Goal: Information Seeking & Learning: Learn about a topic

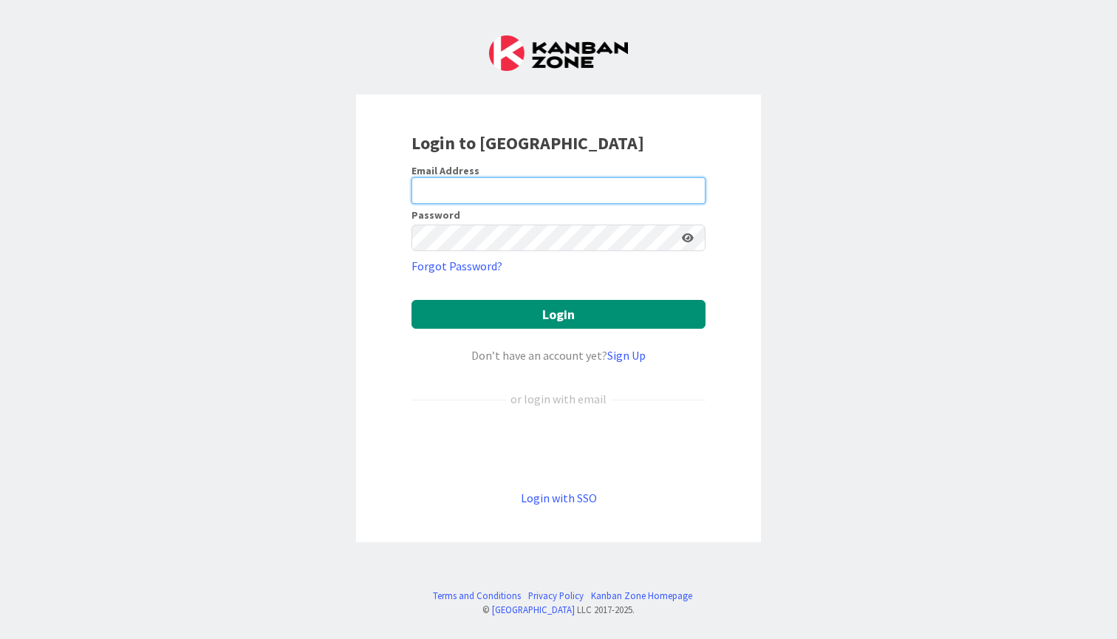
type input "[PERSON_NAME][EMAIL_ADDRESS][PERSON_NAME][DOMAIN_NAME]"
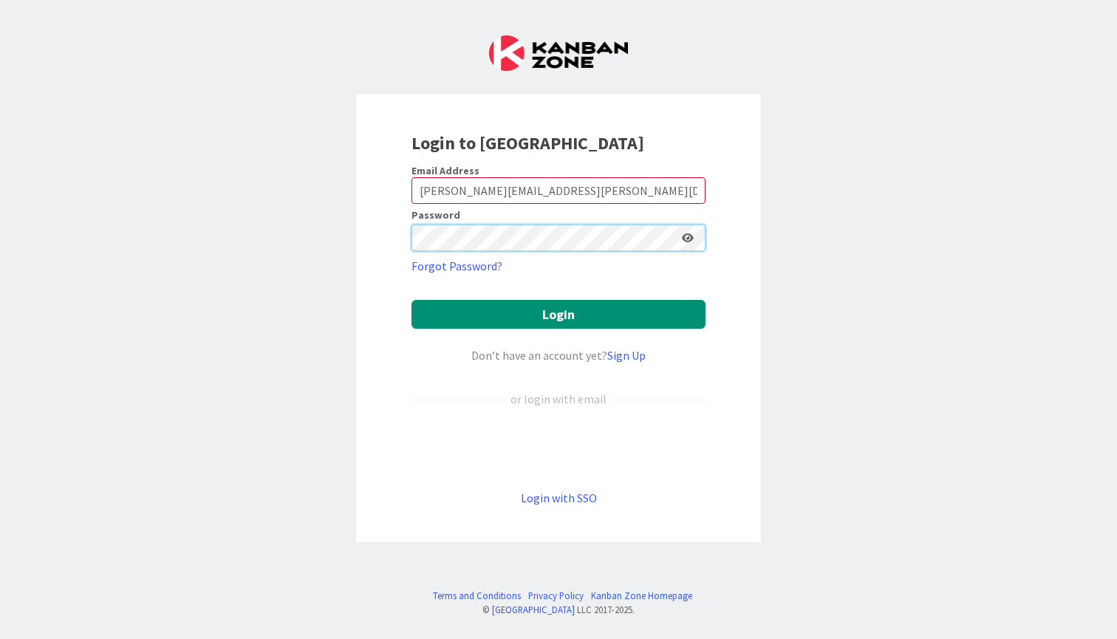
click at [558, 314] on button "Login" at bounding box center [558, 314] width 294 height 29
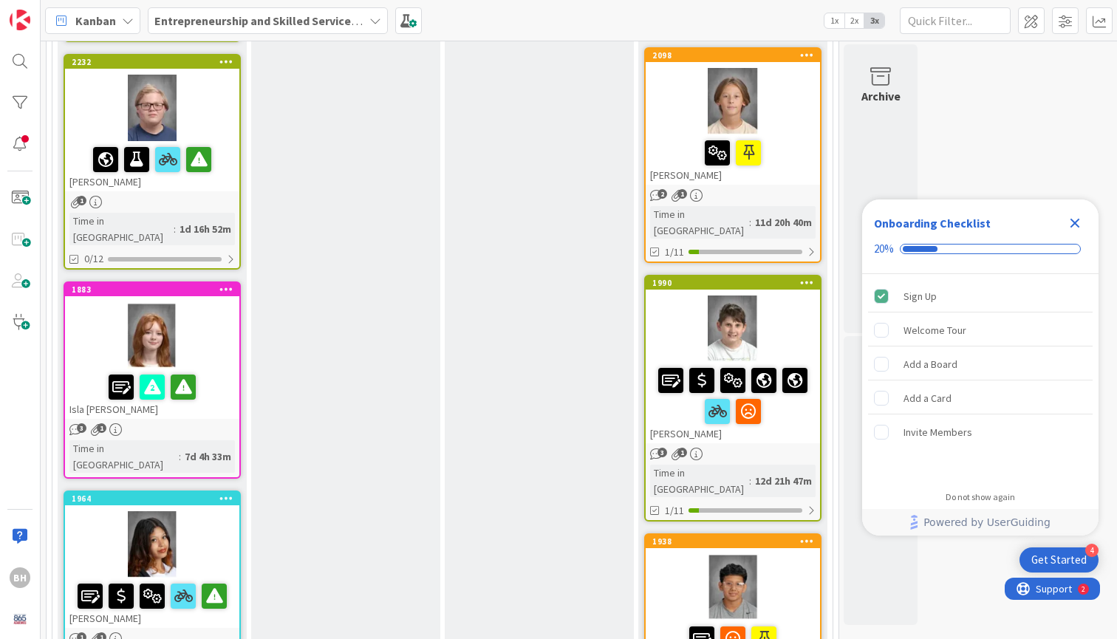
scroll to position [1864, 0]
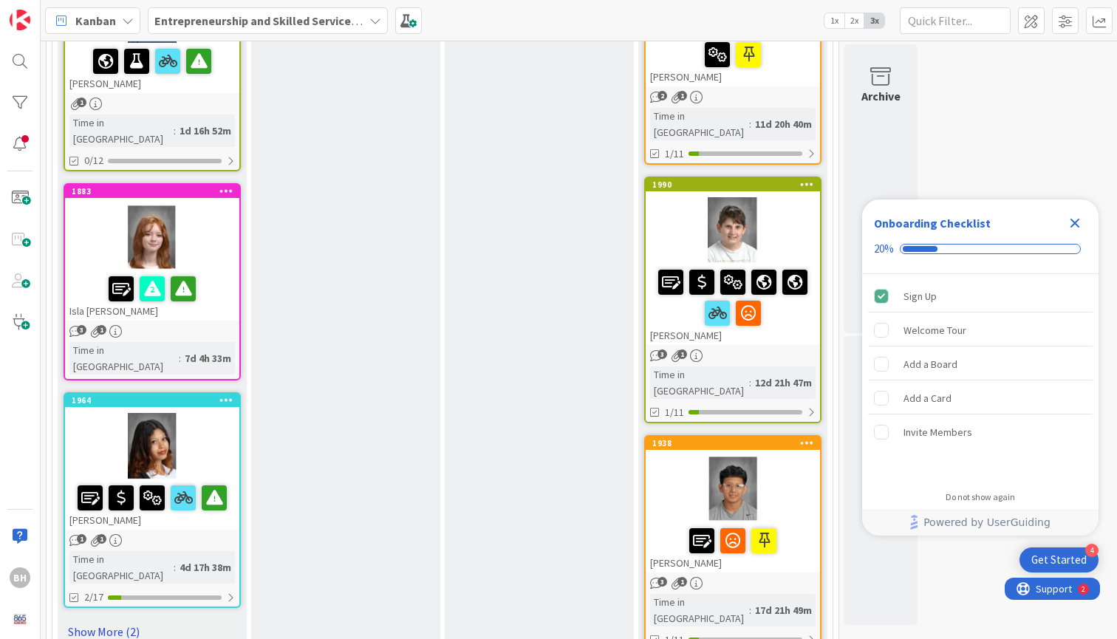
click at [114, 620] on link "Show More (2)" at bounding box center [152, 632] width 177 height 24
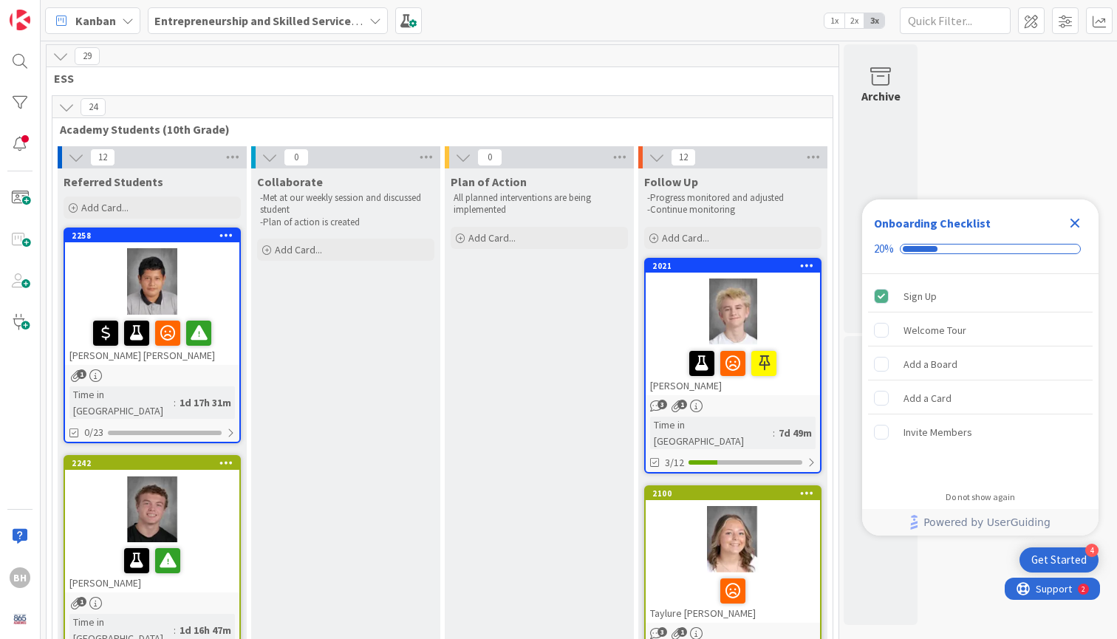
scroll to position [0, 0]
click at [175, 233] on div "2258" at bounding box center [156, 235] width 168 height 10
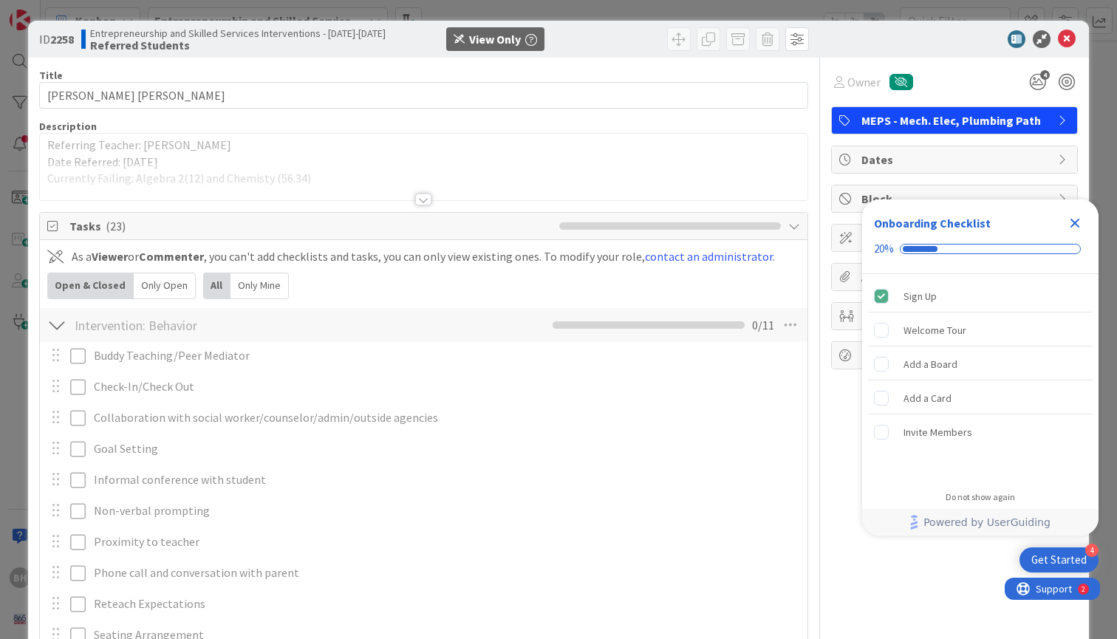
click at [1072, 217] on icon "Close Checklist" at bounding box center [1075, 223] width 18 height 18
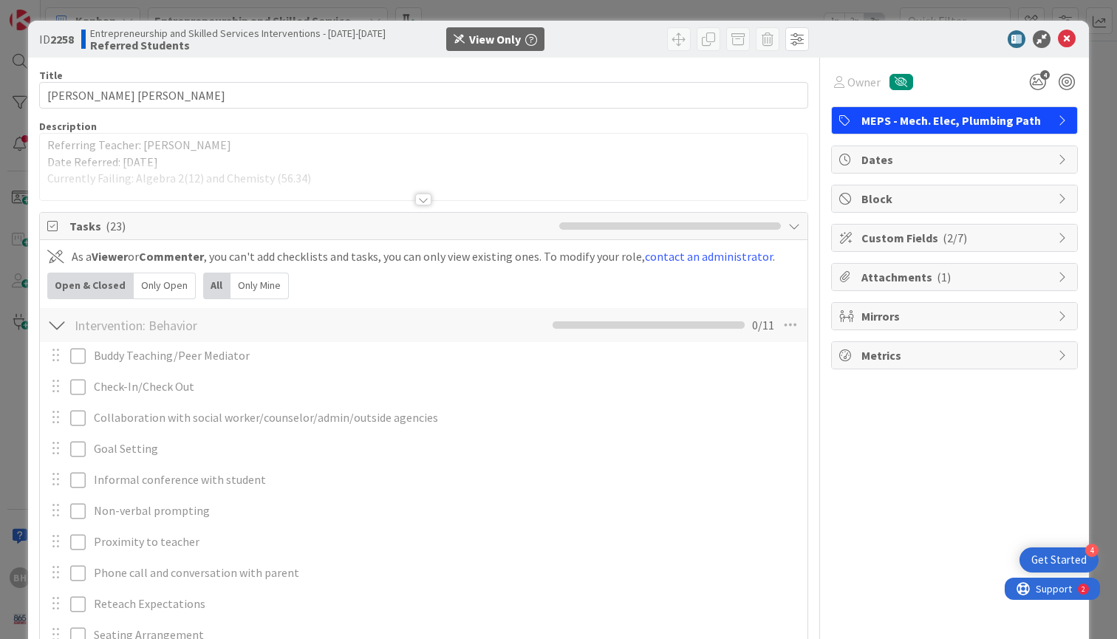
click at [421, 200] on div at bounding box center [423, 199] width 16 height 12
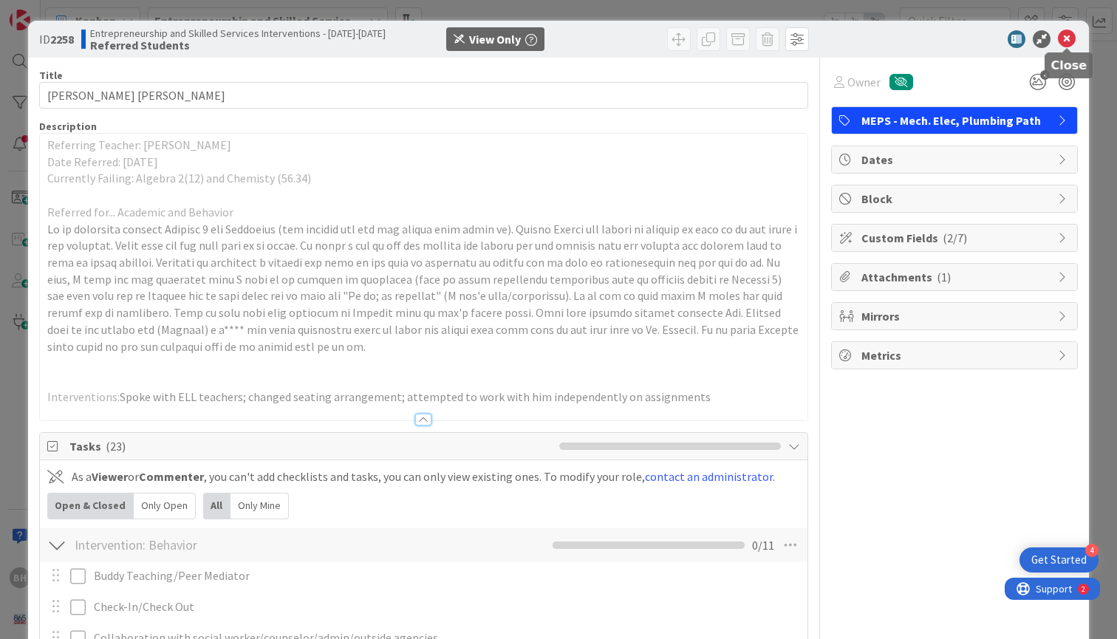
click at [1064, 38] on icon at bounding box center [1066, 39] width 18 height 18
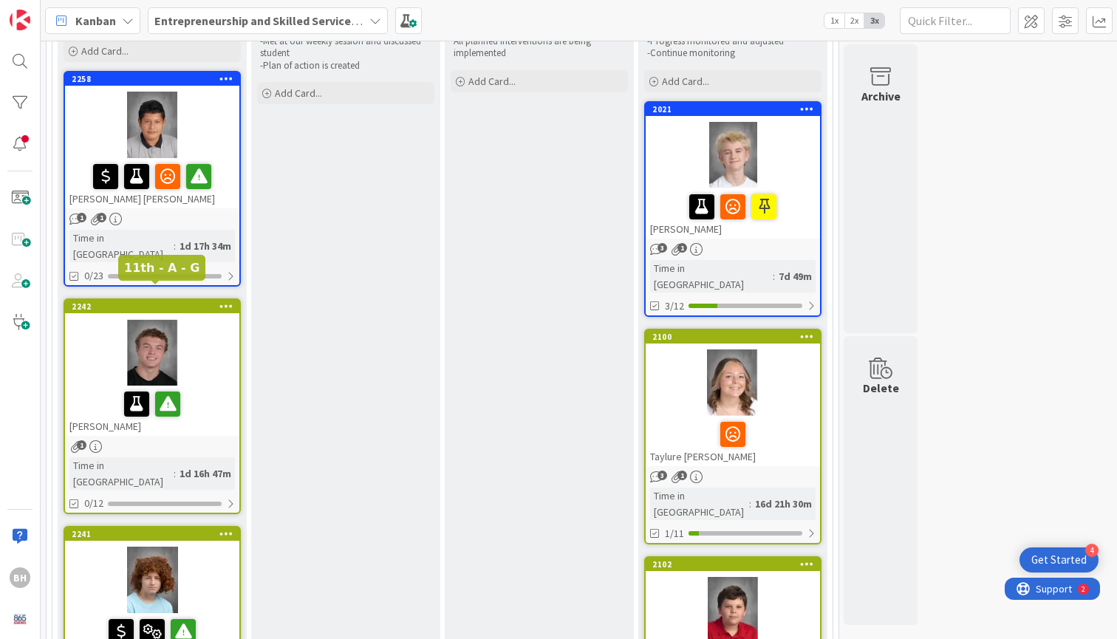
click at [179, 301] on div "2242" at bounding box center [156, 306] width 168 height 10
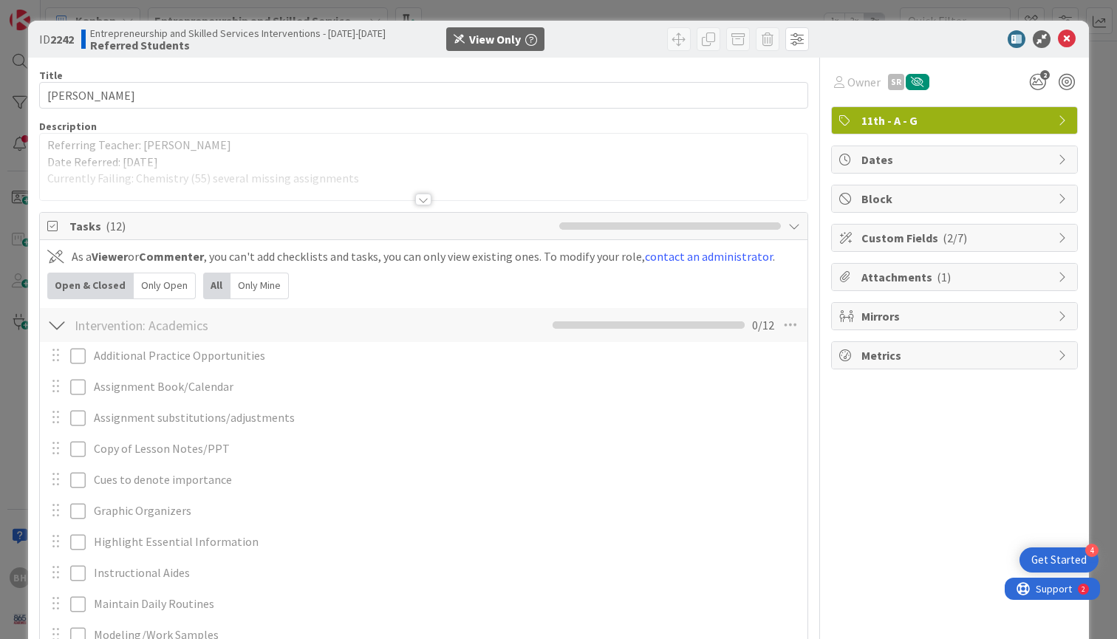
click at [422, 202] on div at bounding box center [423, 199] width 16 height 12
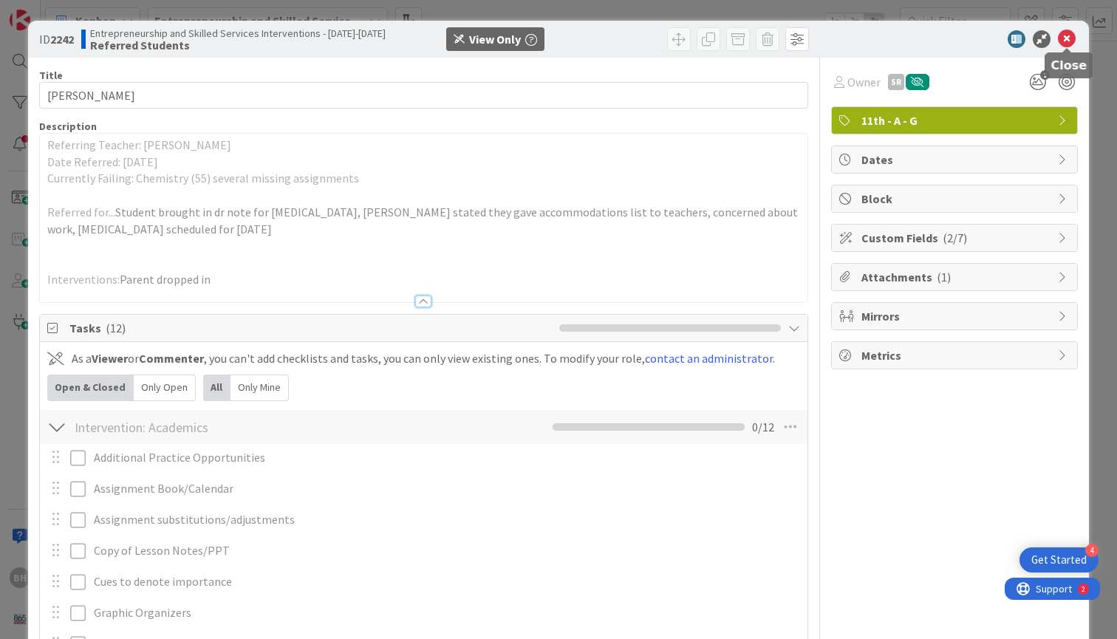
click at [1063, 44] on icon at bounding box center [1066, 39] width 18 height 18
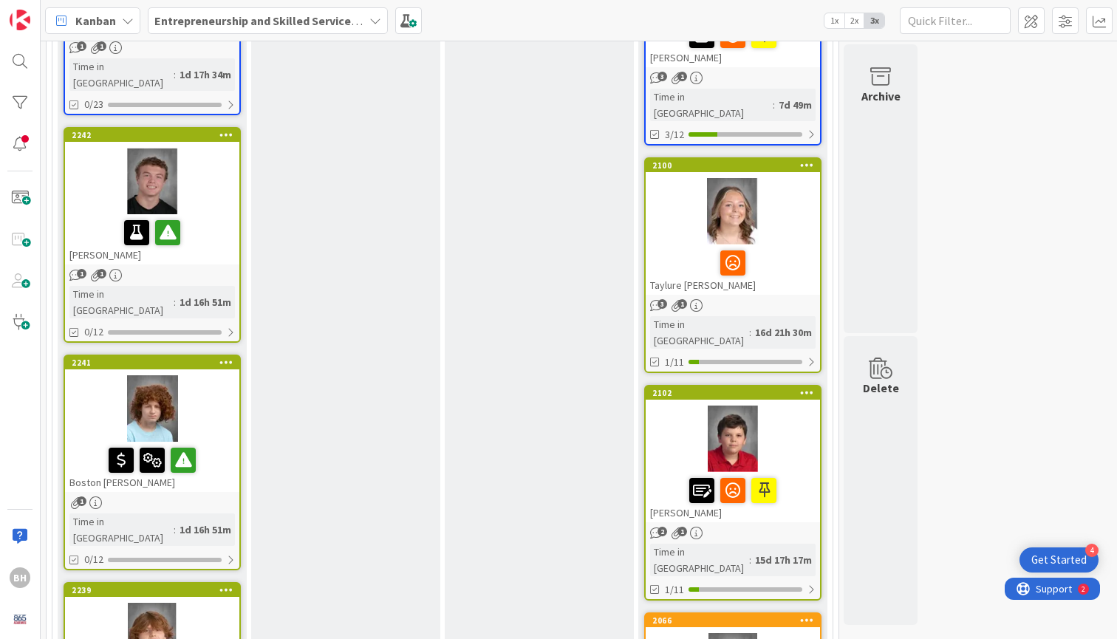
scroll to position [320, 0]
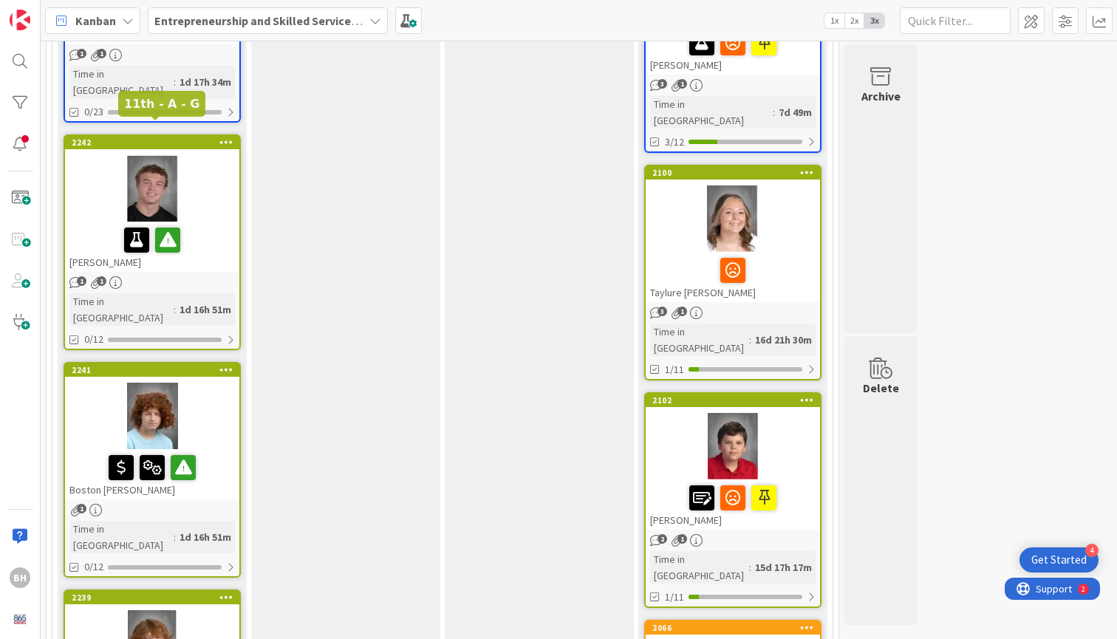
click at [164, 137] on div "2242" at bounding box center [156, 142] width 168 height 10
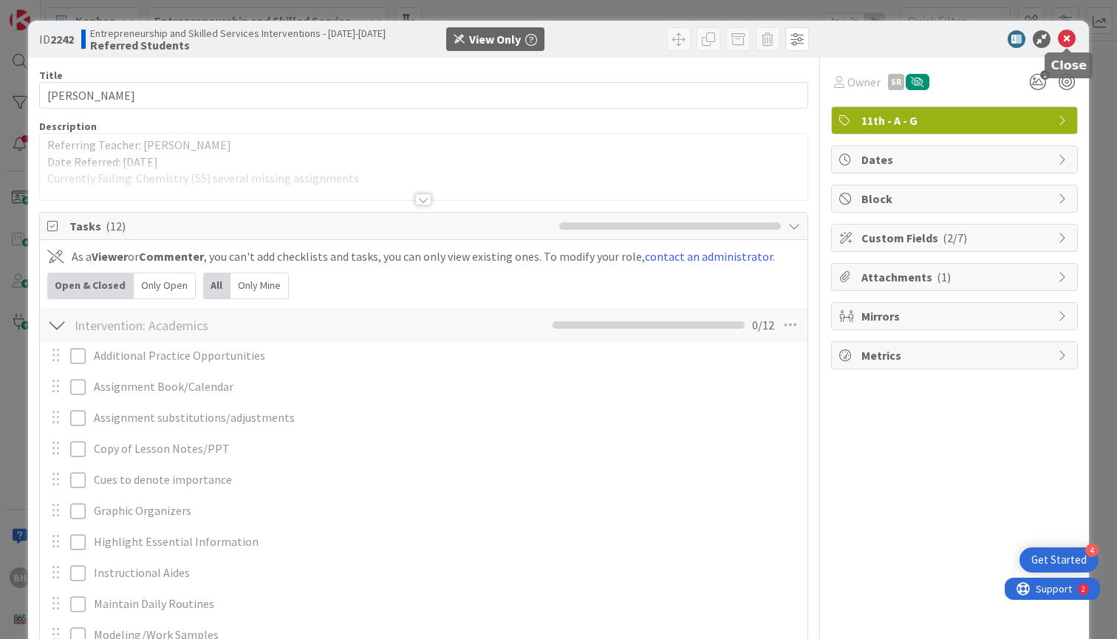
click at [1063, 39] on icon at bounding box center [1066, 39] width 18 height 18
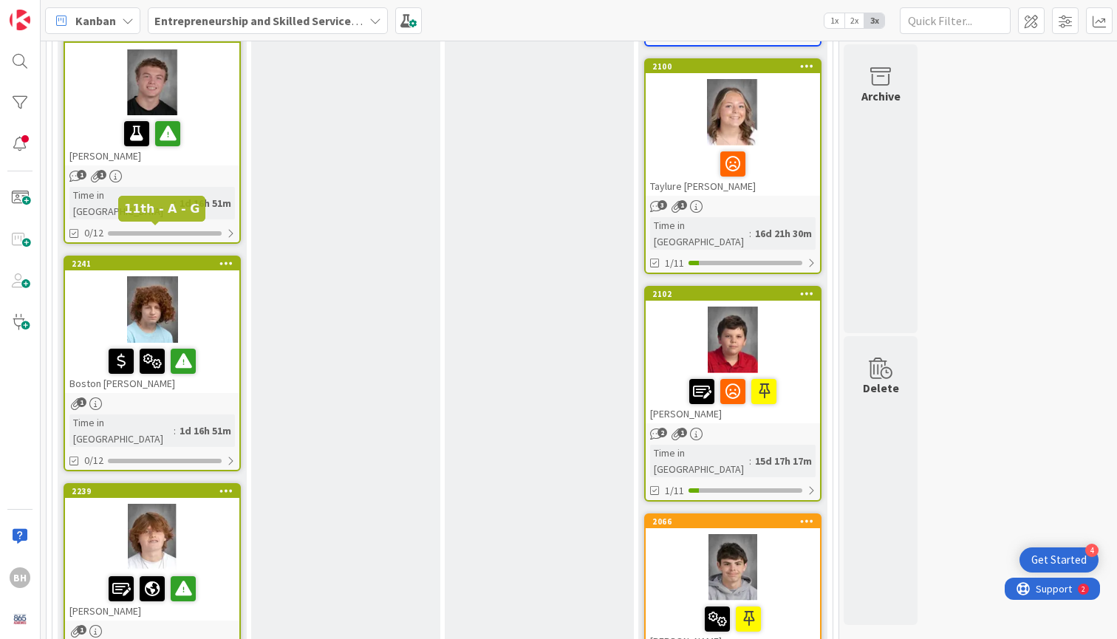
click at [151, 258] on div "2241" at bounding box center [156, 263] width 168 height 10
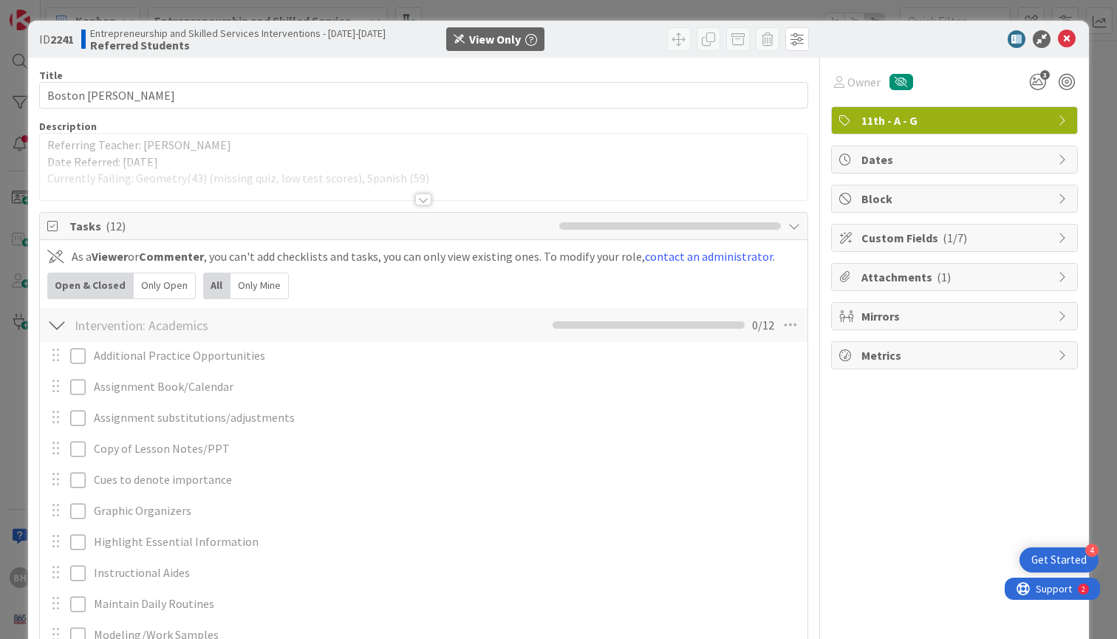
click at [425, 198] on div at bounding box center [423, 199] width 16 height 12
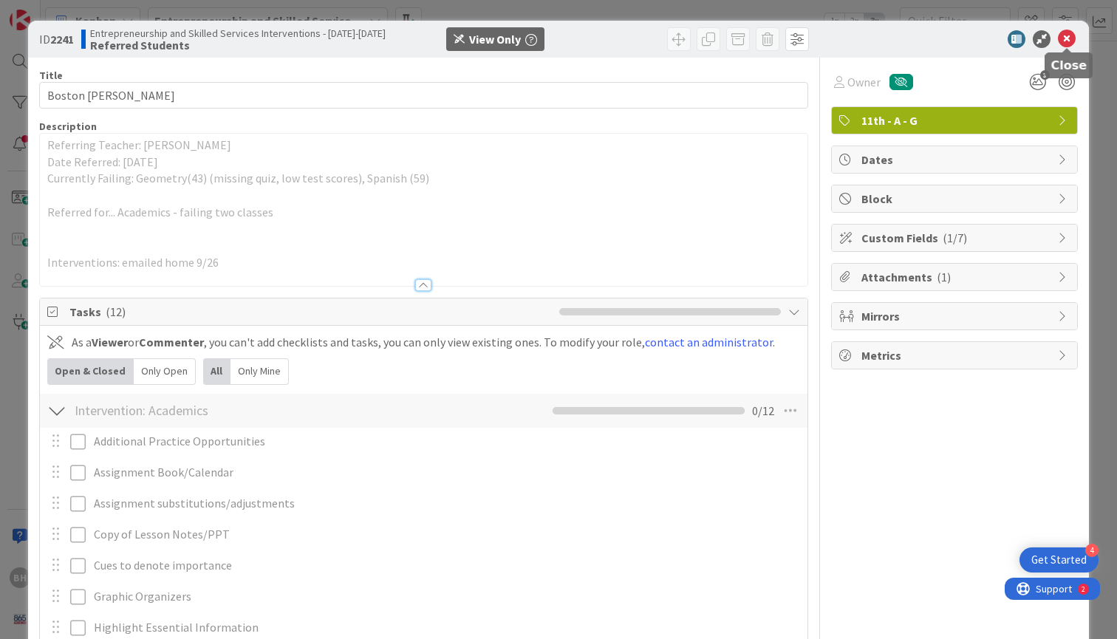
click at [1073, 41] on icon at bounding box center [1066, 39] width 18 height 18
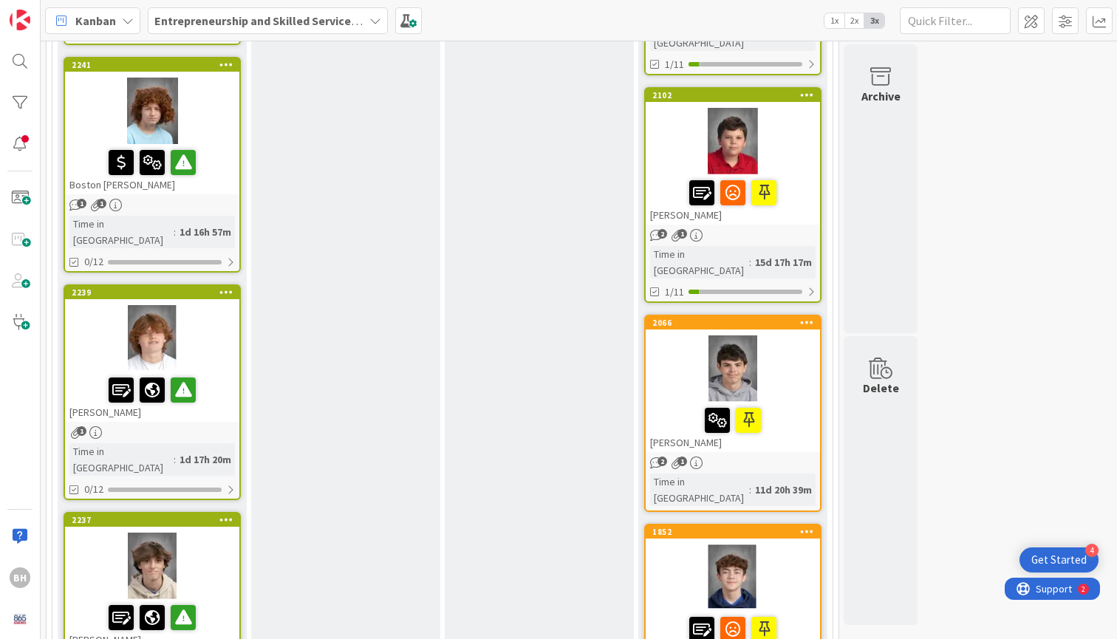
scroll to position [628, 0]
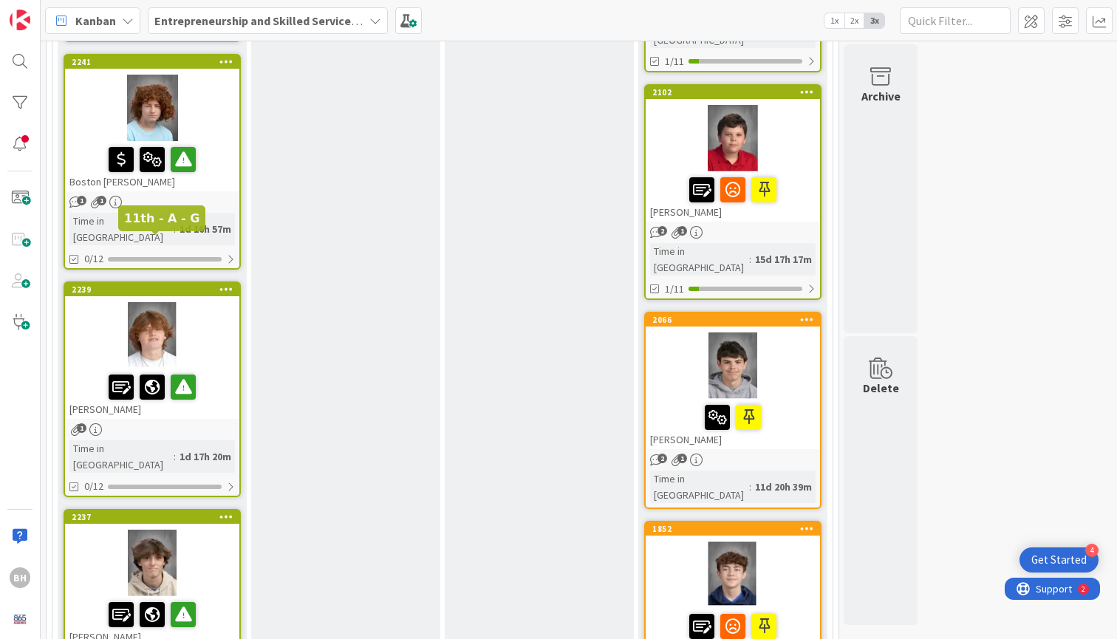
click at [159, 284] on div "2239" at bounding box center [156, 289] width 168 height 10
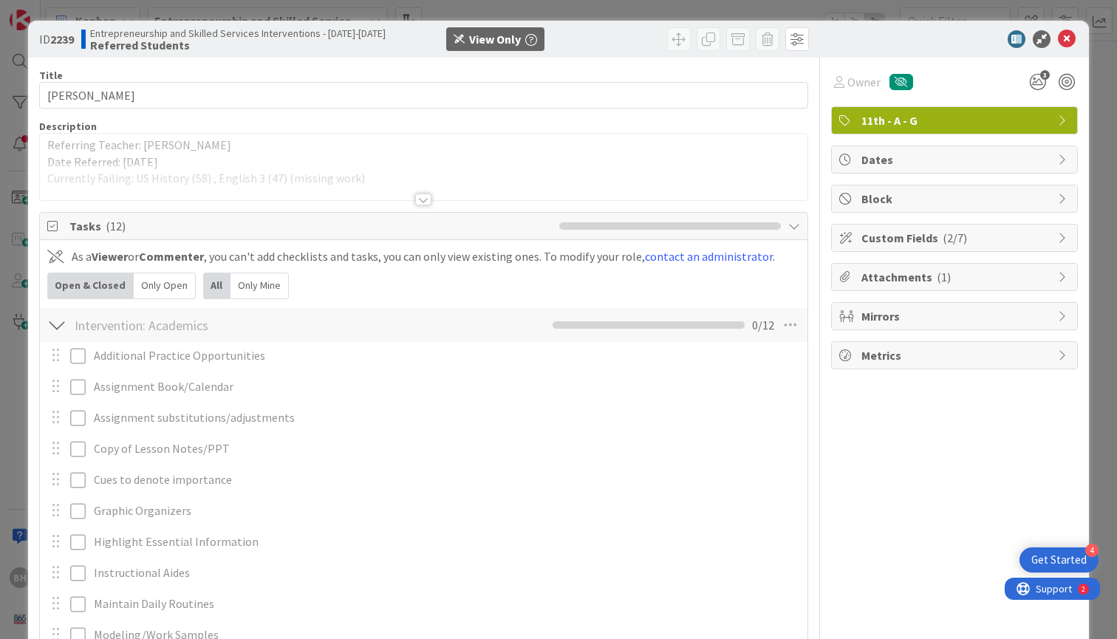
click at [427, 200] on div at bounding box center [423, 199] width 16 height 12
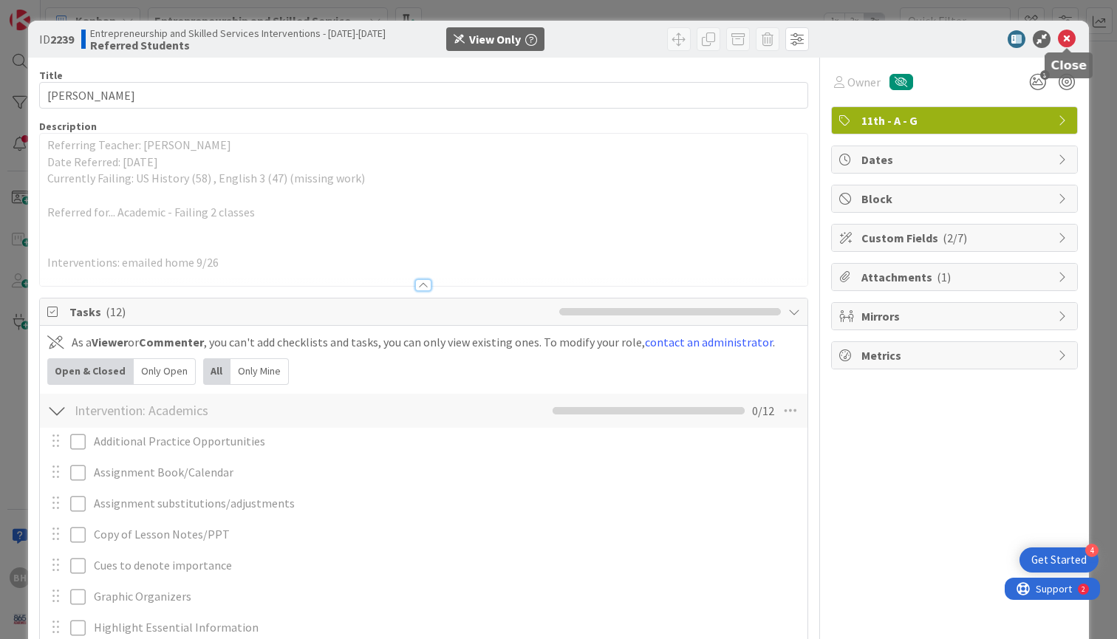
click at [1067, 37] on icon at bounding box center [1066, 39] width 18 height 18
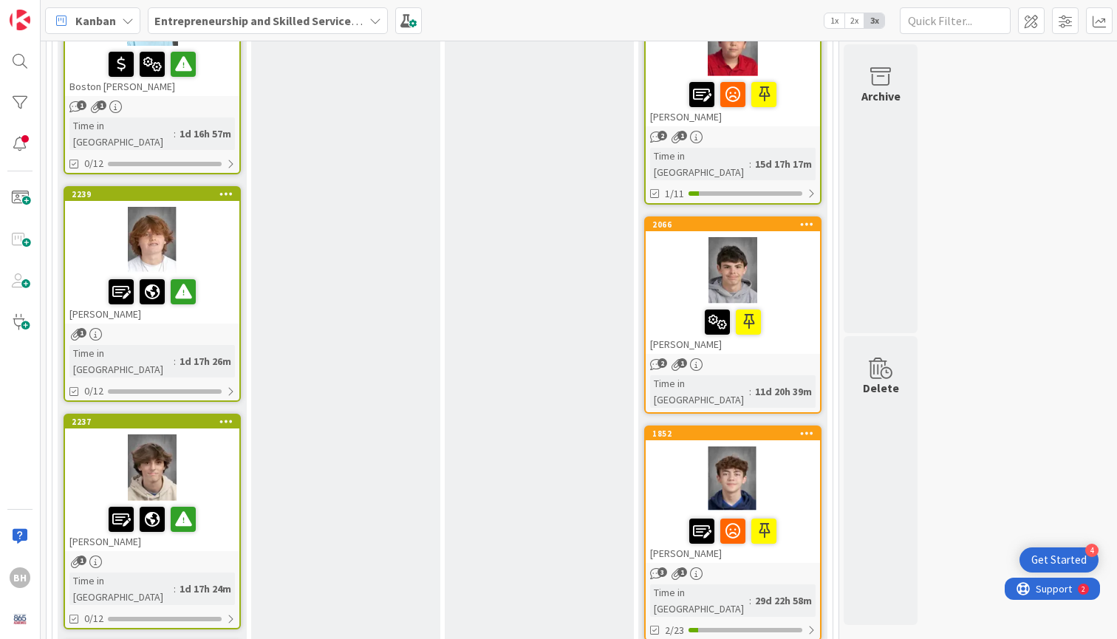
scroll to position [721, 0]
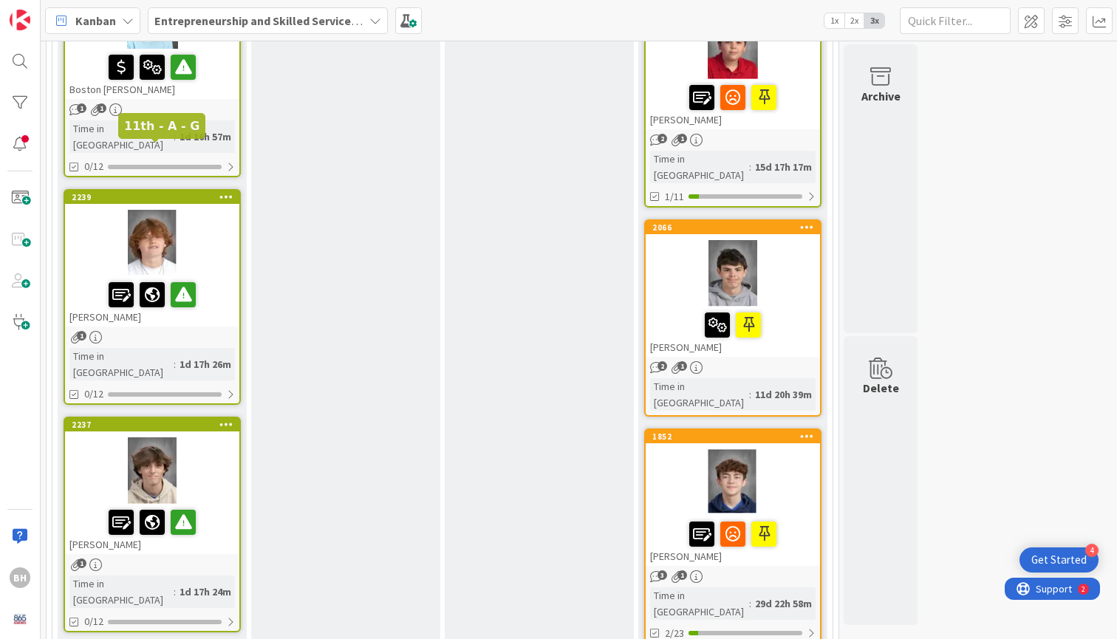
click at [135, 192] on div "2239" at bounding box center [156, 197] width 168 height 10
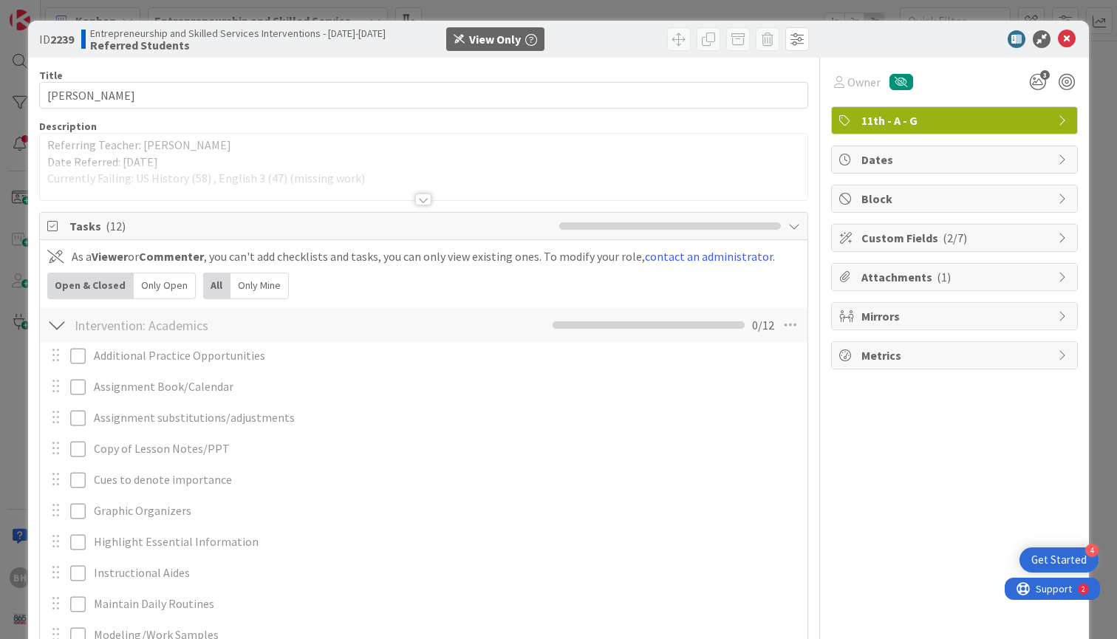
click at [427, 203] on div at bounding box center [423, 199] width 16 height 12
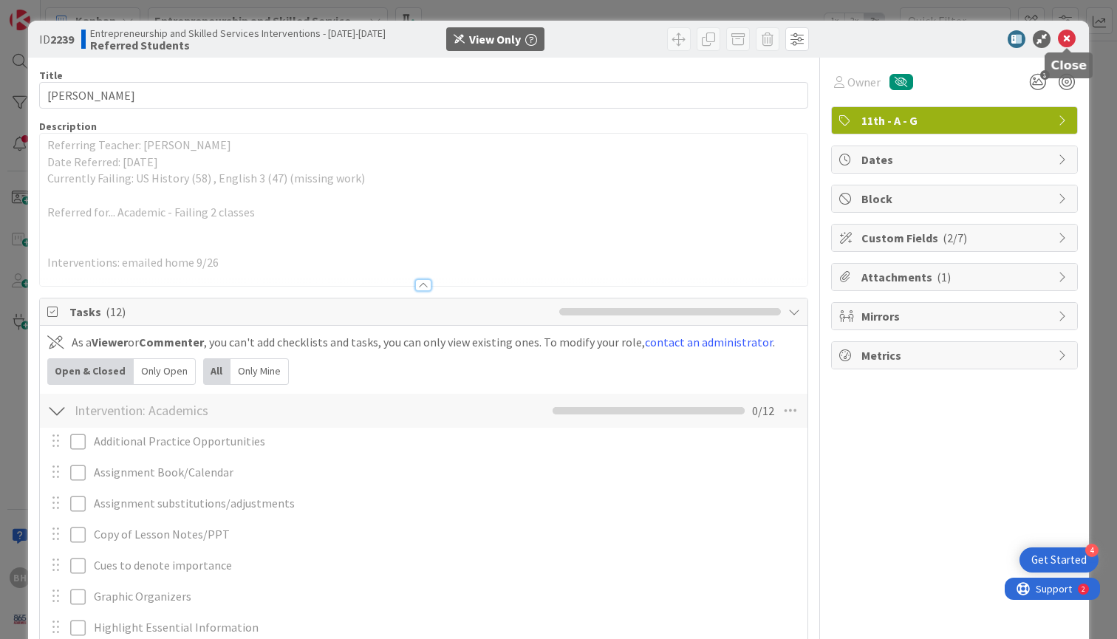
click at [1067, 39] on icon at bounding box center [1066, 39] width 18 height 18
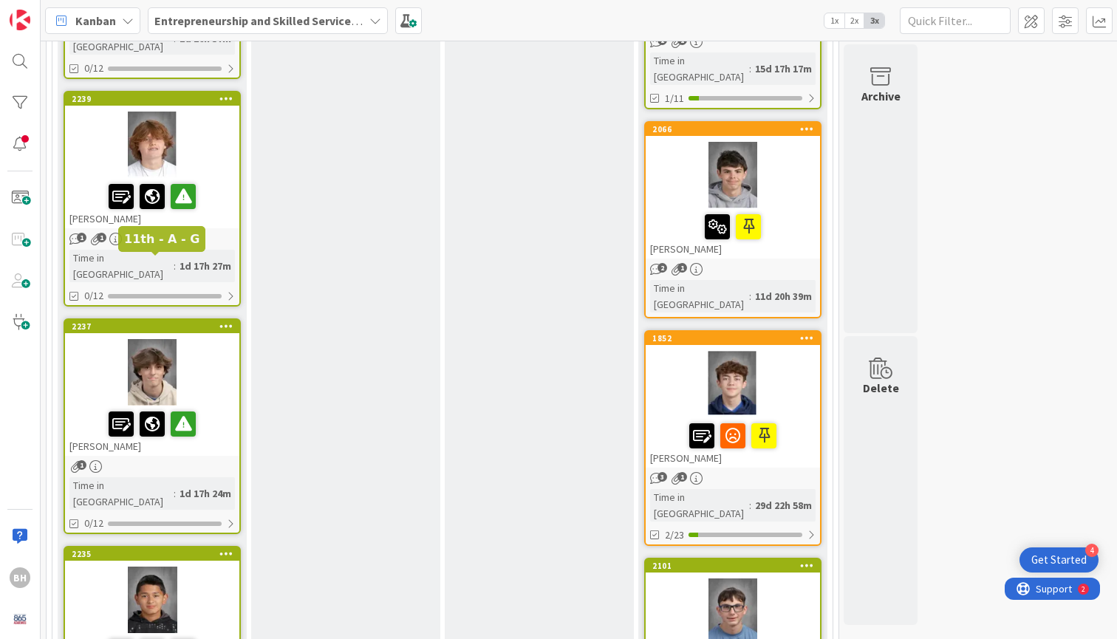
click at [185, 321] on div "2237" at bounding box center [156, 326] width 168 height 10
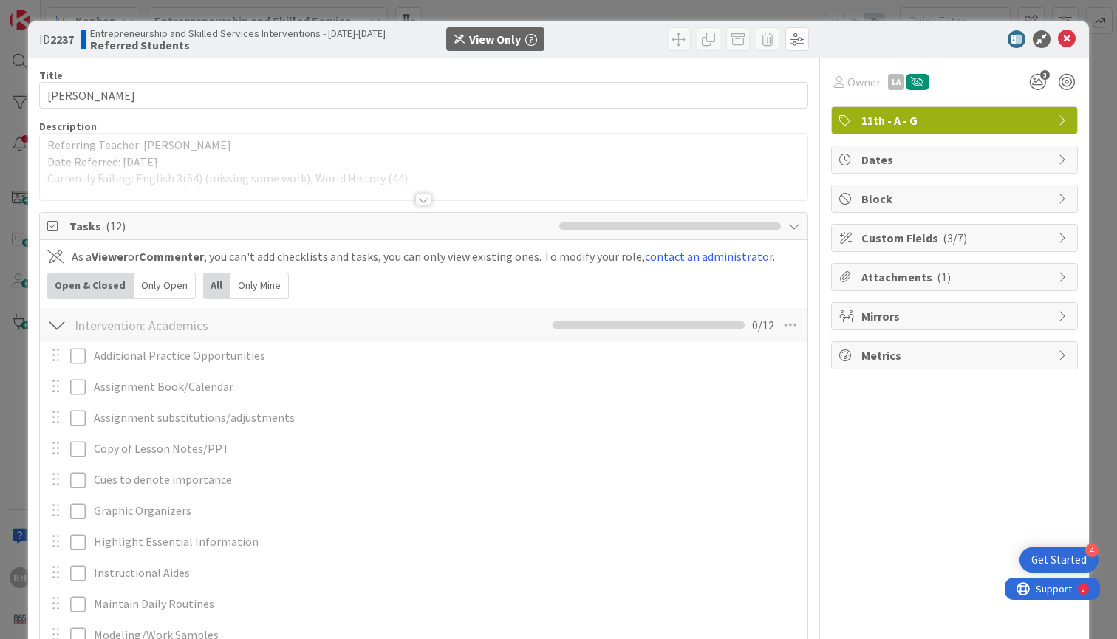
click at [430, 202] on div at bounding box center [423, 199] width 16 height 12
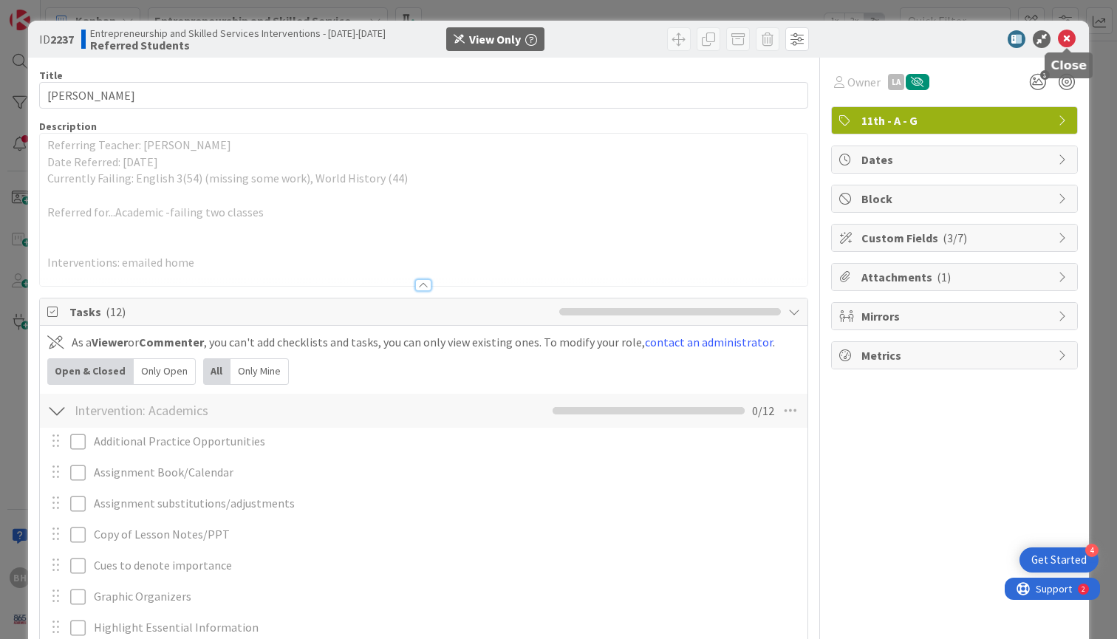
click at [1068, 38] on icon at bounding box center [1066, 39] width 18 height 18
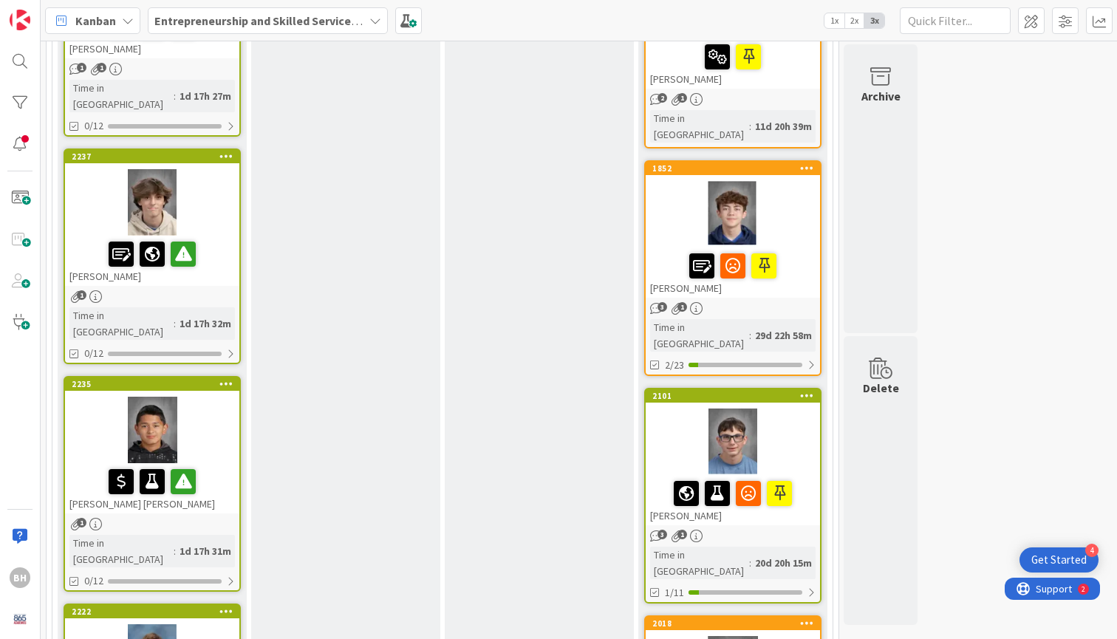
scroll to position [995, 0]
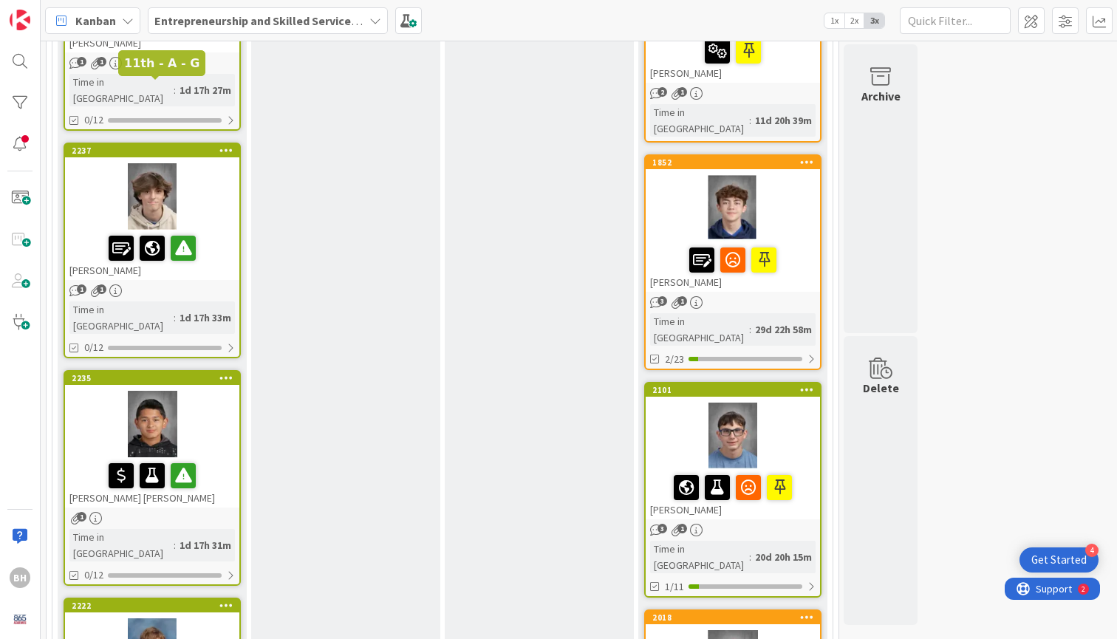
click at [185, 145] on div "2237" at bounding box center [156, 150] width 168 height 10
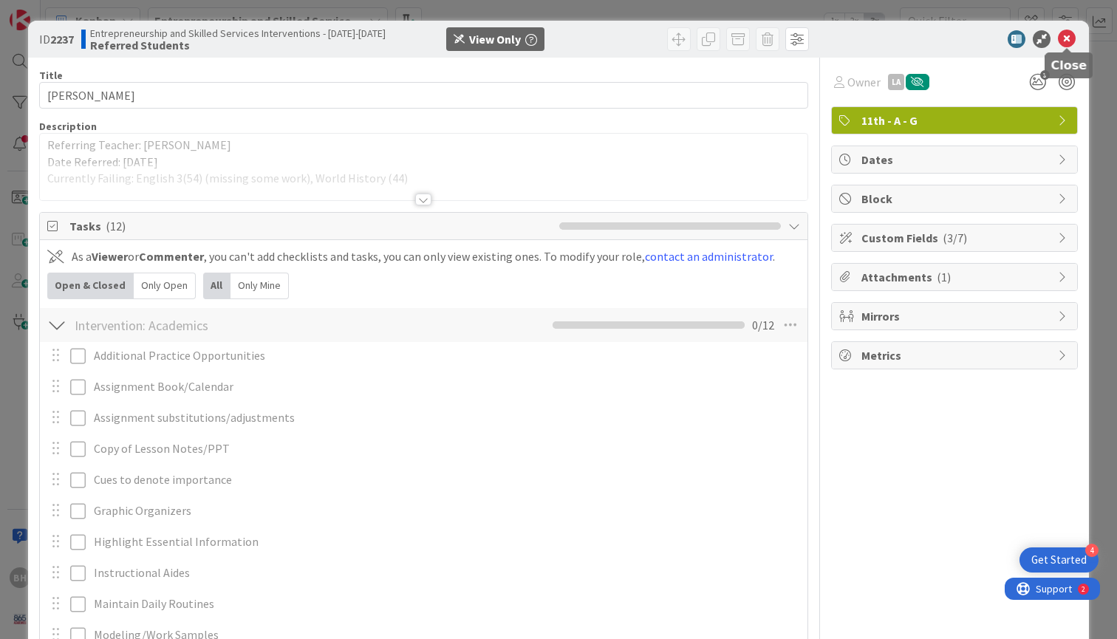
click at [1066, 43] on icon at bounding box center [1066, 39] width 18 height 18
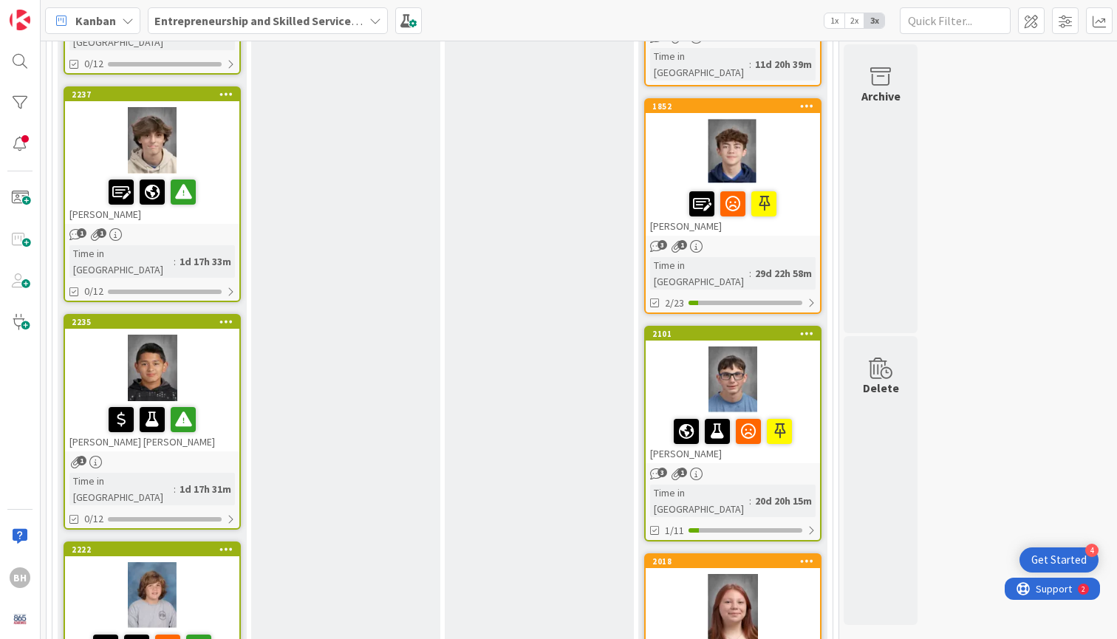
scroll to position [1060, 0]
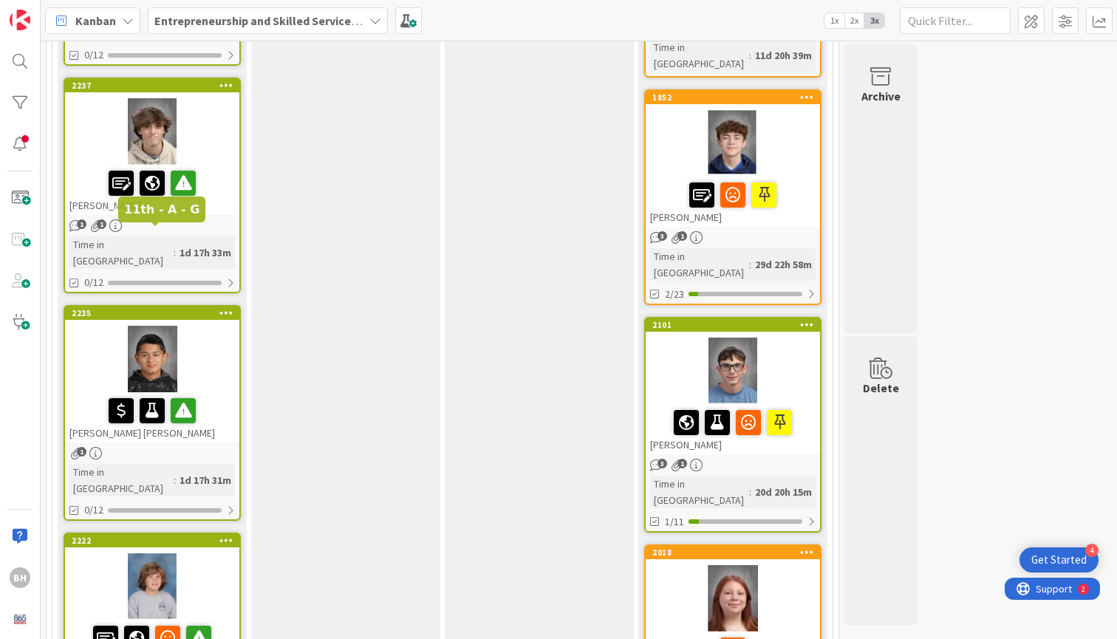
click at [132, 308] on div "2235" at bounding box center [156, 313] width 168 height 10
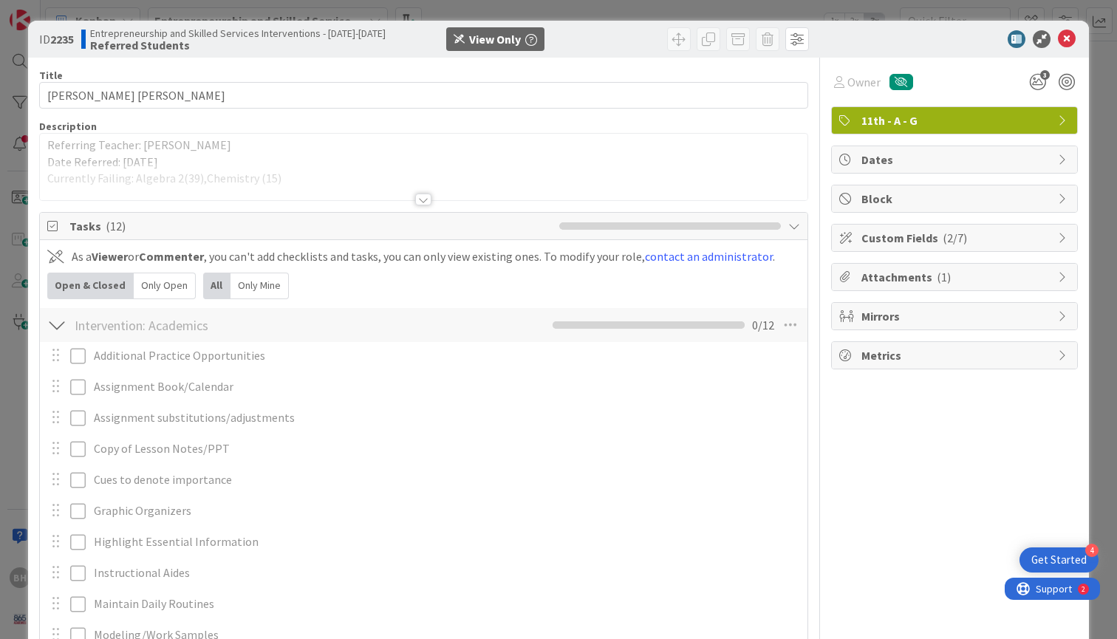
click at [428, 201] on div at bounding box center [423, 199] width 16 height 12
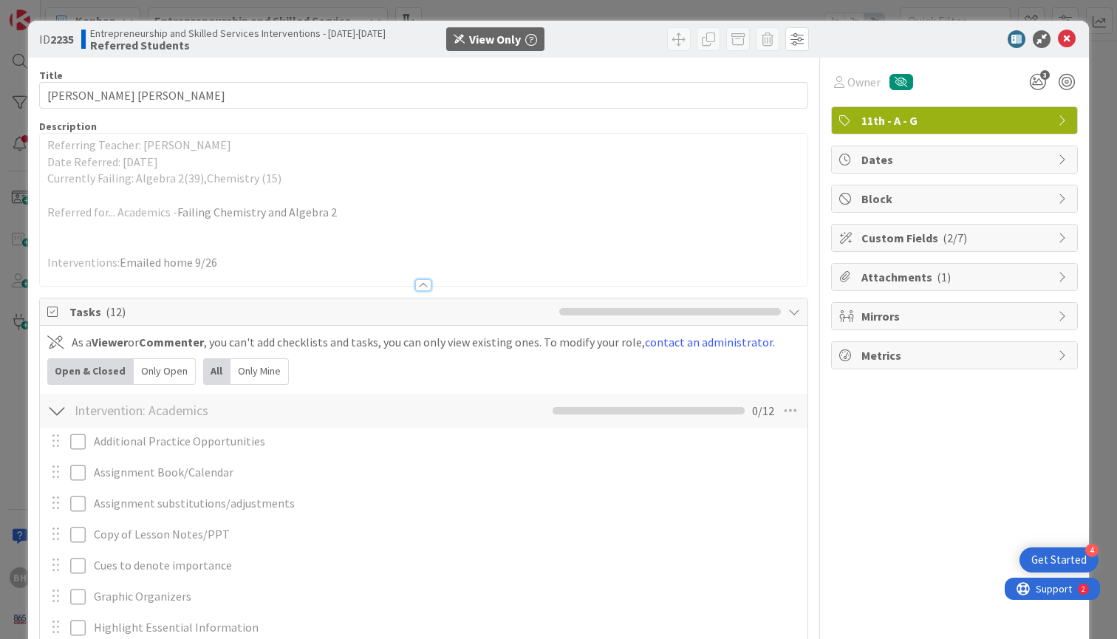
click at [1061, 239] on icon at bounding box center [1063, 238] width 12 height 12
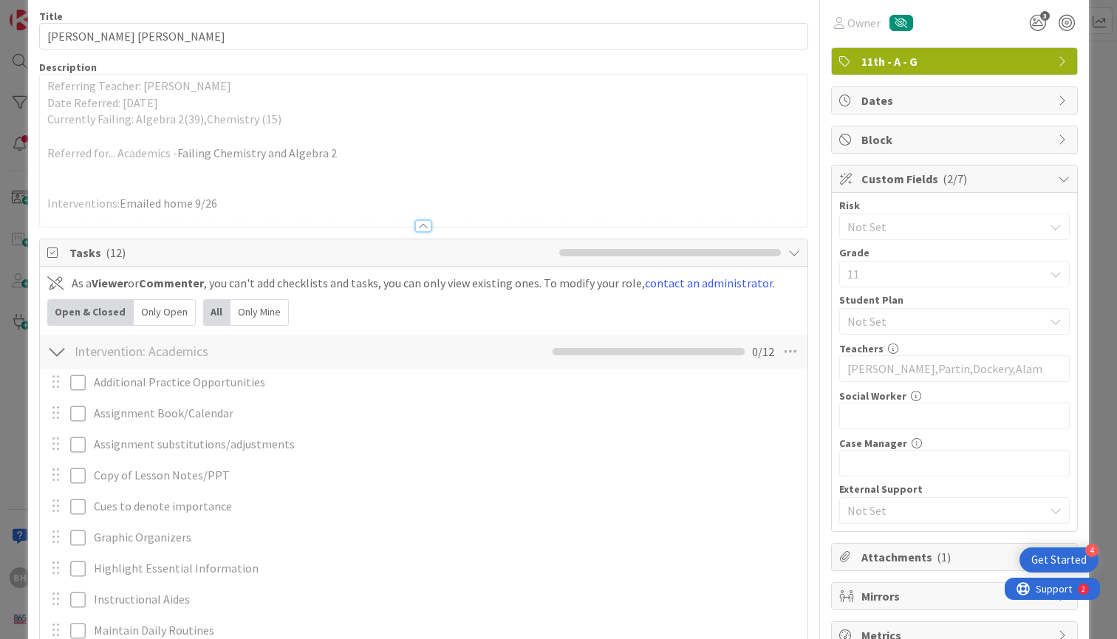
scroll to position [54, 0]
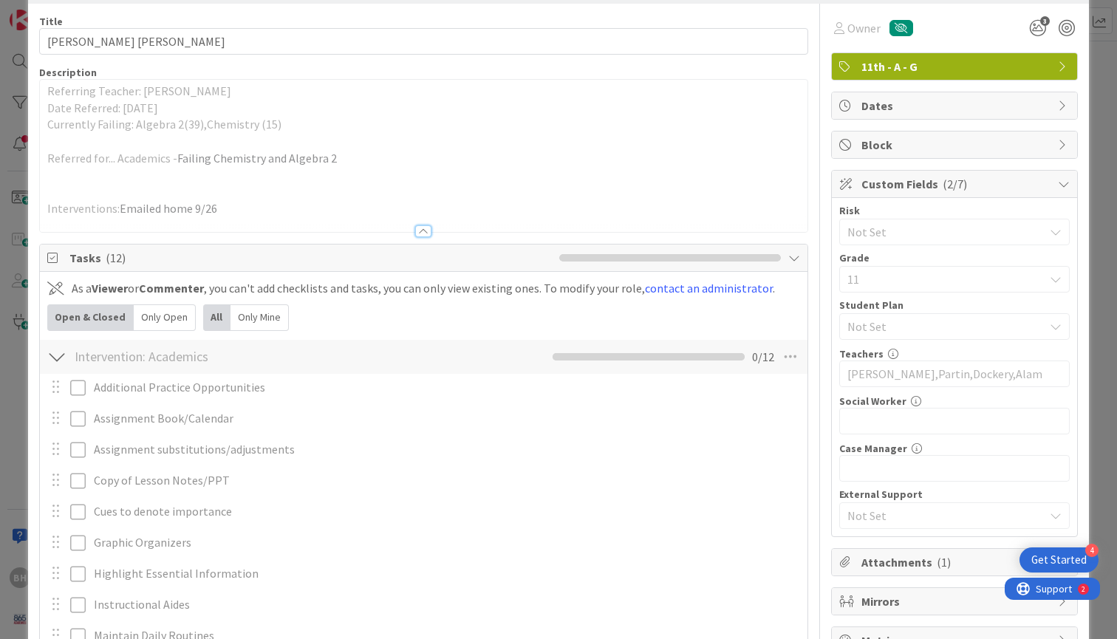
click at [1059, 179] on icon at bounding box center [1063, 184] width 12 height 12
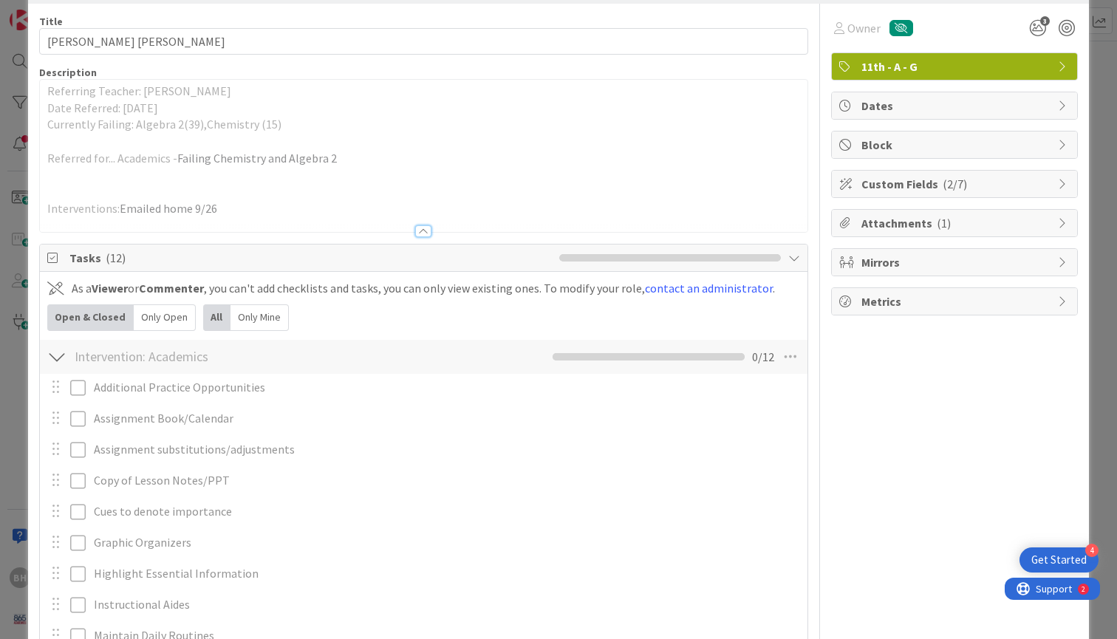
click at [1062, 222] on icon at bounding box center [1063, 223] width 12 height 12
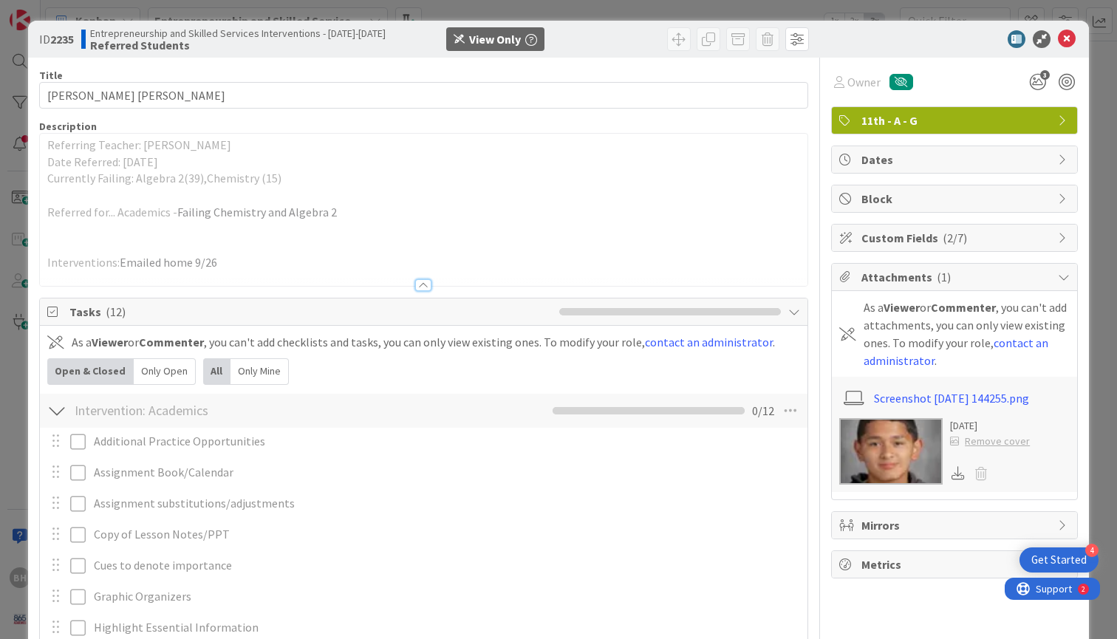
scroll to position [0, 0]
click at [1066, 277] on icon at bounding box center [1063, 277] width 12 height 12
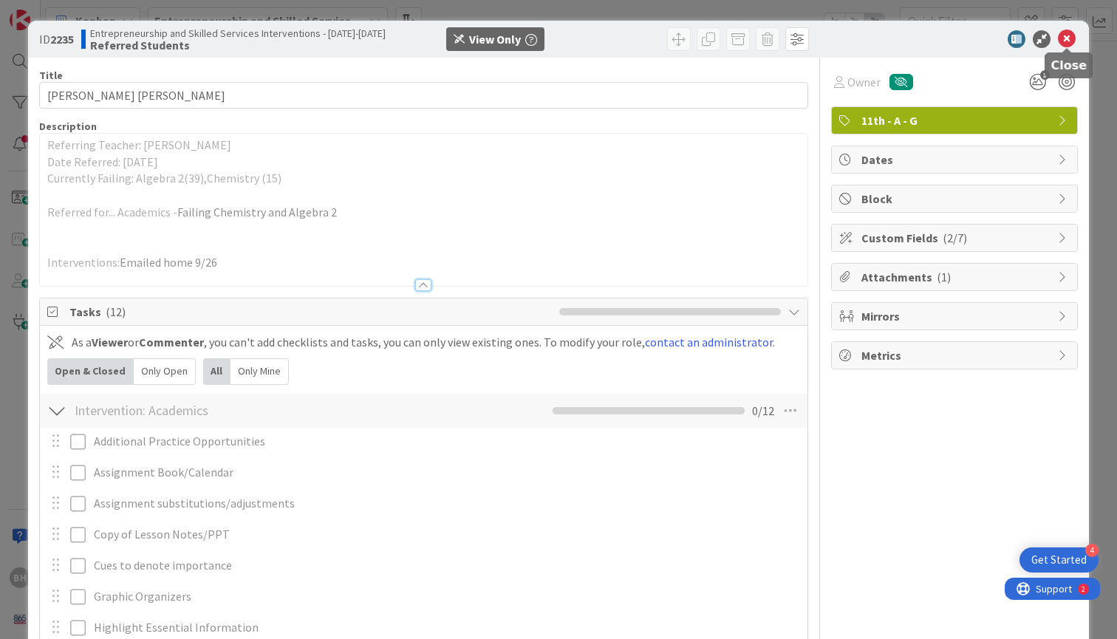
click at [1069, 41] on icon at bounding box center [1066, 39] width 18 height 18
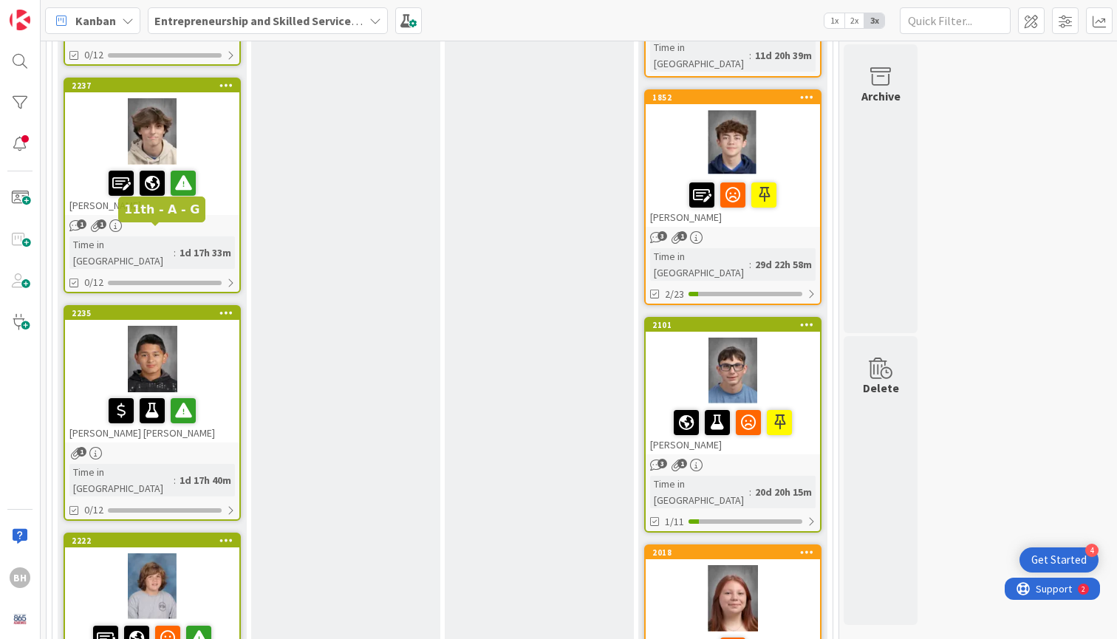
click at [175, 308] on div "2235" at bounding box center [156, 313] width 168 height 10
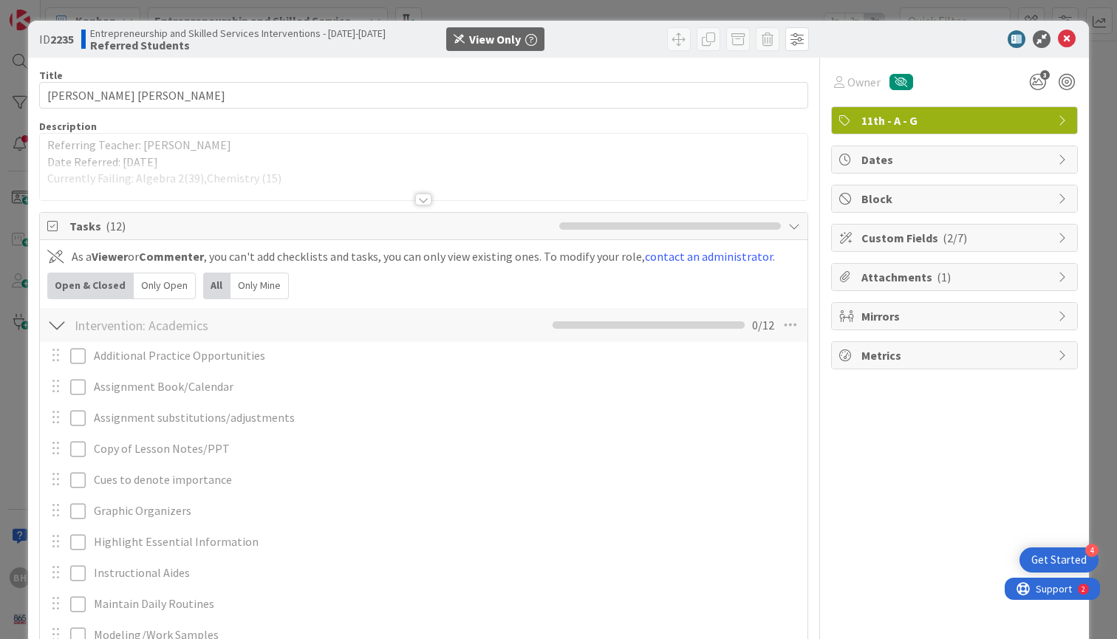
click at [998, 286] on div "Attachments ( 1 )" at bounding box center [953, 277] width 245 height 27
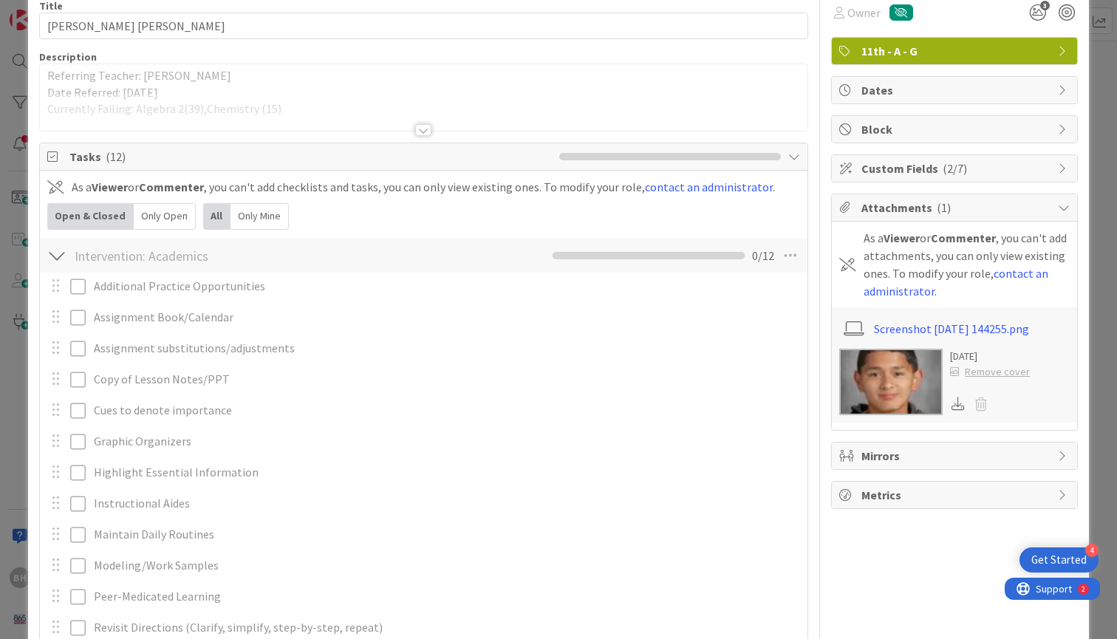
scroll to position [84, 0]
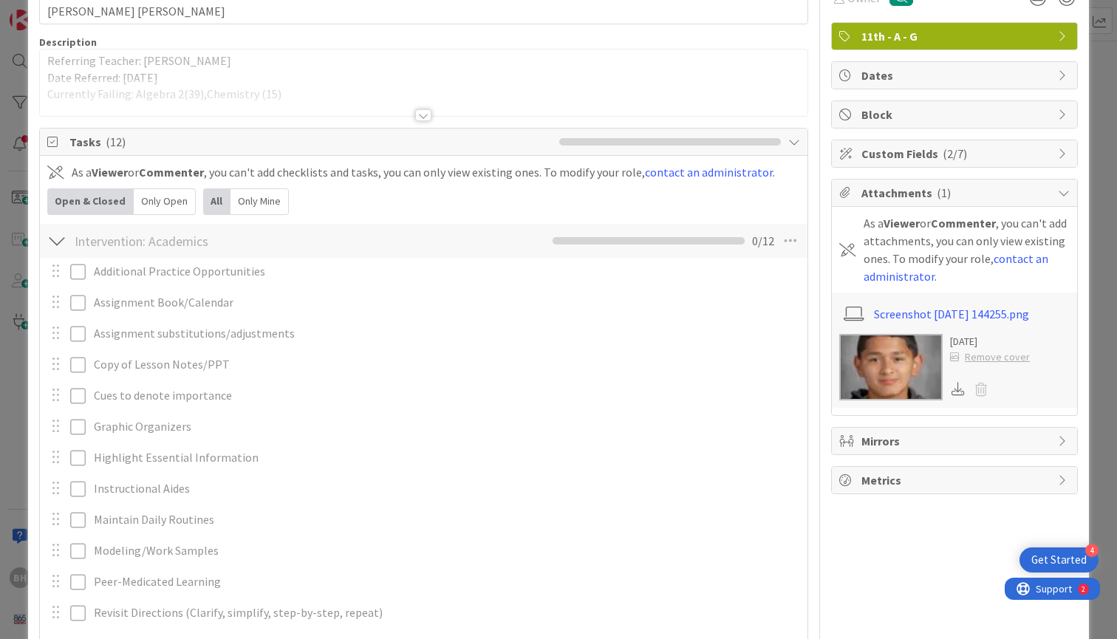
click at [908, 351] on img at bounding box center [890, 367] width 103 height 66
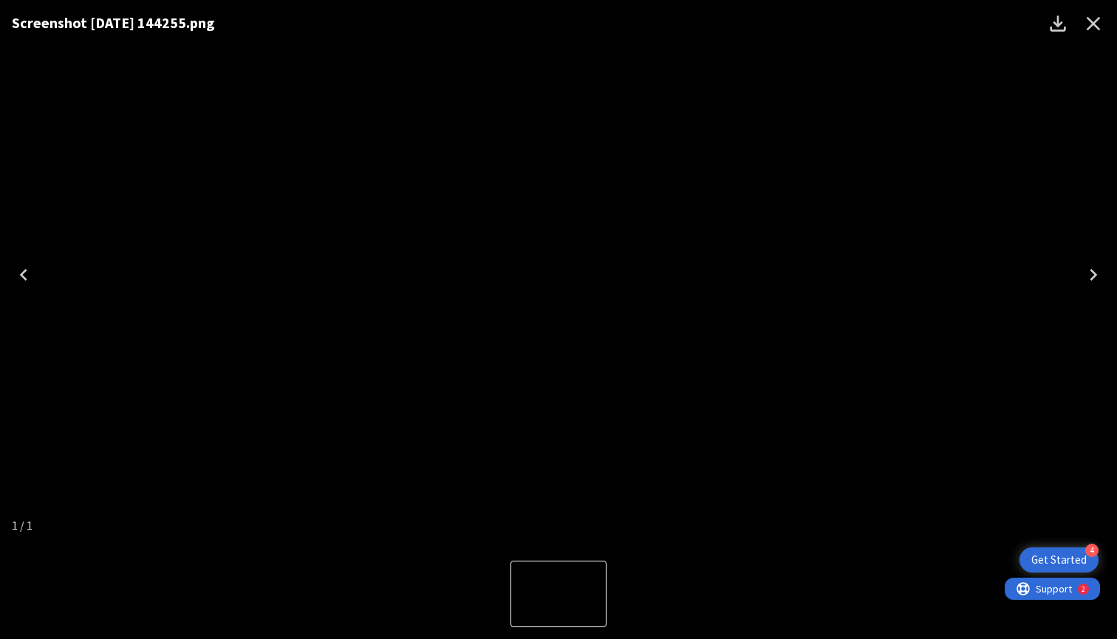
click at [1092, 24] on icon "Close" at bounding box center [1093, 24] width 14 height 14
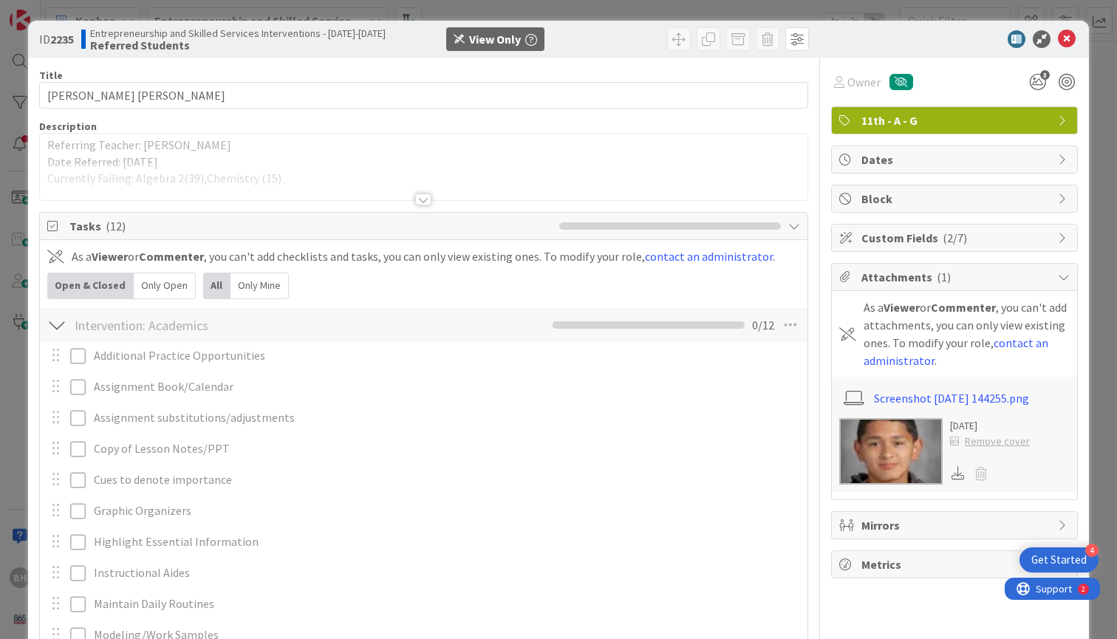
scroll to position [0, 0]
click at [1064, 44] on icon at bounding box center [1066, 39] width 18 height 18
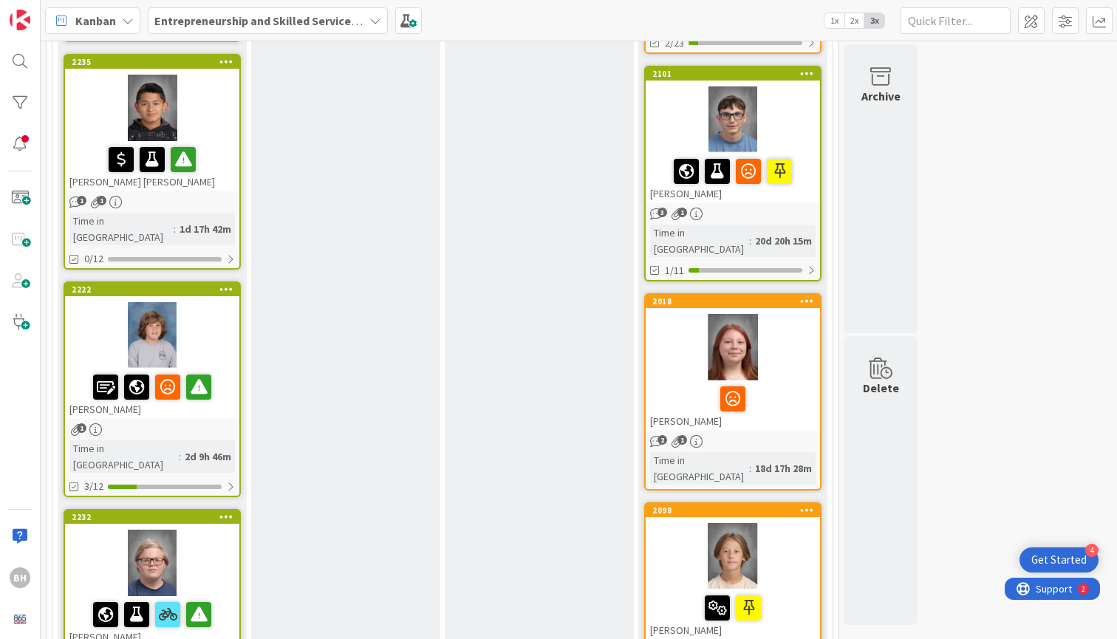
scroll to position [1331, 0]
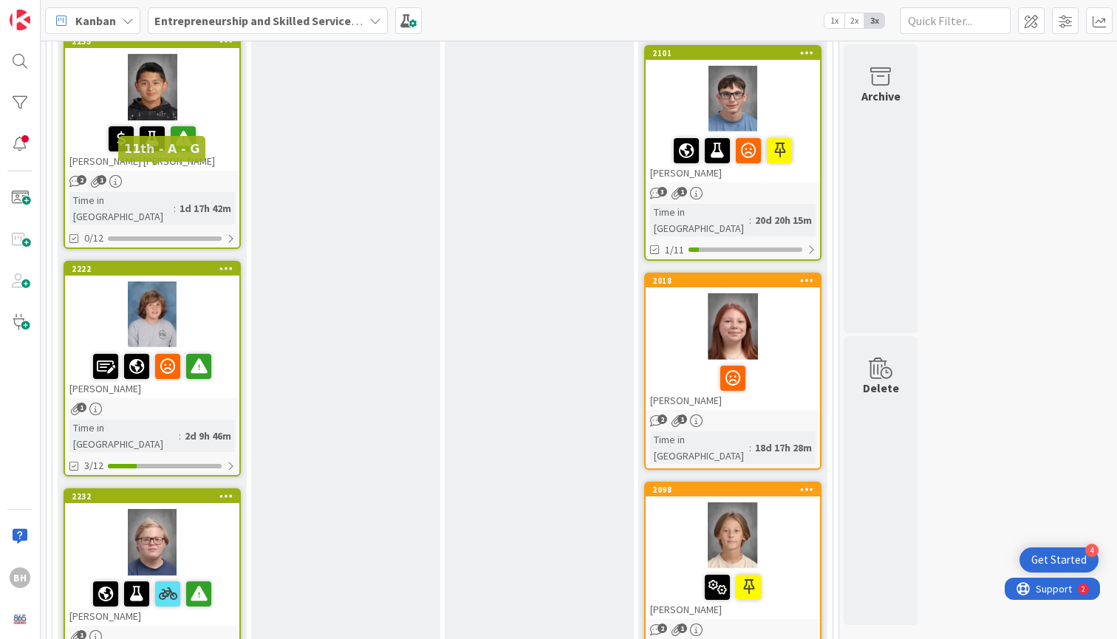
click at [173, 264] on div "2222" at bounding box center [156, 269] width 168 height 10
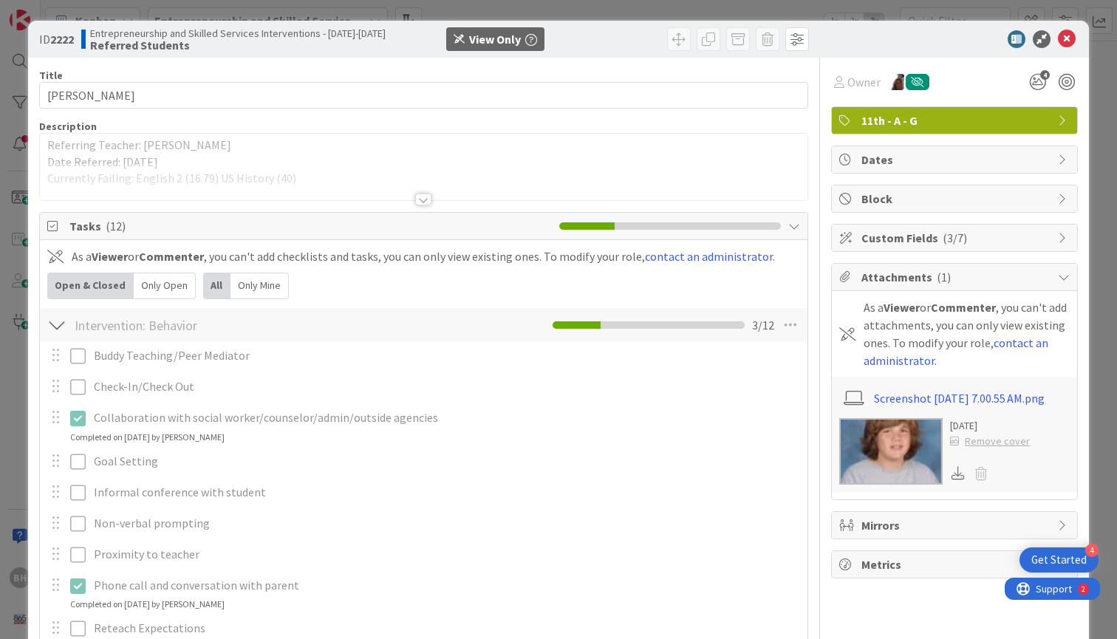
click at [887, 439] on img at bounding box center [890, 451] width 103 height 66
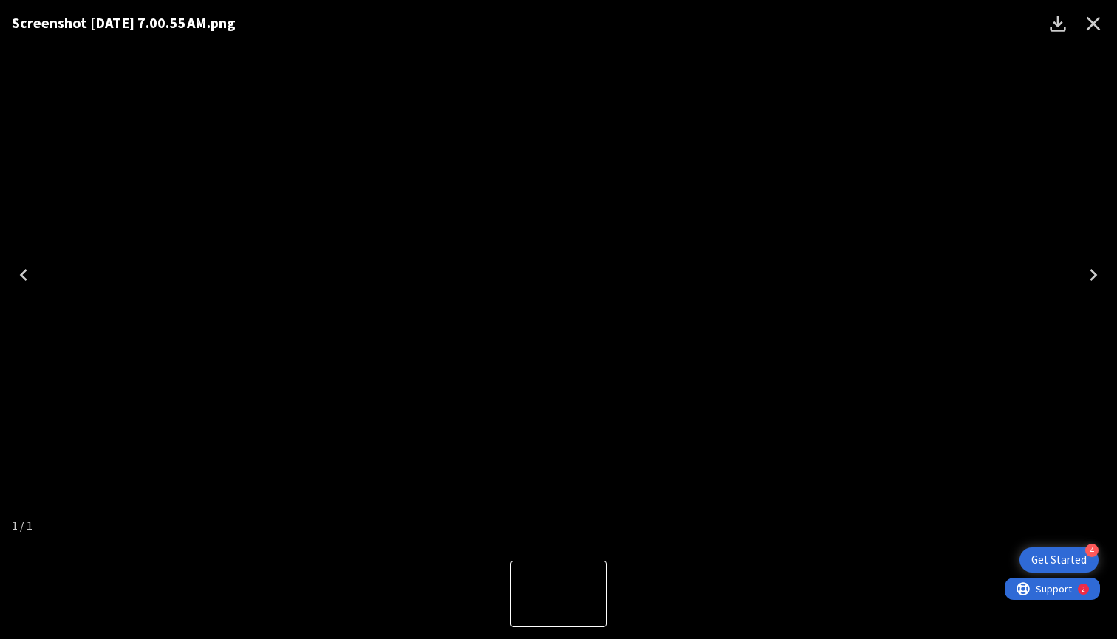
click at [1092, 27] on icon "Close" at bounding box center [1093, 24] width 24 height 24
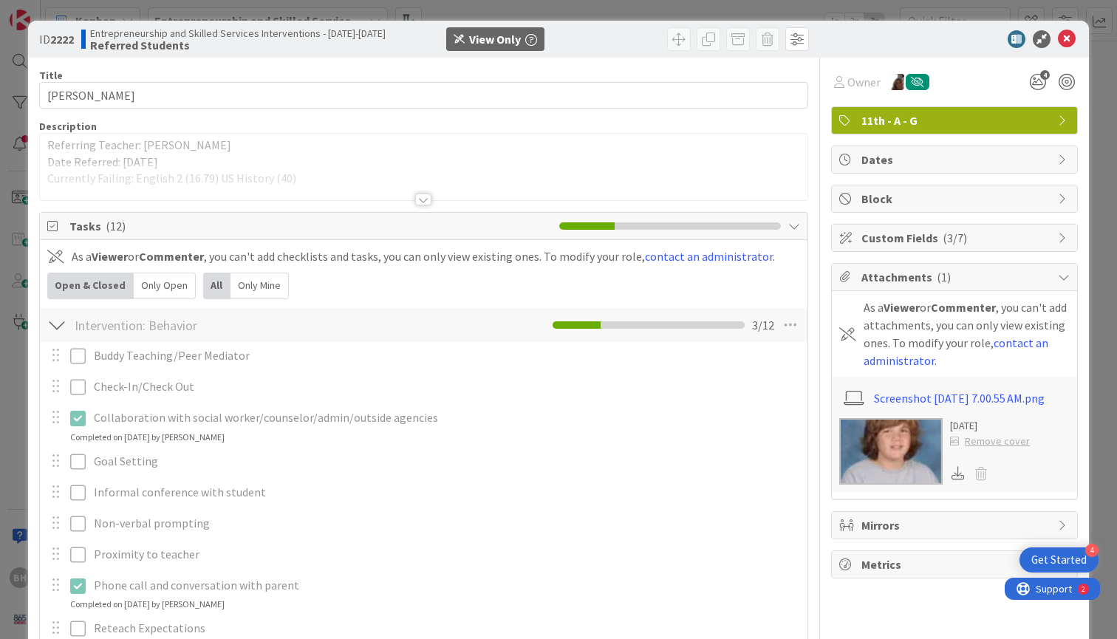
click at [414, 196] on div at bounding box center [423, 181] width 767 height 38
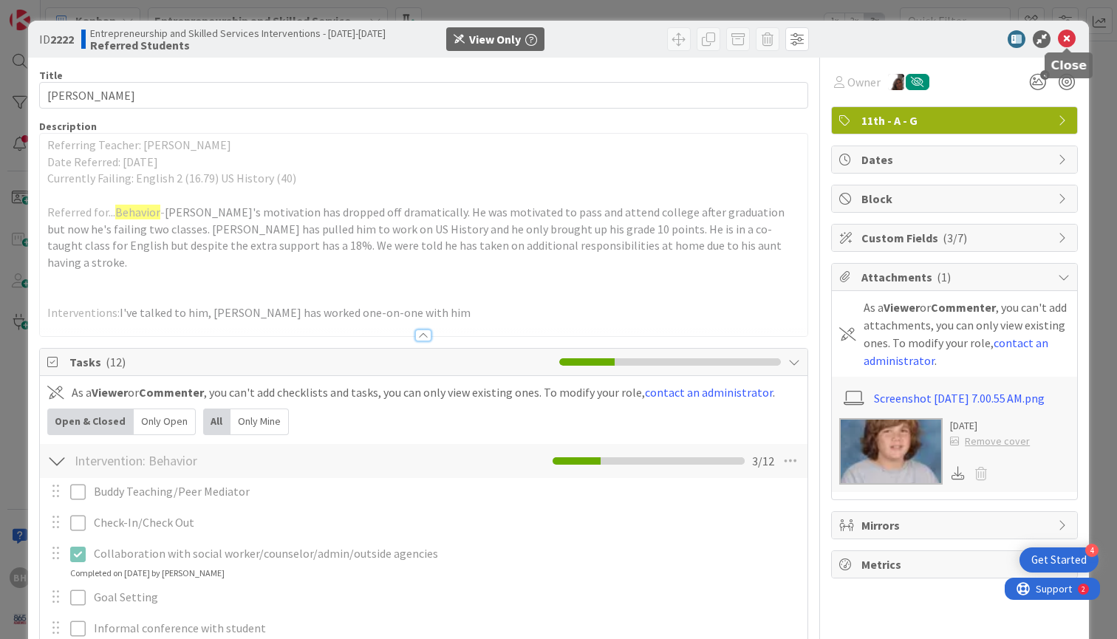
click at [1066, 40] on icon at bounding box center [1066, 39] width 18 height 18
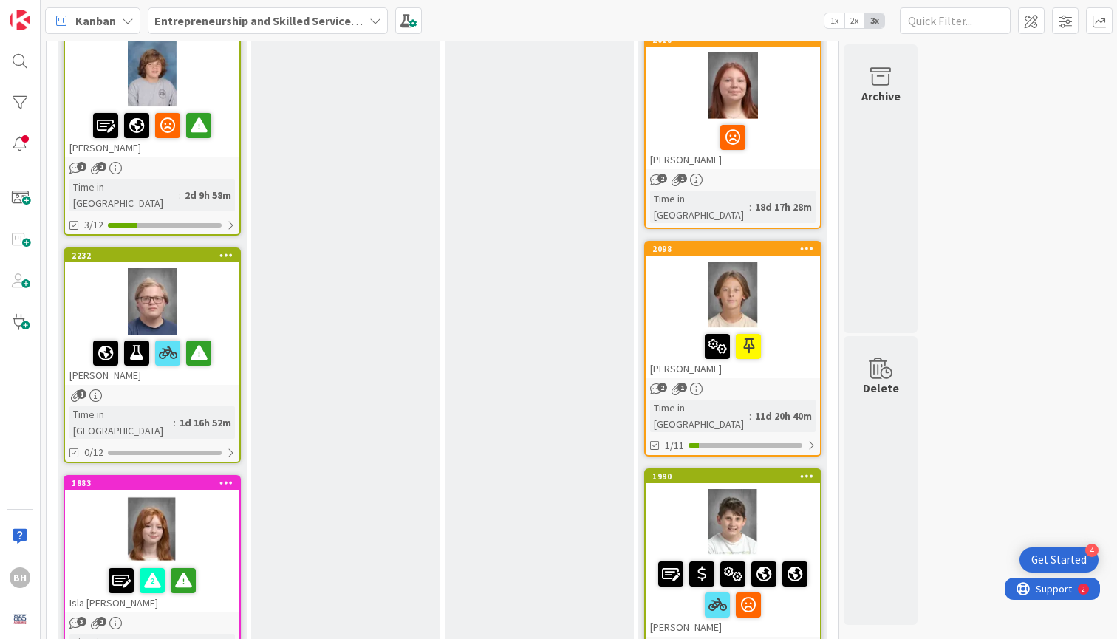
scroll to position [1576, 0]
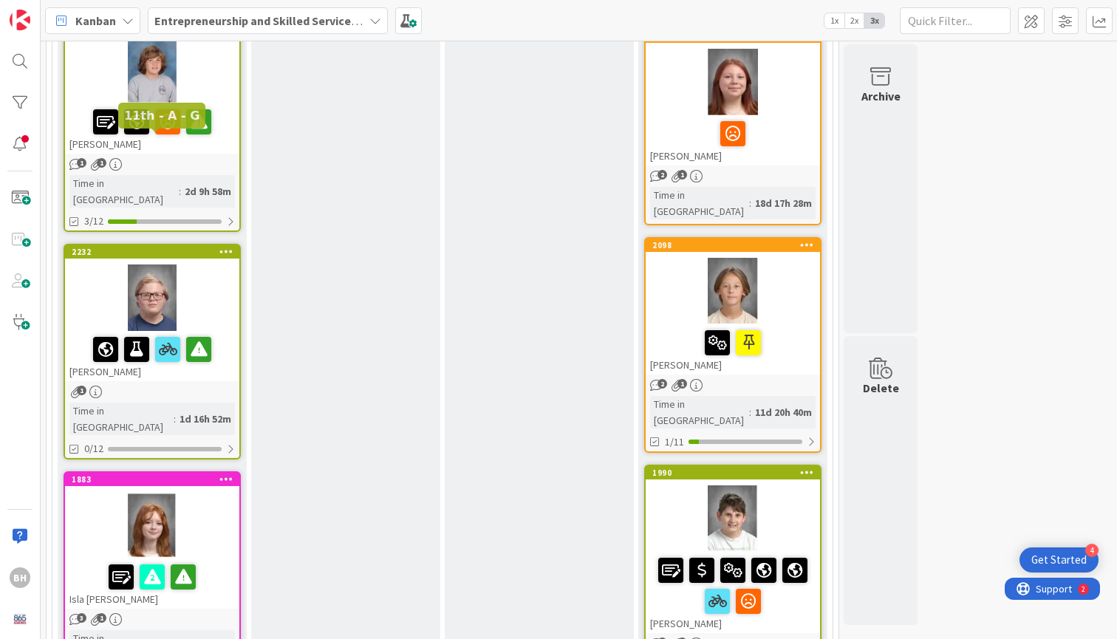
click at [176, 247] on div "2232" at bounding box center [156, 252] width 168 height 10
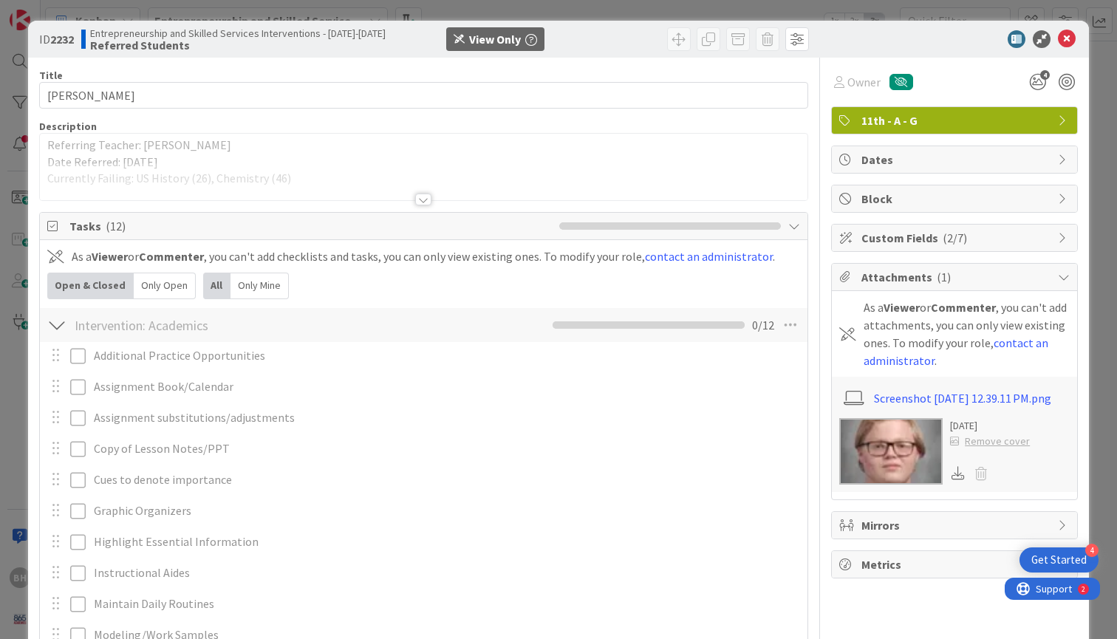
click at [434, 199] on div at bounding box center [423, 181] width 767 height 38
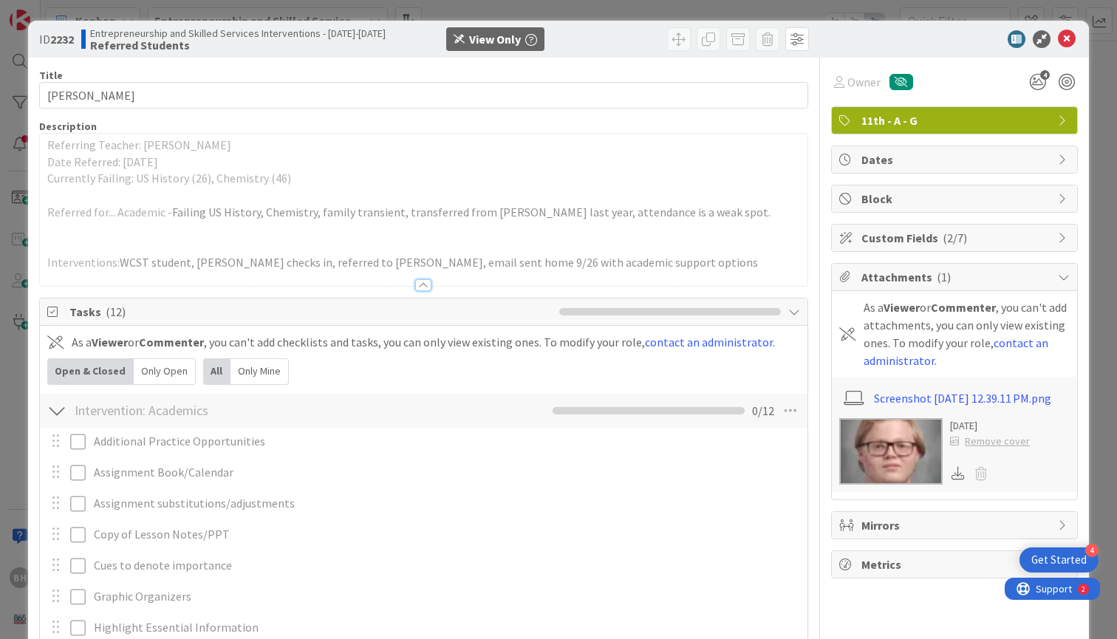
click at [867, 449] on img at bounding box center [890, 451] width 103 height 66
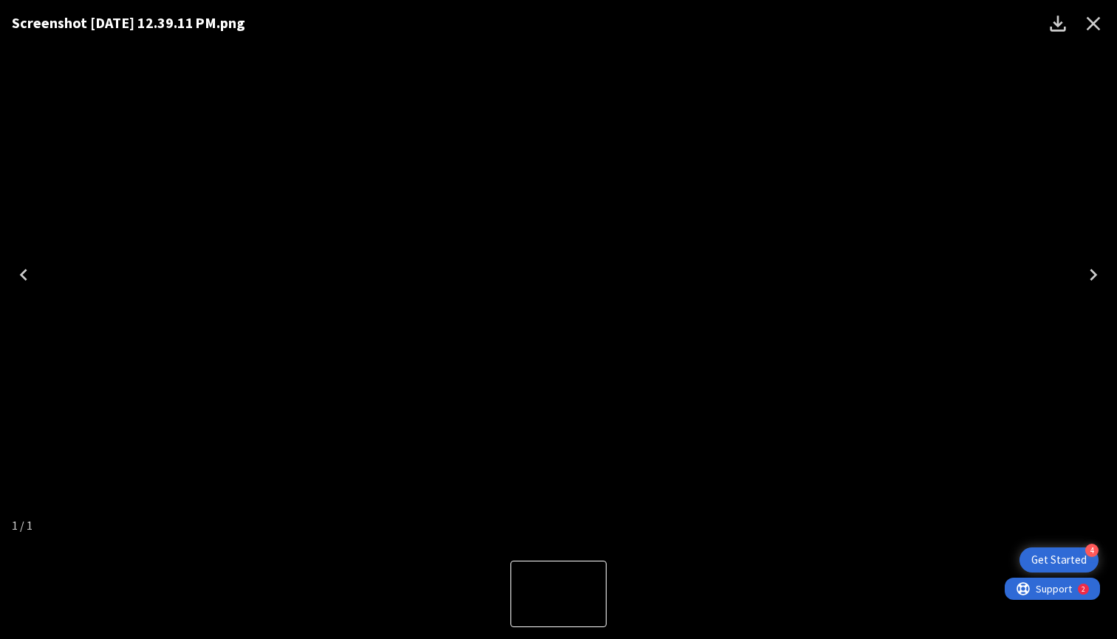
click at [1094, 30] on icon "Close" at bounding box center [1093, 24] width 24 height 24
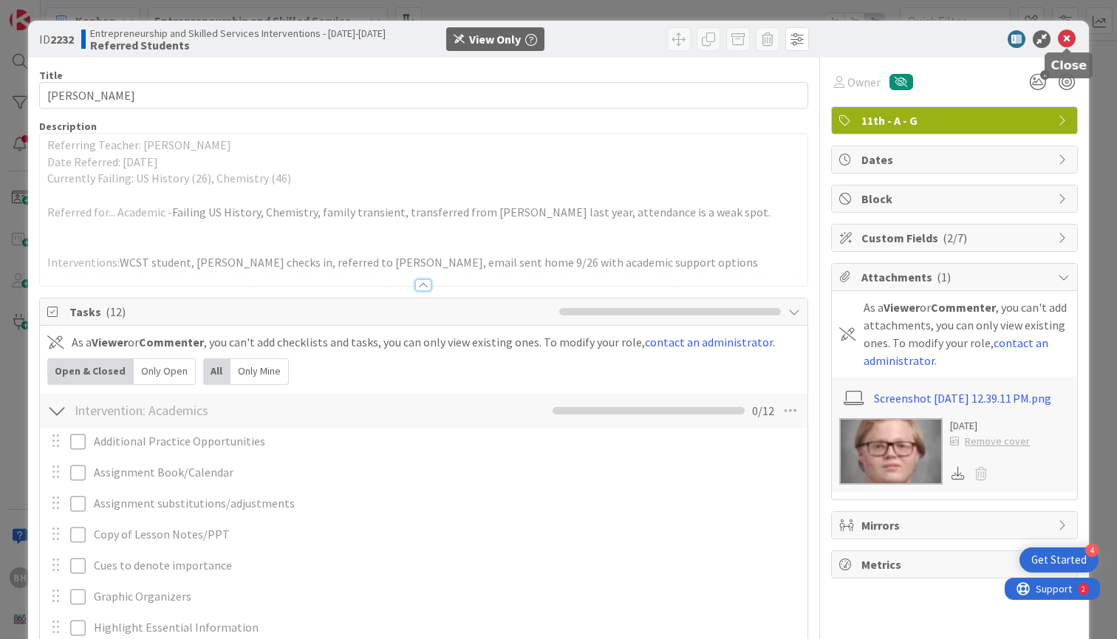
click at [1067, 39] on icon at bounding box center [1066, 39] width 18 height 18
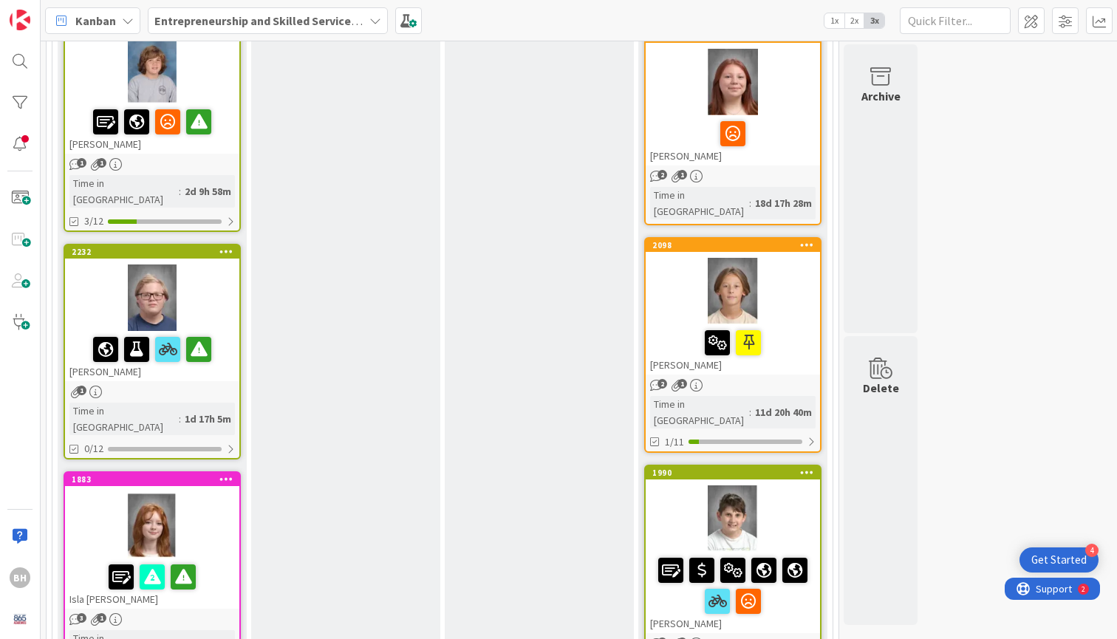
click at [178, 264] on div at bounding box center [152, 297] width 174 height 66
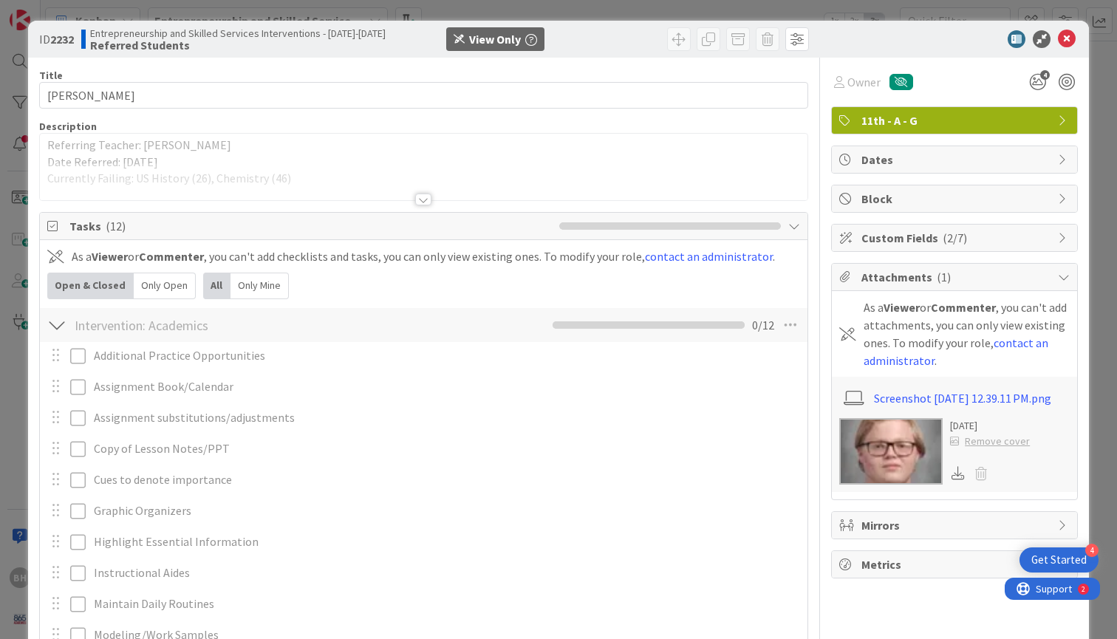
click at [428, 199] on div at bounding box center [423, 199] width 16 height 12
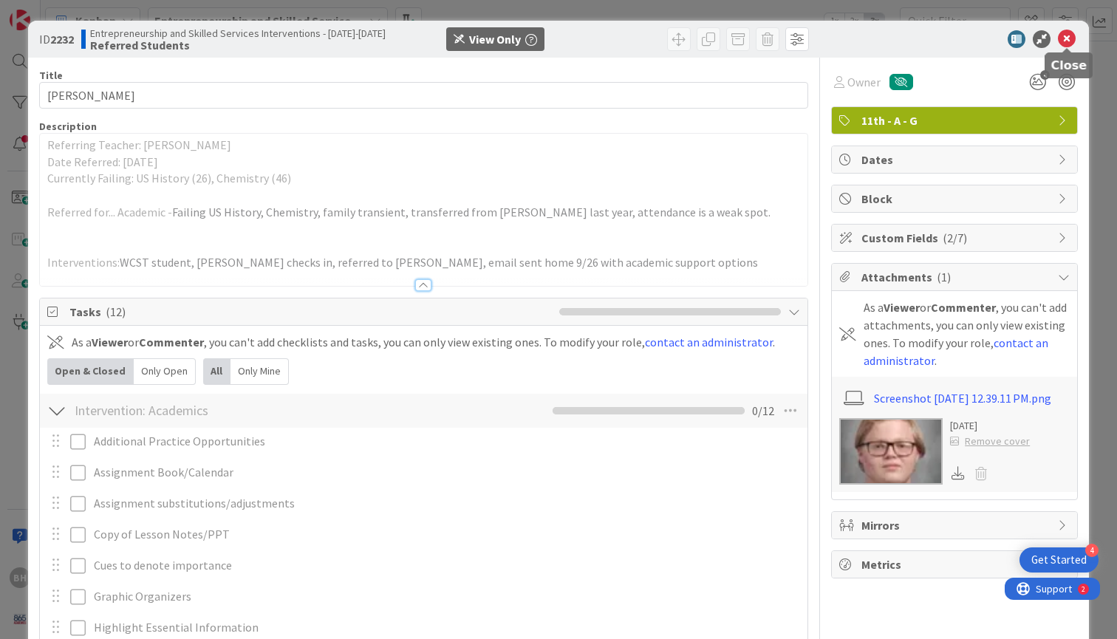
click at [1066, 41] on icon at bounding box center [1066, 39] width 18 height 18
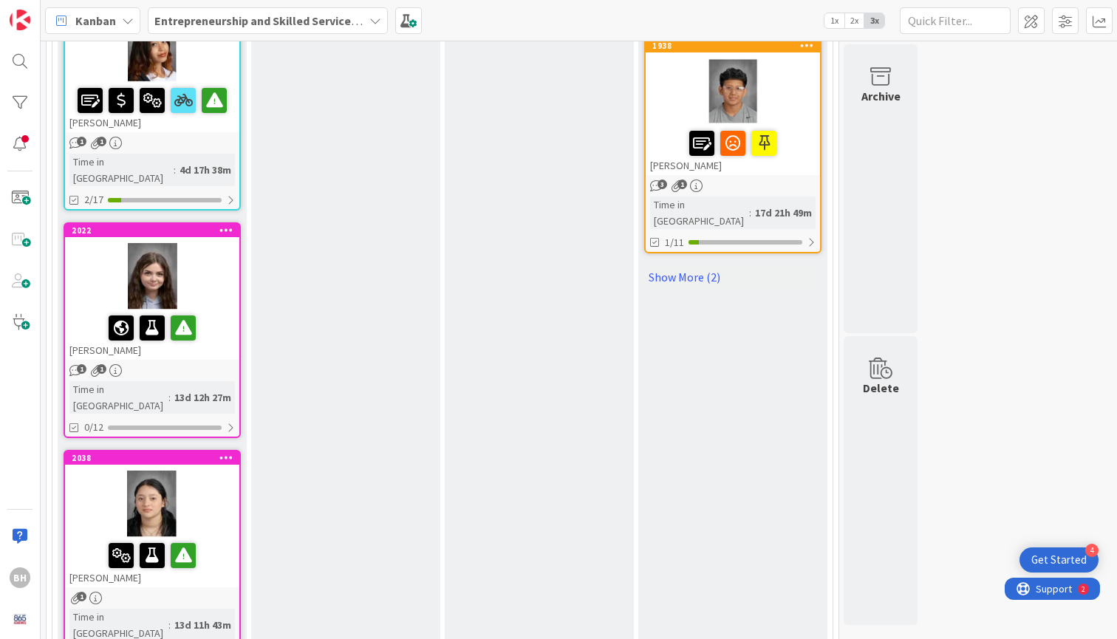
scroll to position [2279, 0]
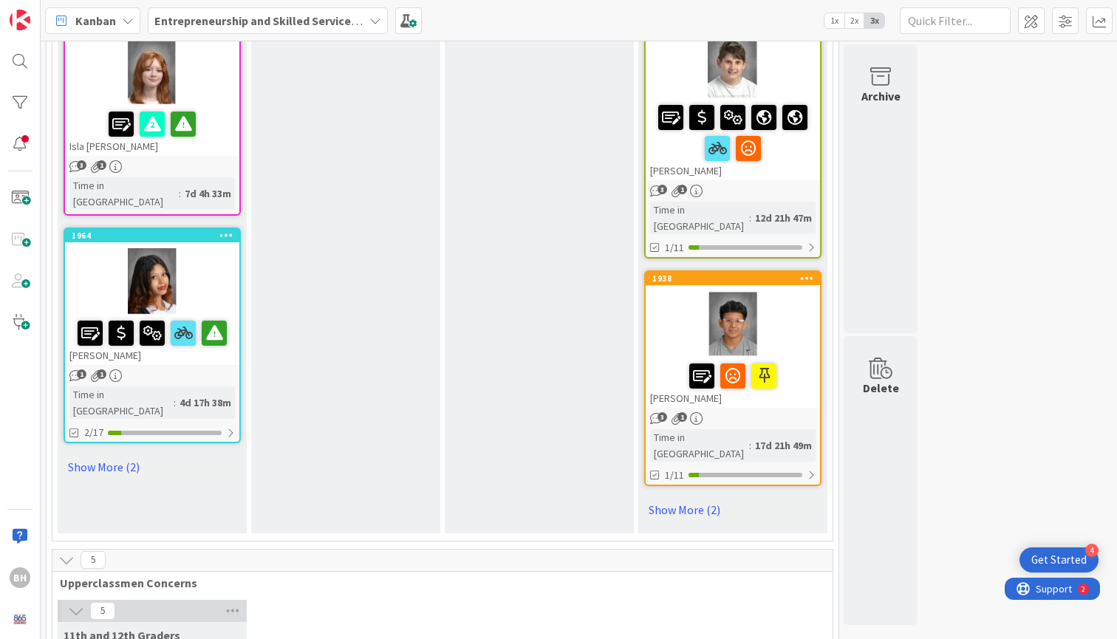
scroll to position [2017, 0]
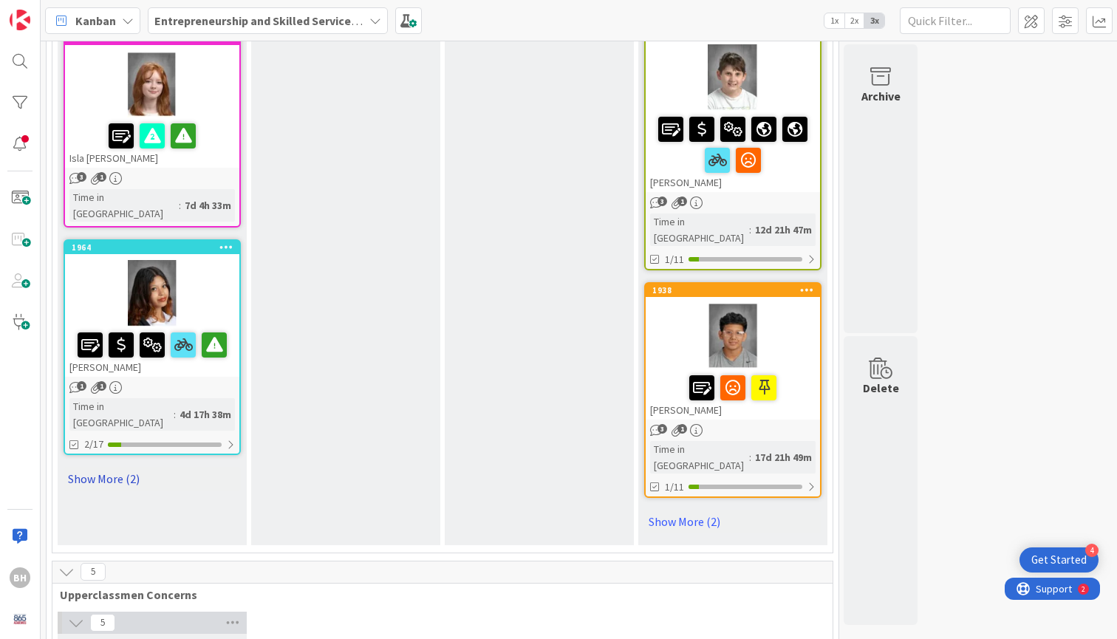
click at [121, 467] on link "Show More (2)" at bounding box center [152, 479] width 177 height 24
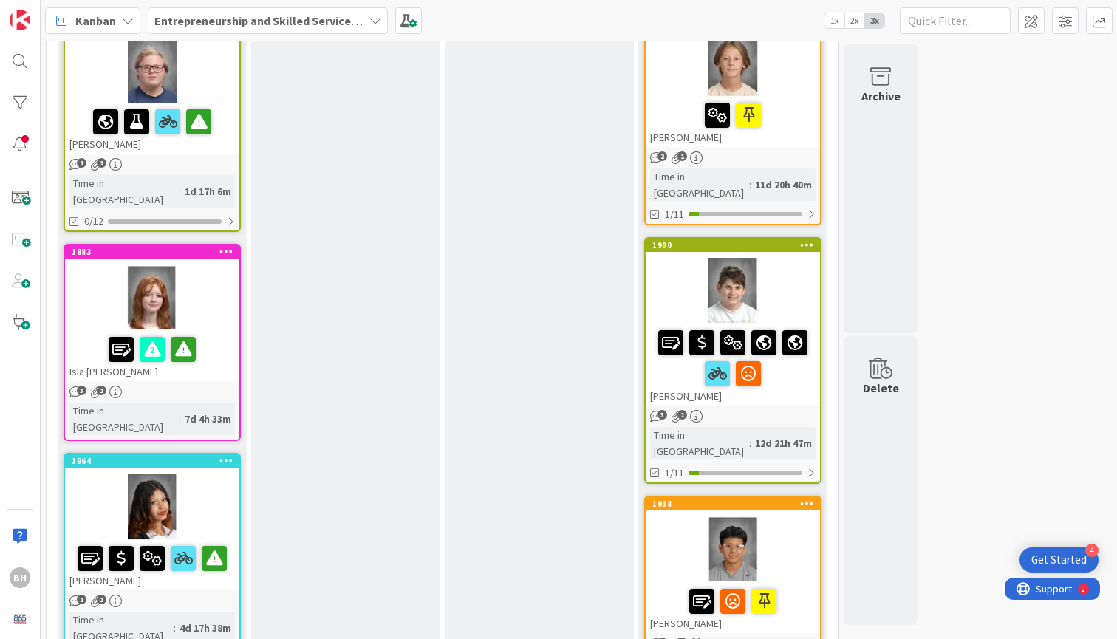
scroll to position [1712, 0]
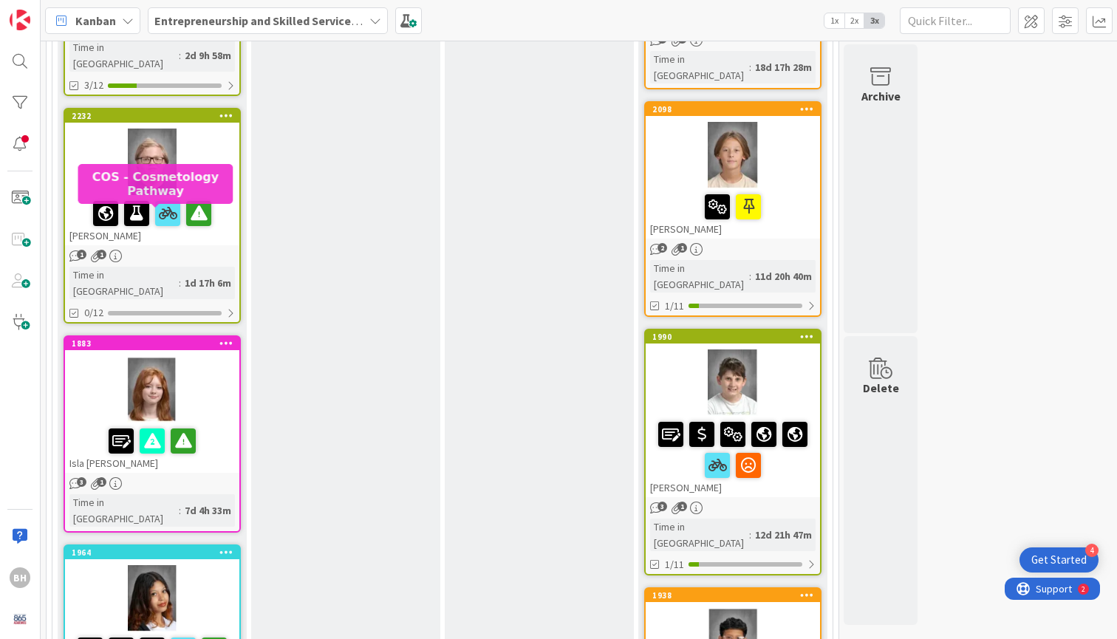
click at [168, 338] on div "1883" at bounding box center [156, 343] width 168 height 10
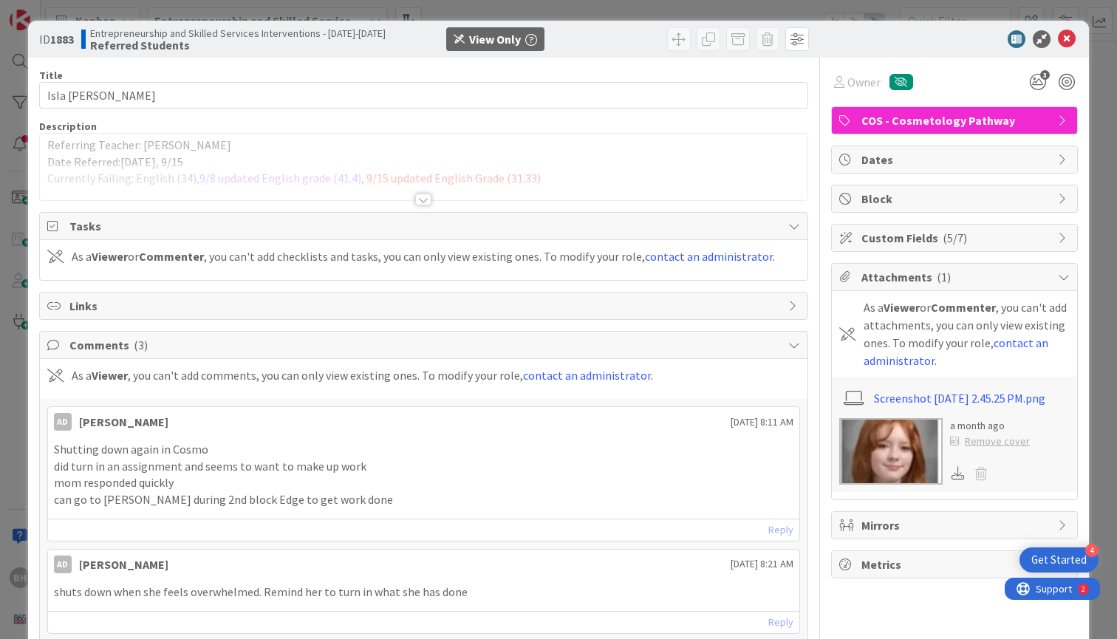
click at [416, 202] on div at bounding box center [423, 199] width 16 height 12
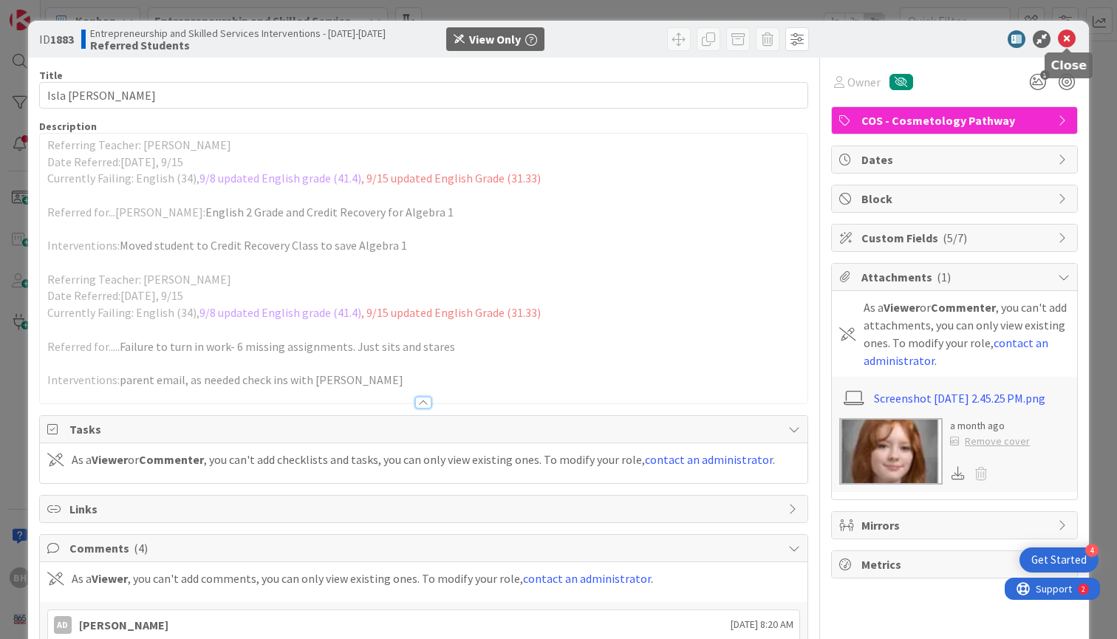
click at [1077, 34] on div at bounding box center [946, 39] width 261 height 18
click at [1074, 37] on icon at bounding box center [1066, 39] width 18 height 18
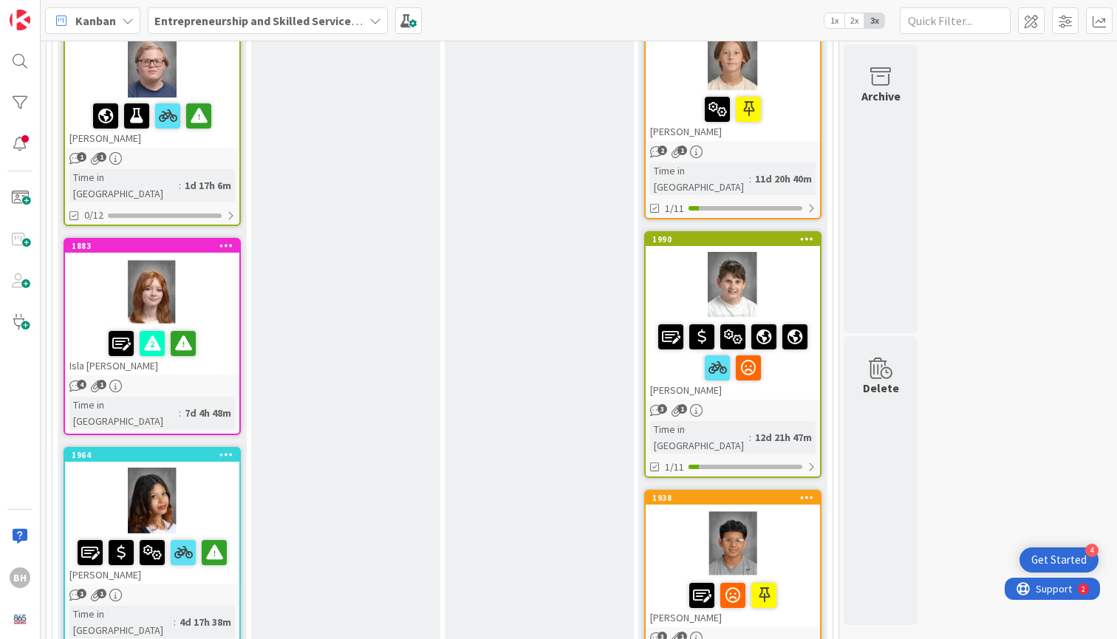
scroll to position [1814, 0]
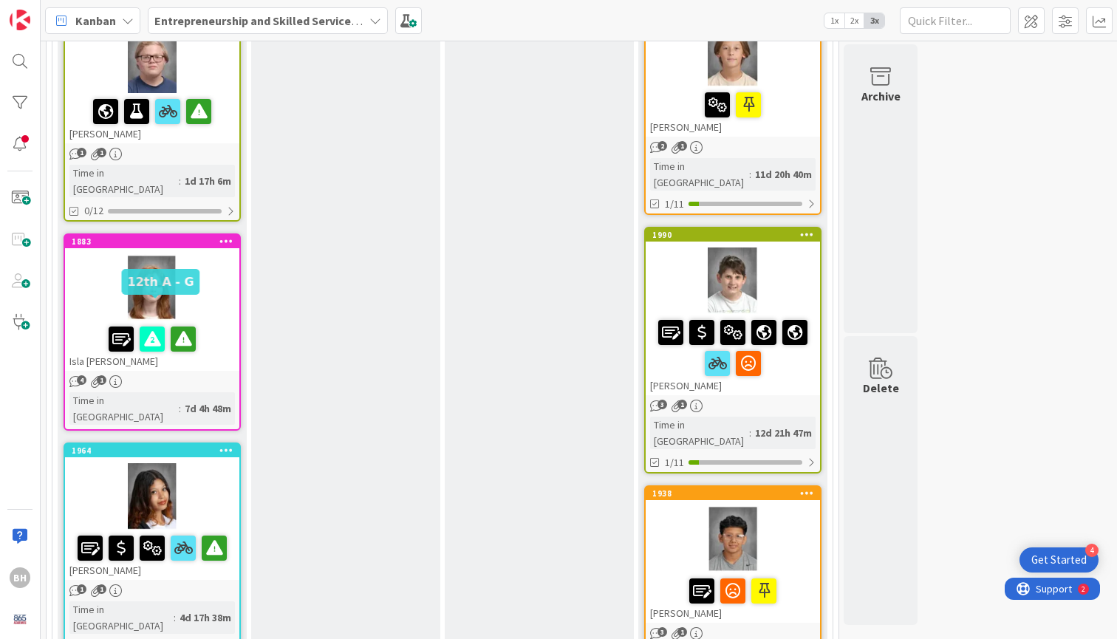
click at [161, 445] on div "1964" at bounding box center [156, 450] width 168 height 10
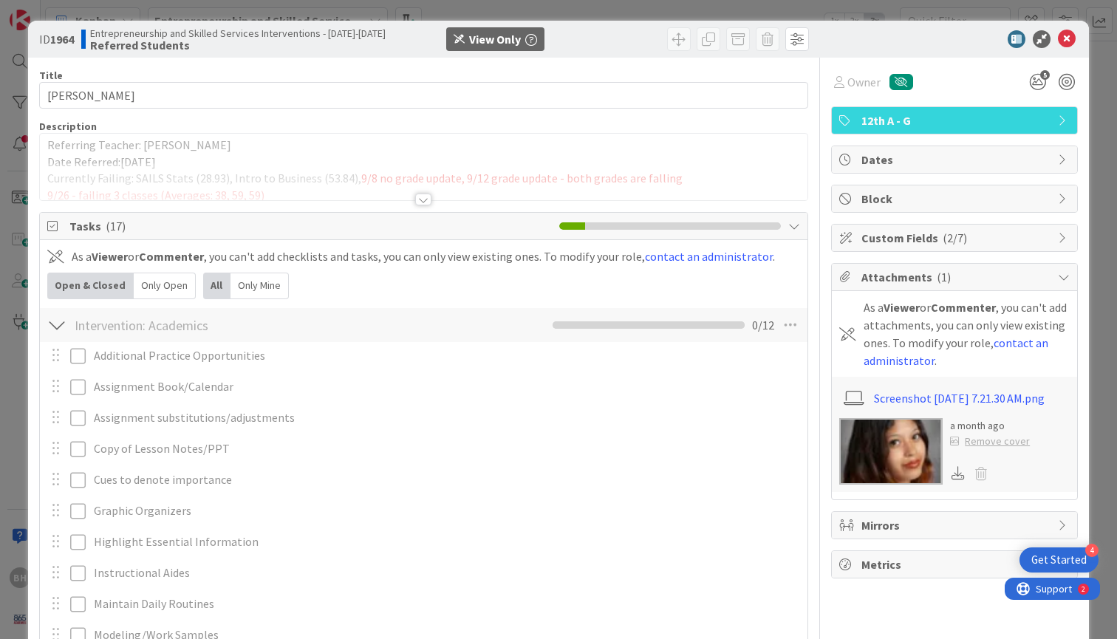
click at [888, 438] on img at bounding box center [890, 451] width 103 height 66
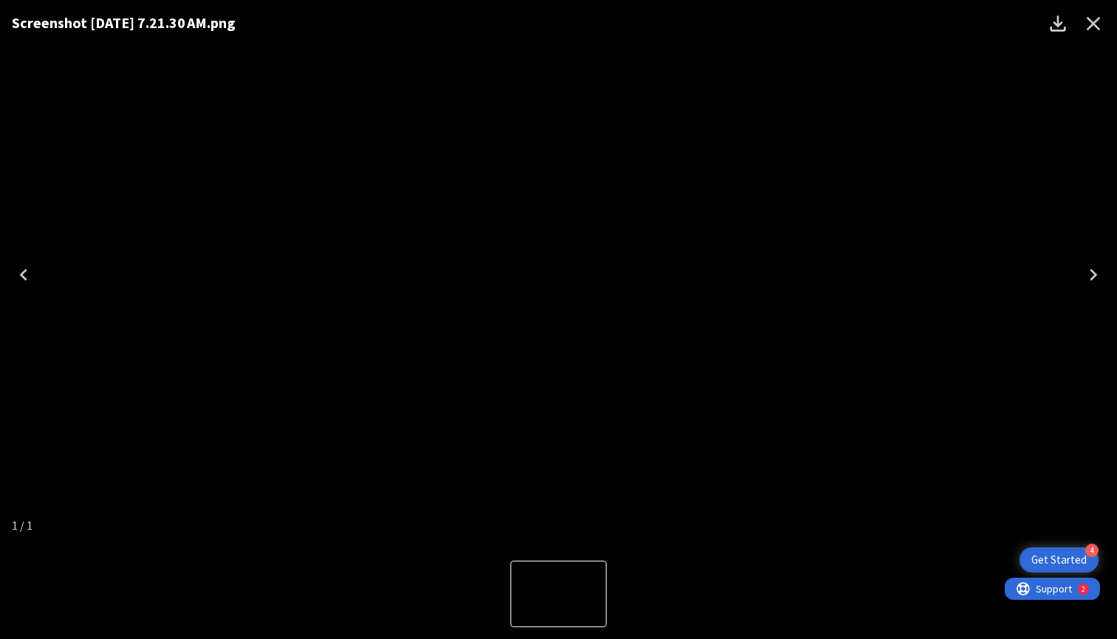
click at [1082, 32] on icon "Close" at bounding box center [1093, 24] width 24 height 24
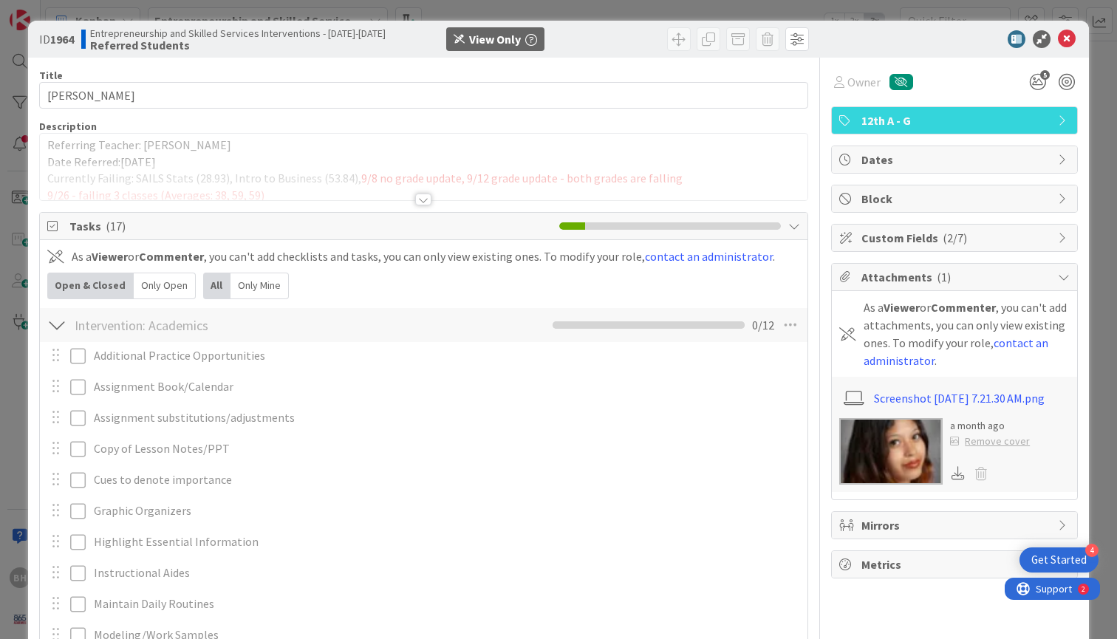
click at [420, 202] on div at bounding box center [423, 199] width 16 height 12
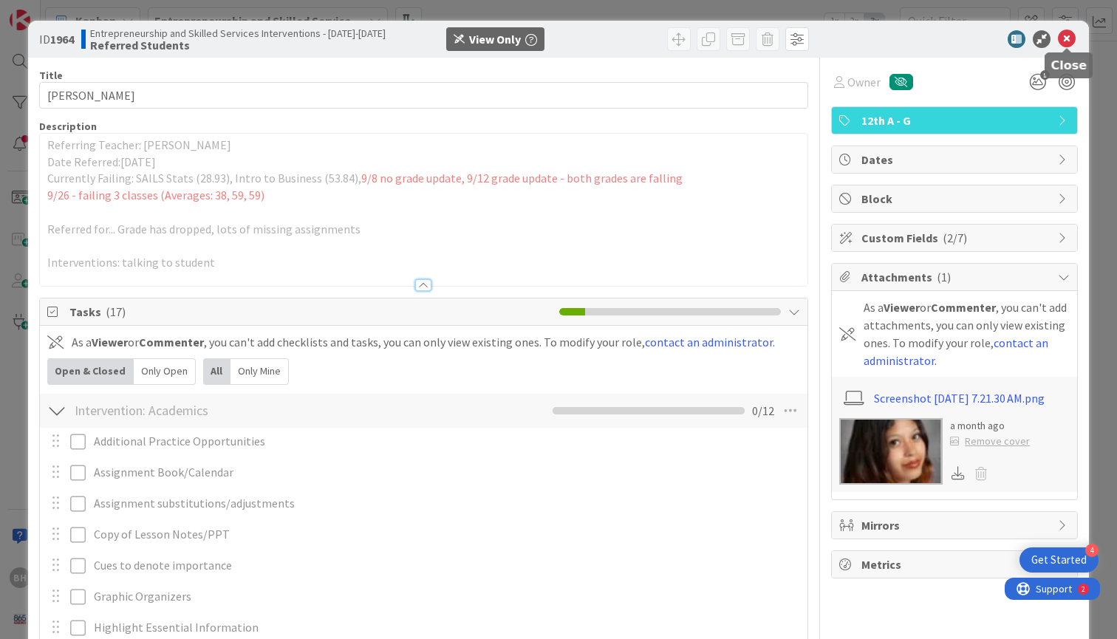
click at [1066, 44] on icon at bounding box center [1066, 39] width 18 height 18
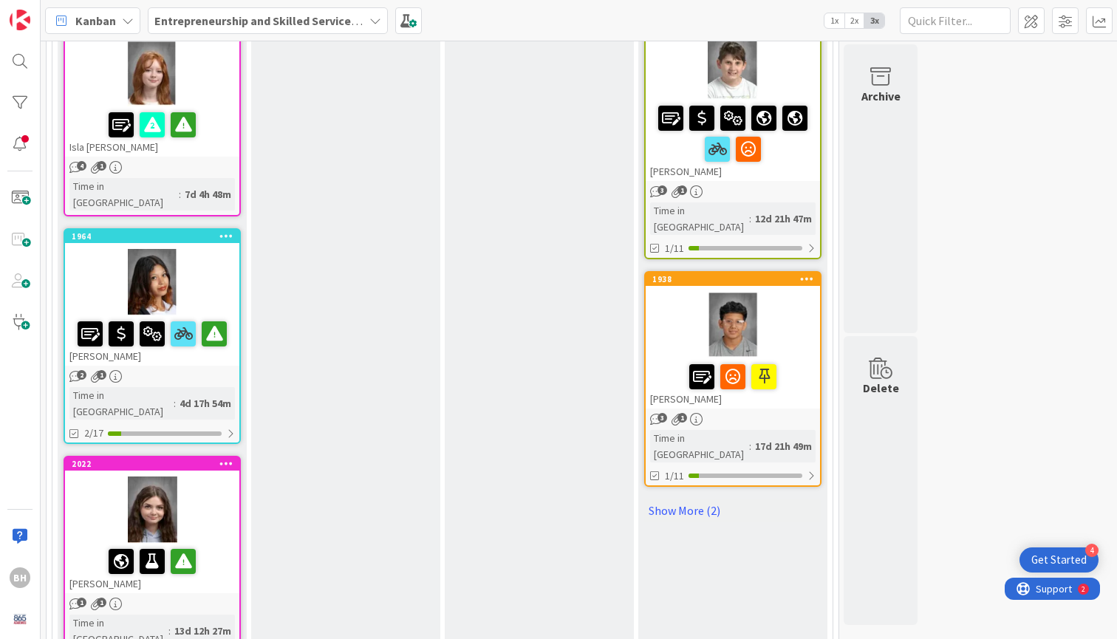
scroll to position [2031, 0]
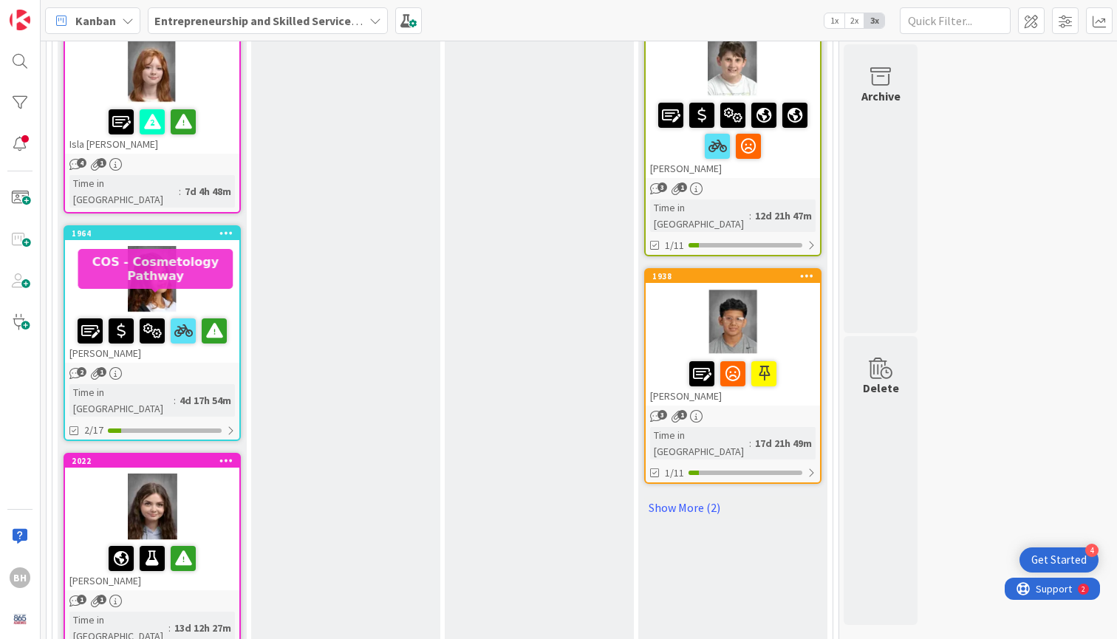
click at [176, 456] on div "2022" at bounding box center [156, 461] width 168 height 10
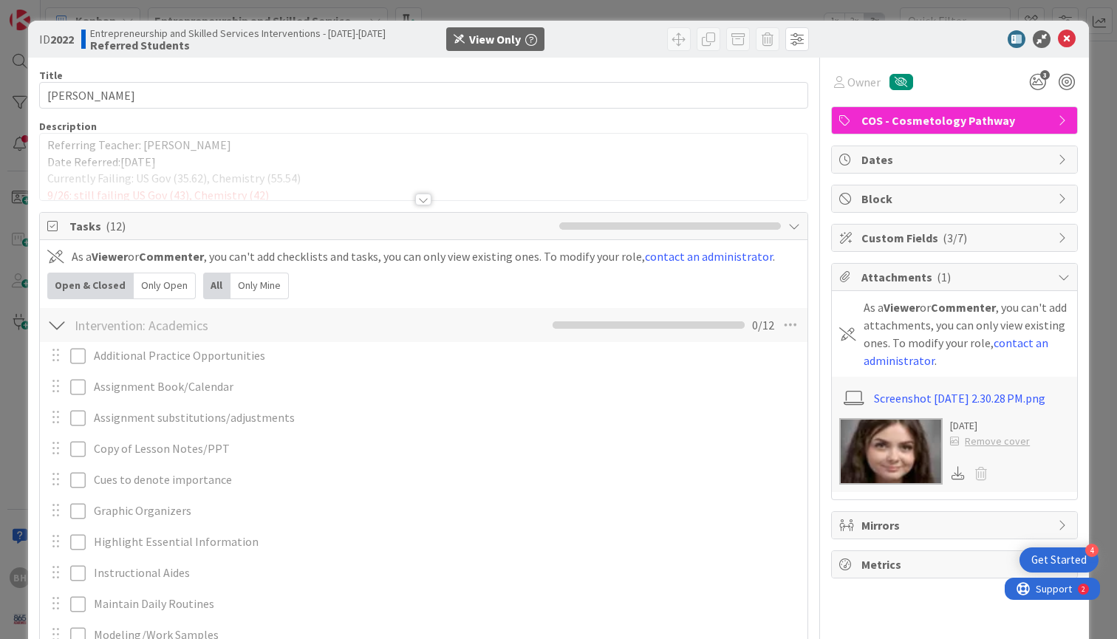
click at [425, 202] on div at bounding box center [423, 199] width 16 height 12
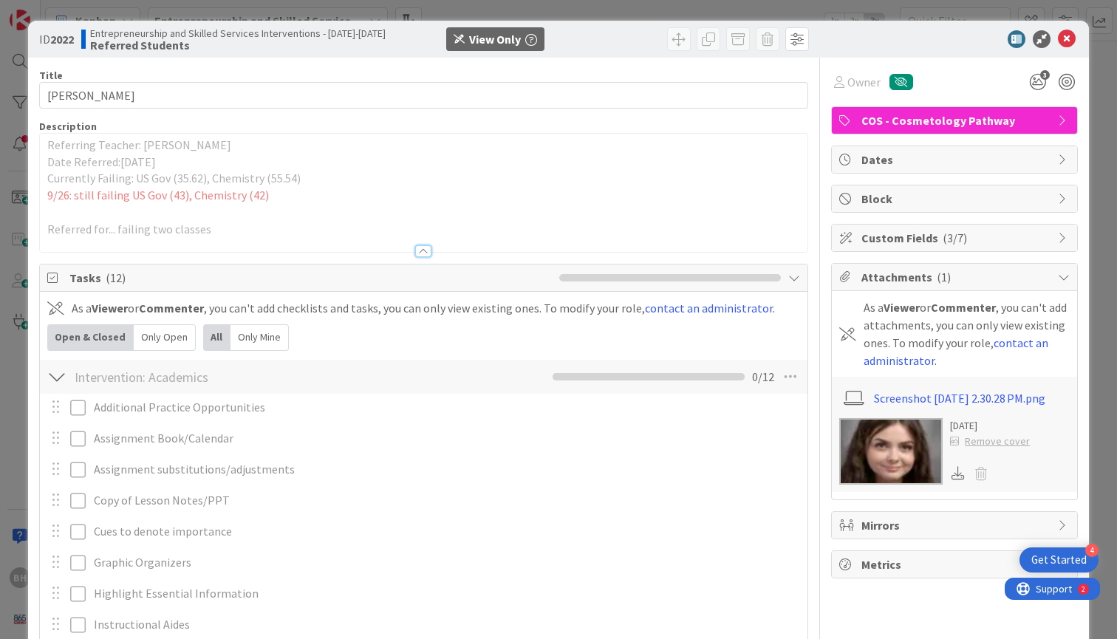
click at [907, 458] on img at bounding box center [890, 451] width 103 height 66
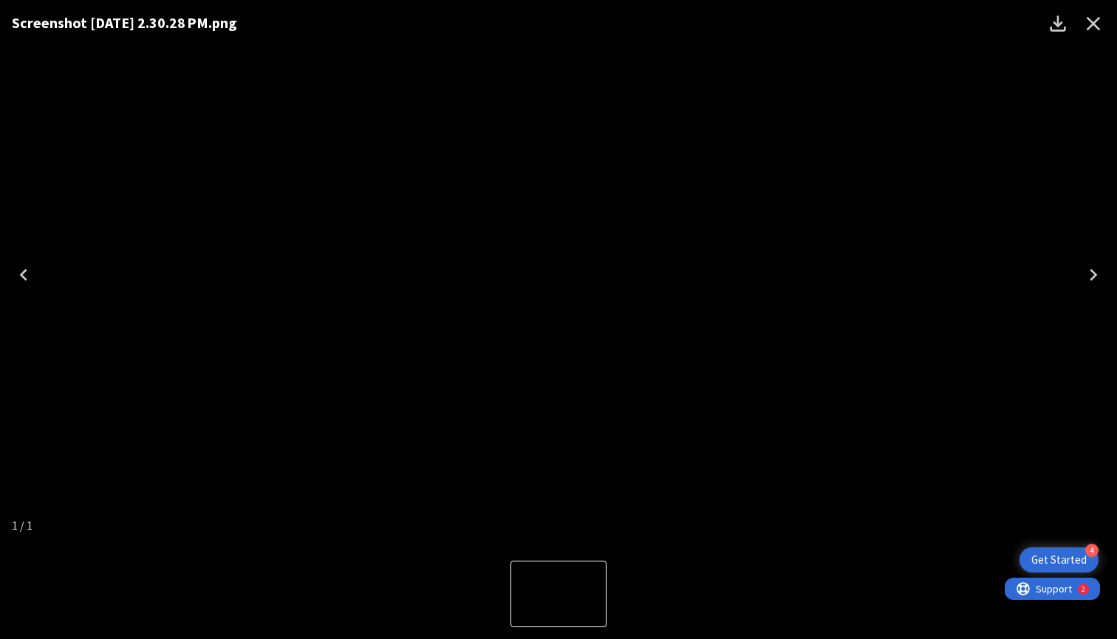
click at [1085, 31] on icon "Close" at bounding box center [1093, 24] width 24 height 24
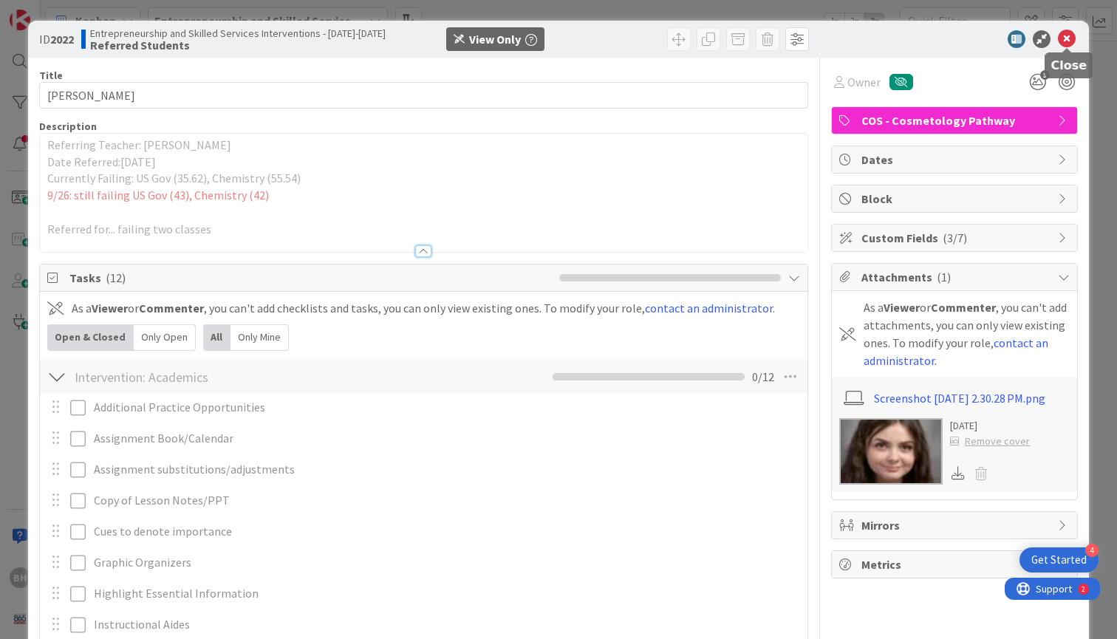
click at [1073, 42] on icon at bounding box center [1066, 39] width 18 height 18
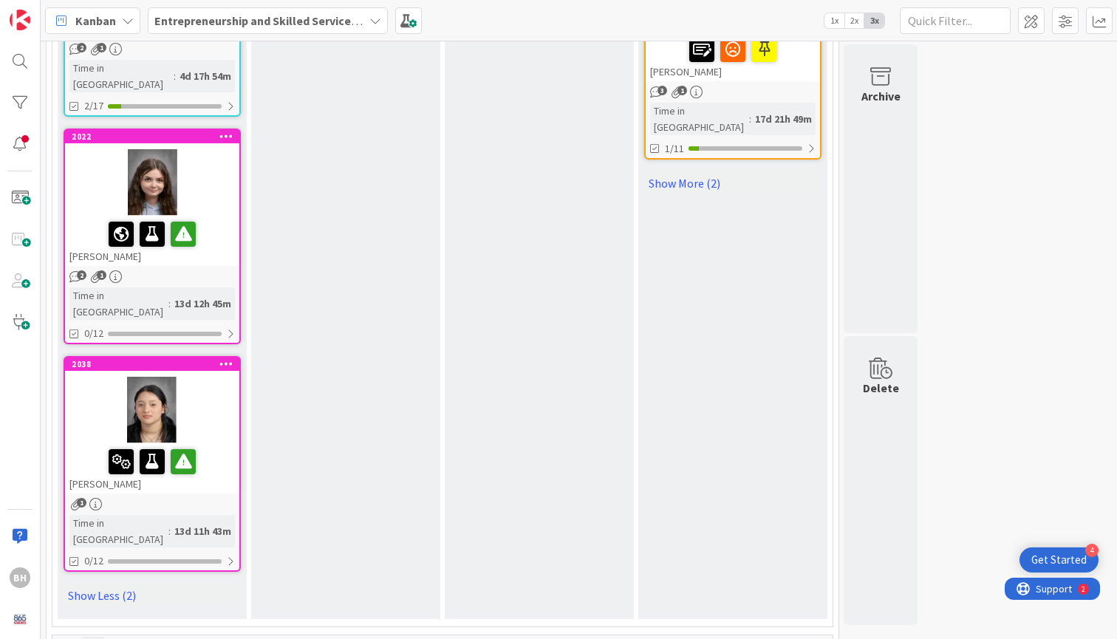
scroll to position [2367, 0]
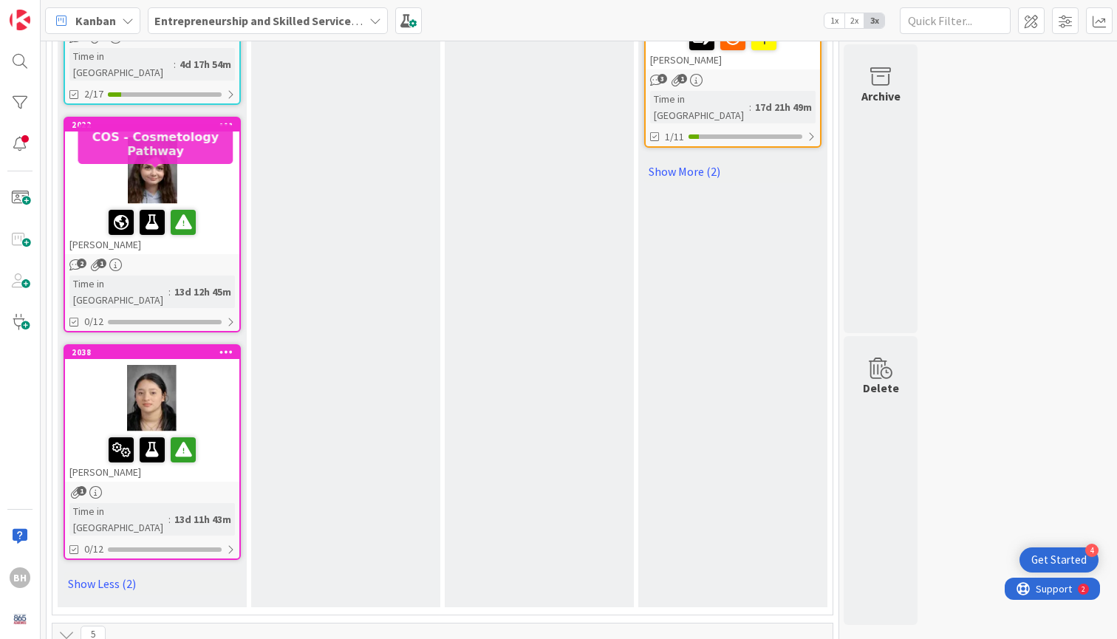
click at [169, 347] on div "2038" at bounding box center [156, 352] width 168 height 10
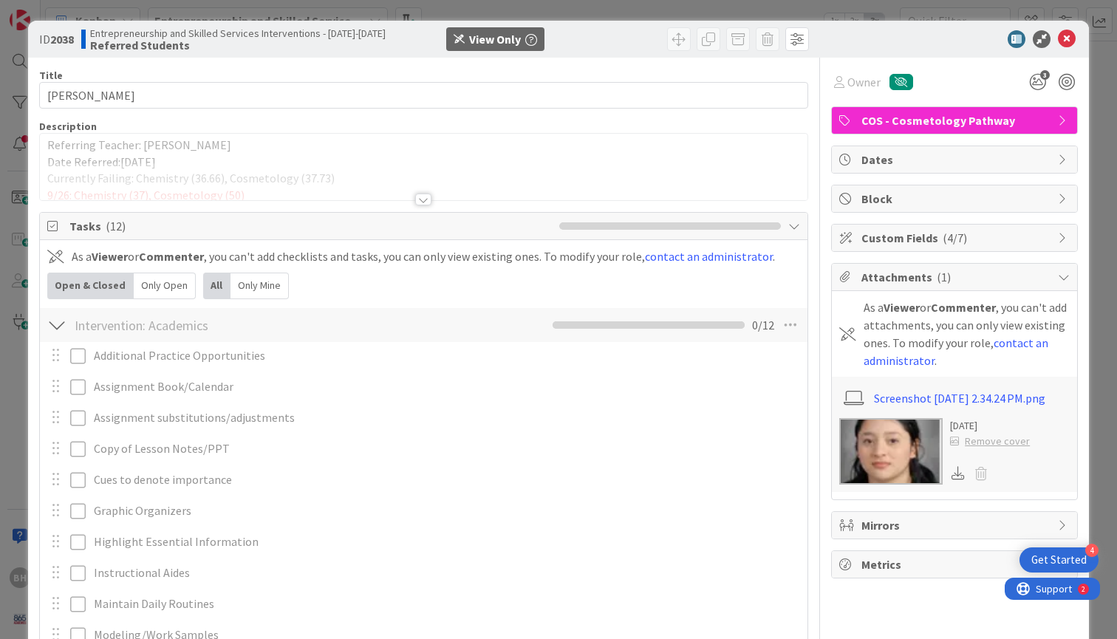
click at [428, 202] on div at bounding box center [423, 199] width 16 height 12
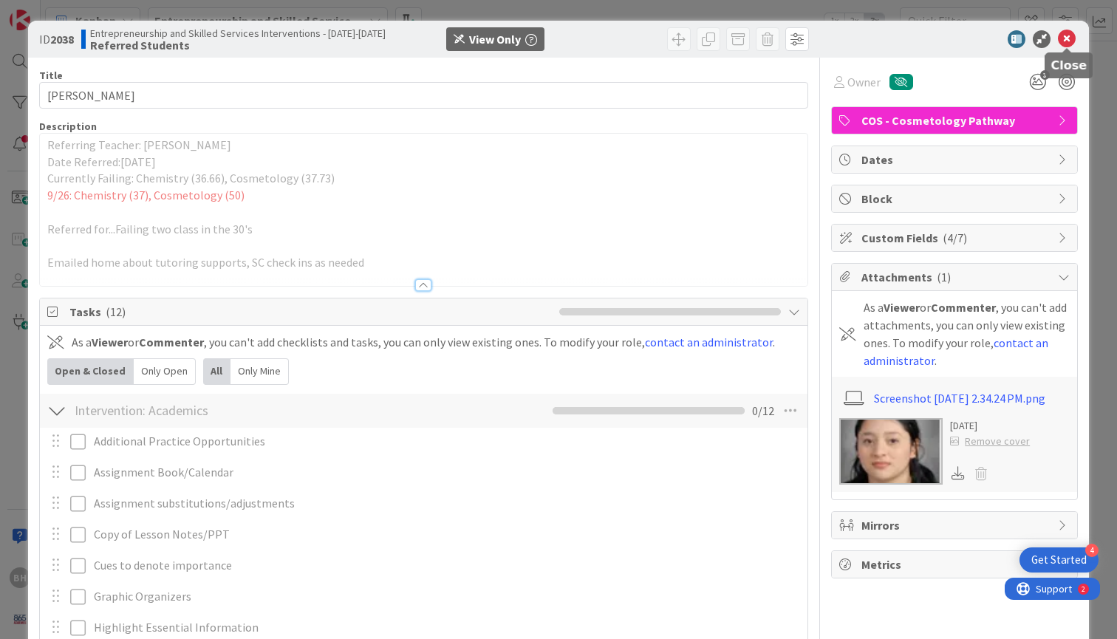
click at [1069, 38] on icon at bounding box center [1066, 39] width 18 height 18
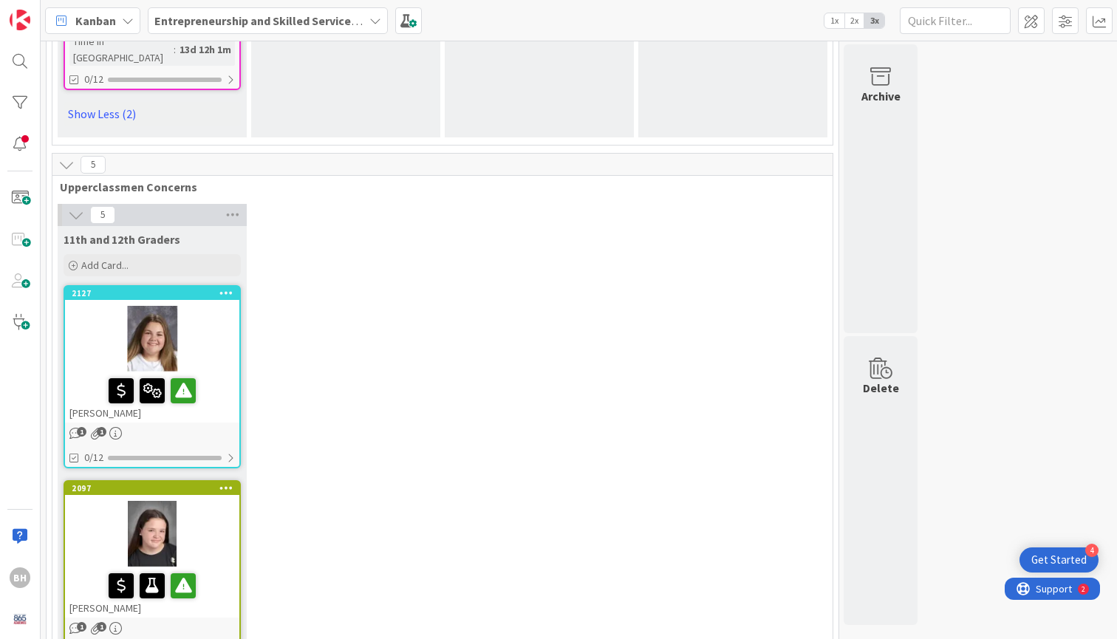
scroll to position [2822, 0]
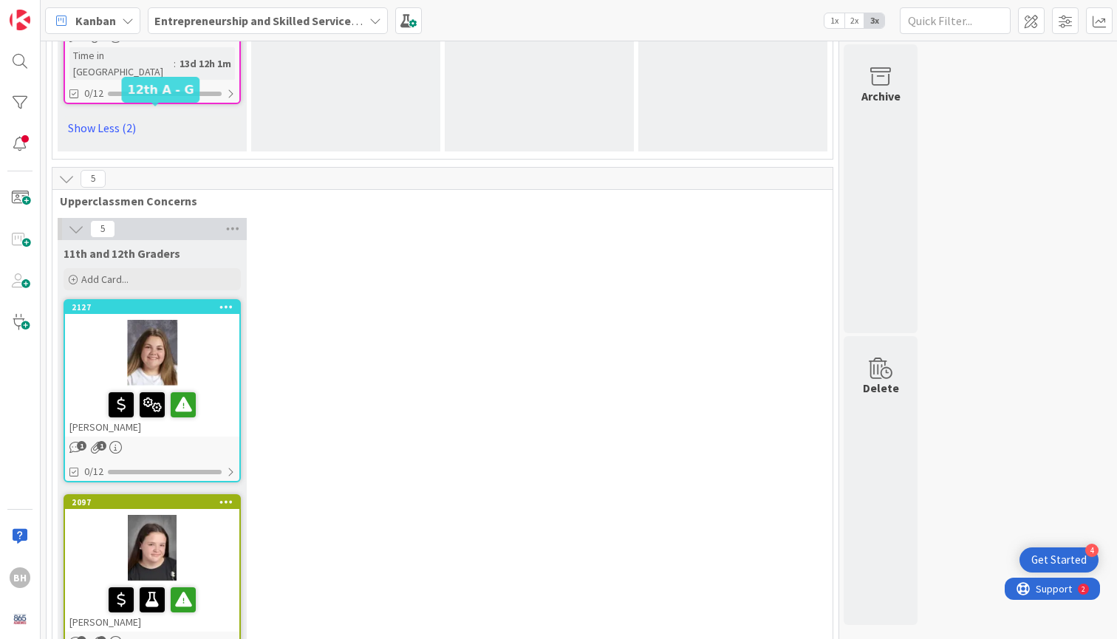
click at [175, 302] on div "2127" at bounding box center [156, 307] width 168 height 10
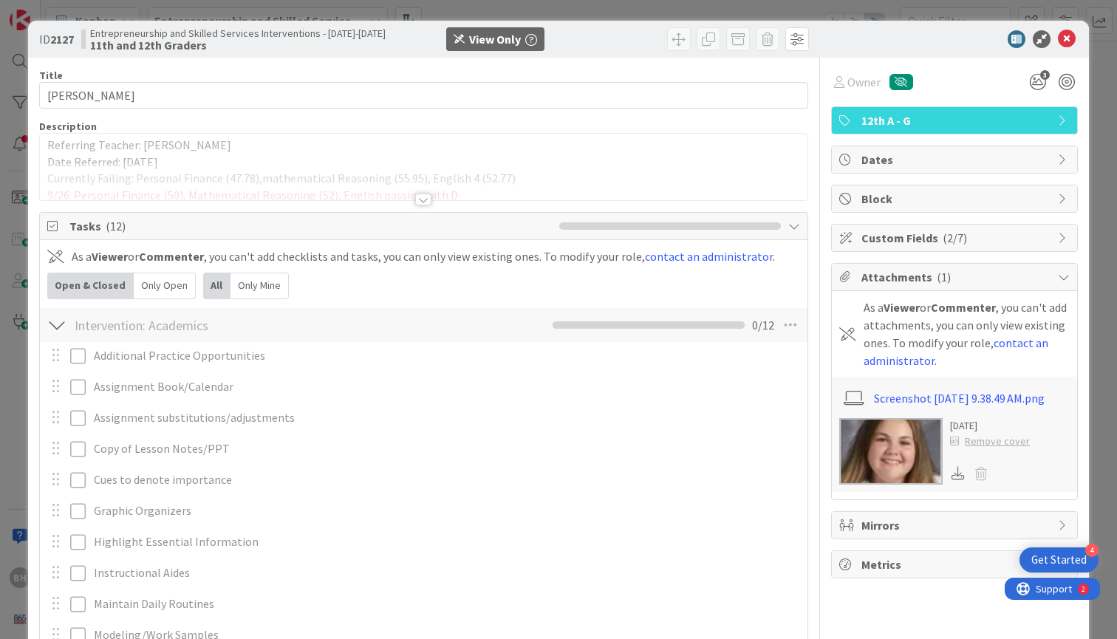
click at [423, 202] on div at bounding box center [423, 199] width 16 height 12
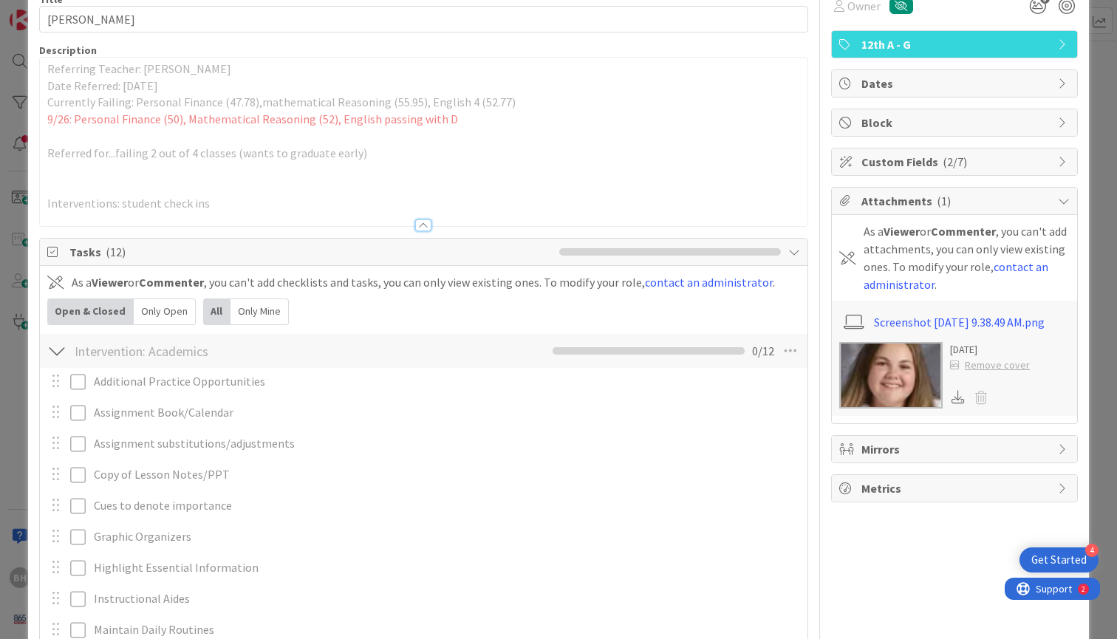
scroll to position [75, 0]
click at [61, 344] on div at bounding box center [56, 351] width 19 height 27
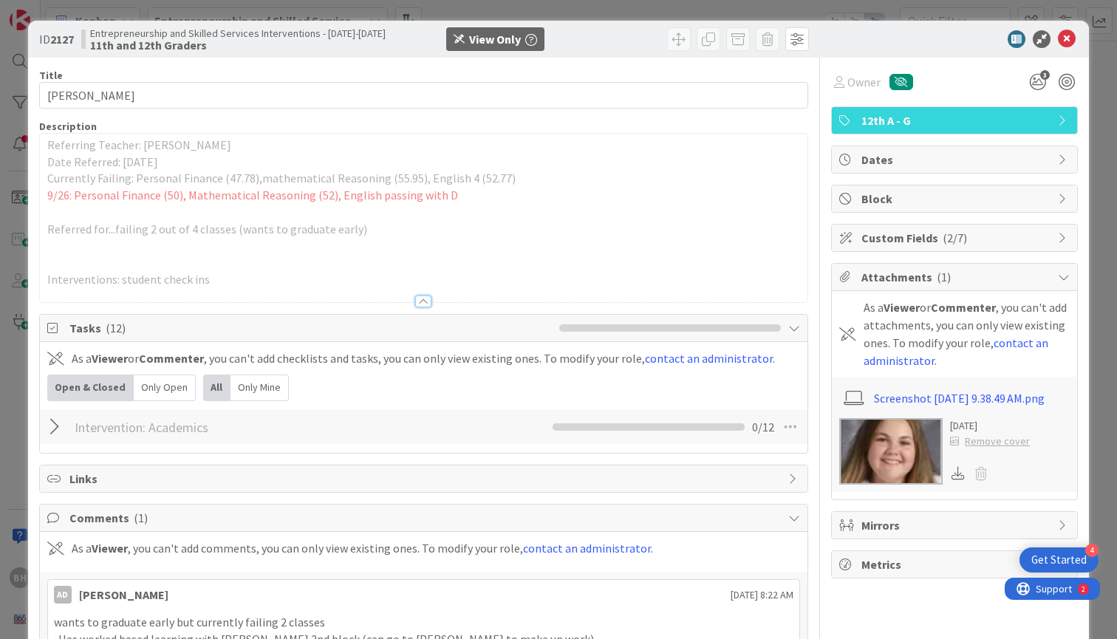
scroll to position [0, 0]
click at [1065, 43] on icon at bounding box center [1066, 39] width 18 height 18
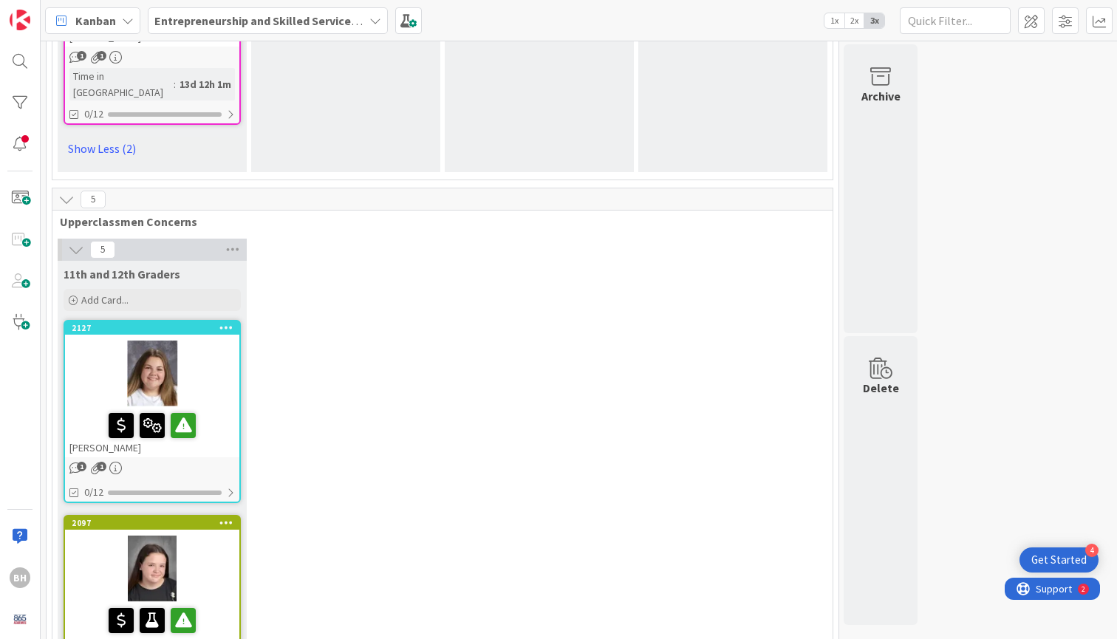
scroll to position [2813, 0]
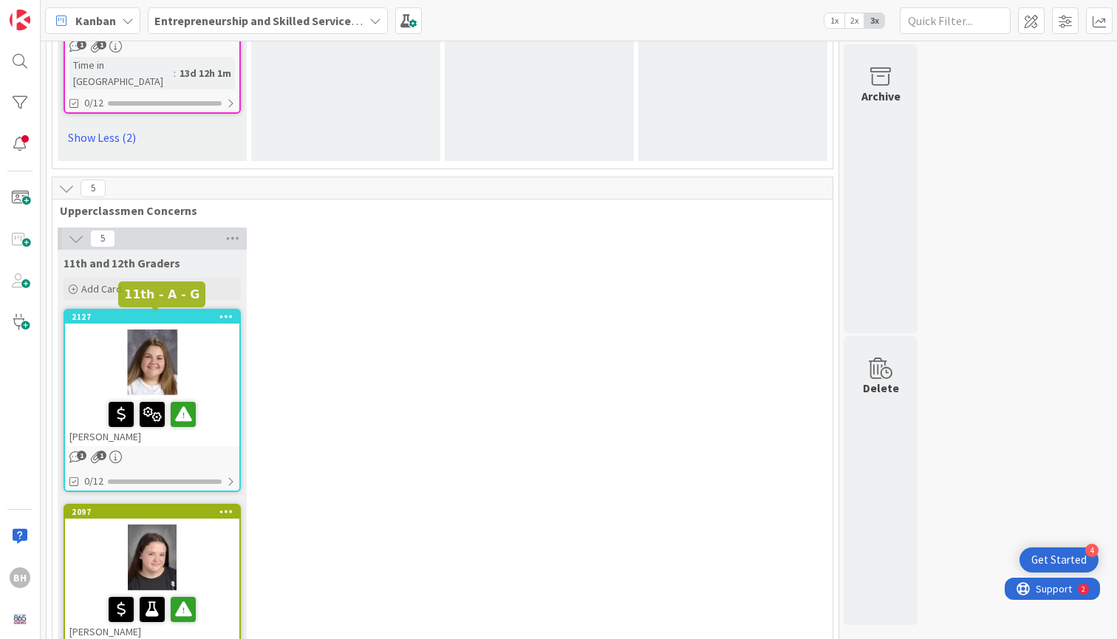
click at [140, 507] on div "2097" at bounding box center [156, 512] width 168 height 10
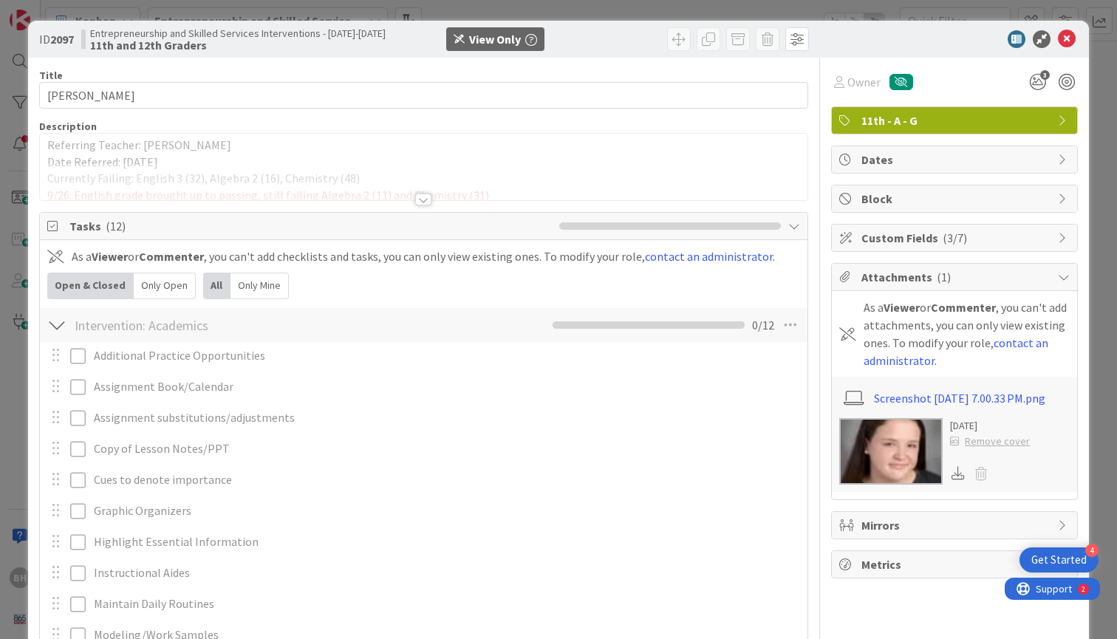
click at [423, 197] on div at bounding box center [423, 199] width 16 height 12
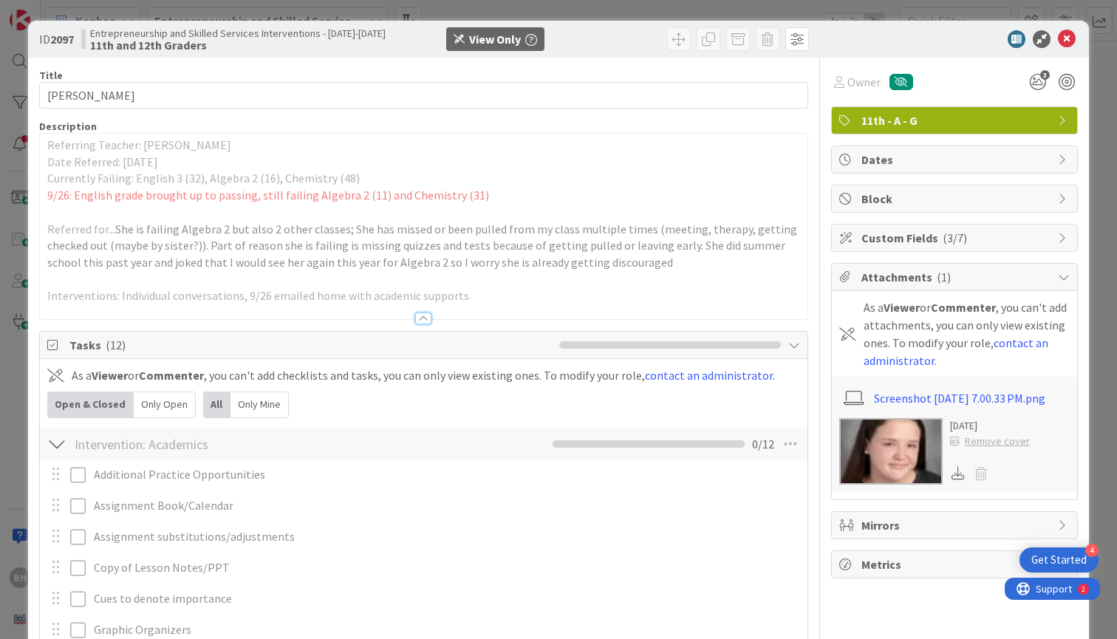
click at [1067, 38] on icon at bounding box center [1066, 39] width 18 height 18
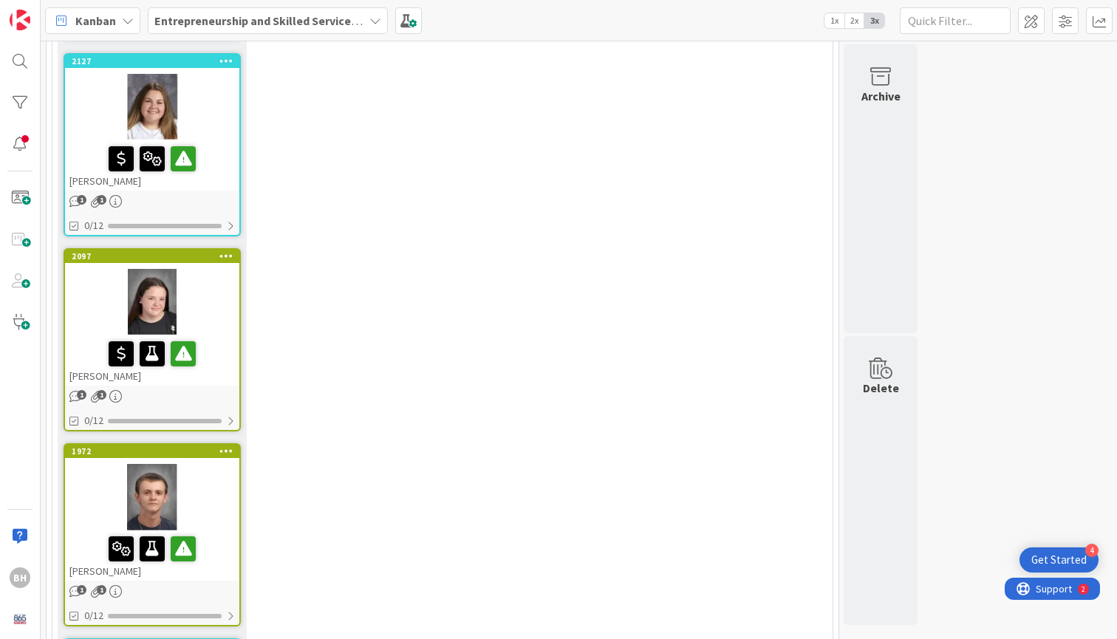
scroll to position [3069, 0]
click at [171, 444] on div "1972" at bounding box center [152, 450] width 174 height 13
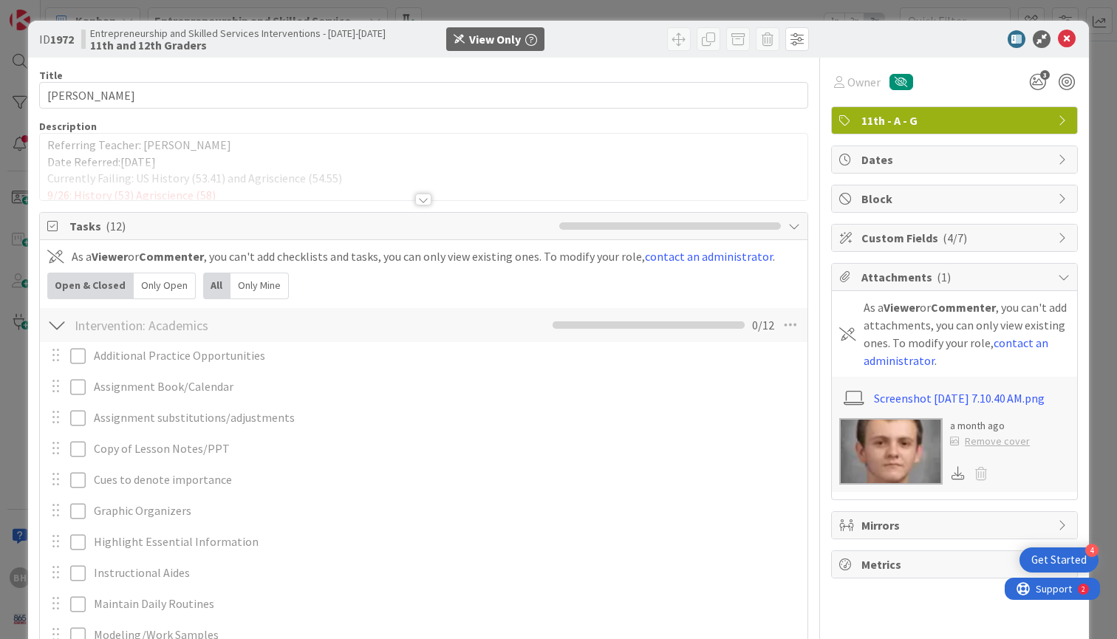
click at [419, 201] on div at bounding box center [423, 199] width 16 height 12
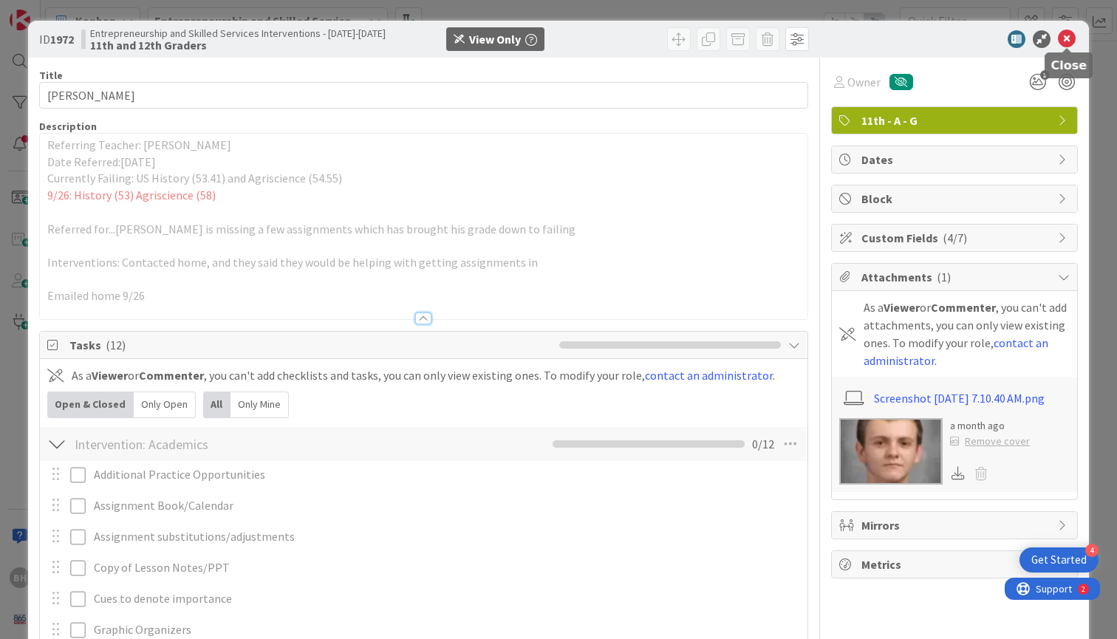
click at [1068, 41] on icon at bounding box center [1066, 39] width 18 height 18
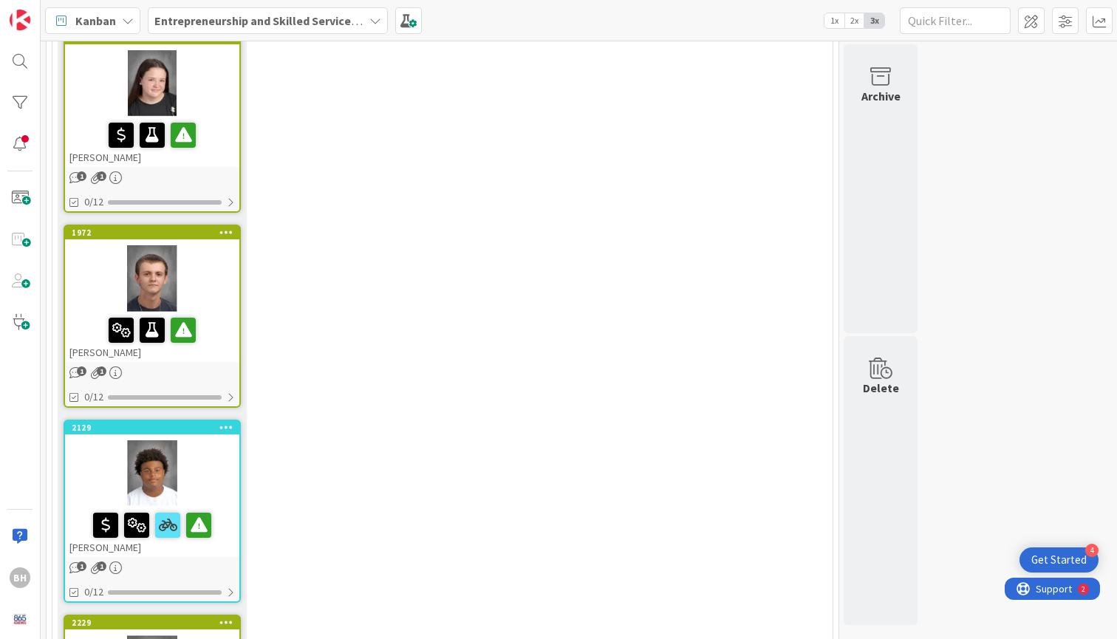
scroll to position [3286, 0]
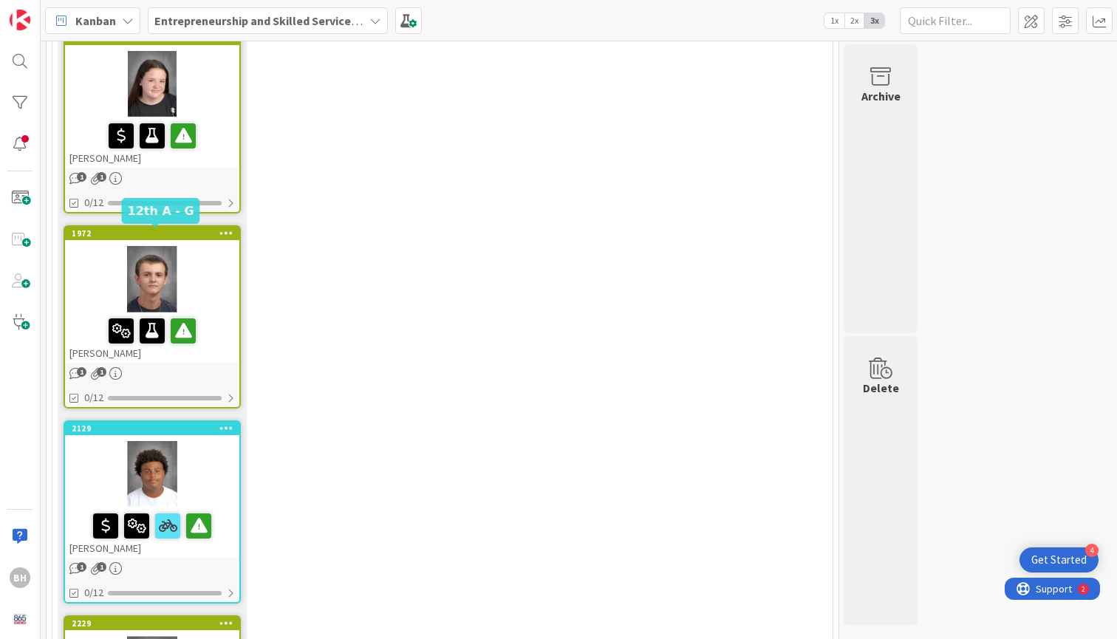
click at [165, 423] on div "2129" at bounding box center [156, 428] width 168 height 10
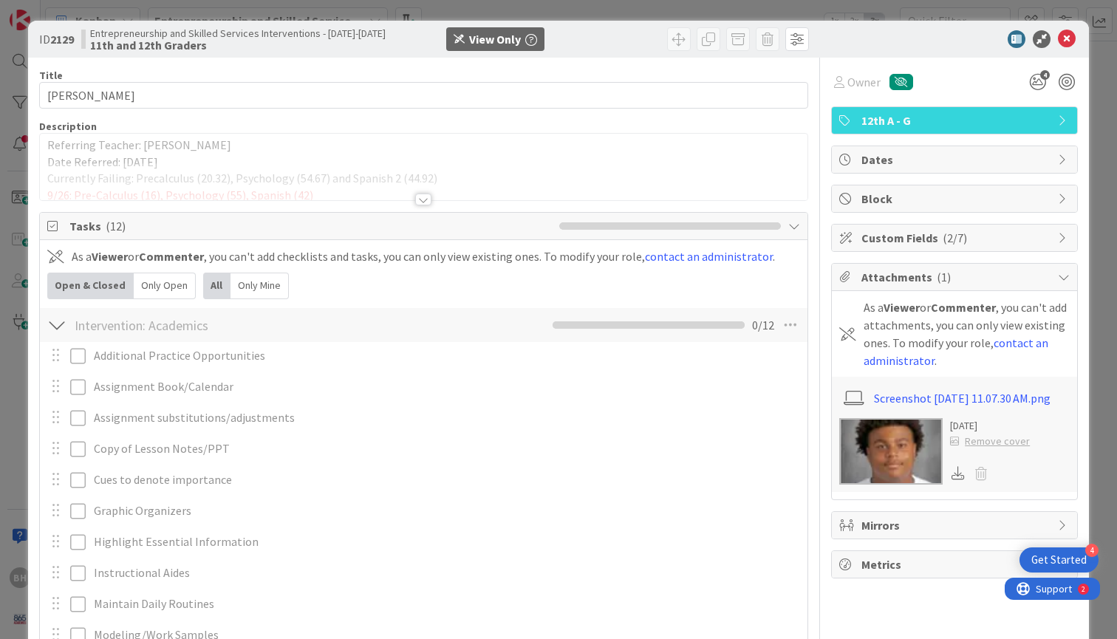
click at [429, 199] on div at bounding box center [423, 199] width 16 height 12
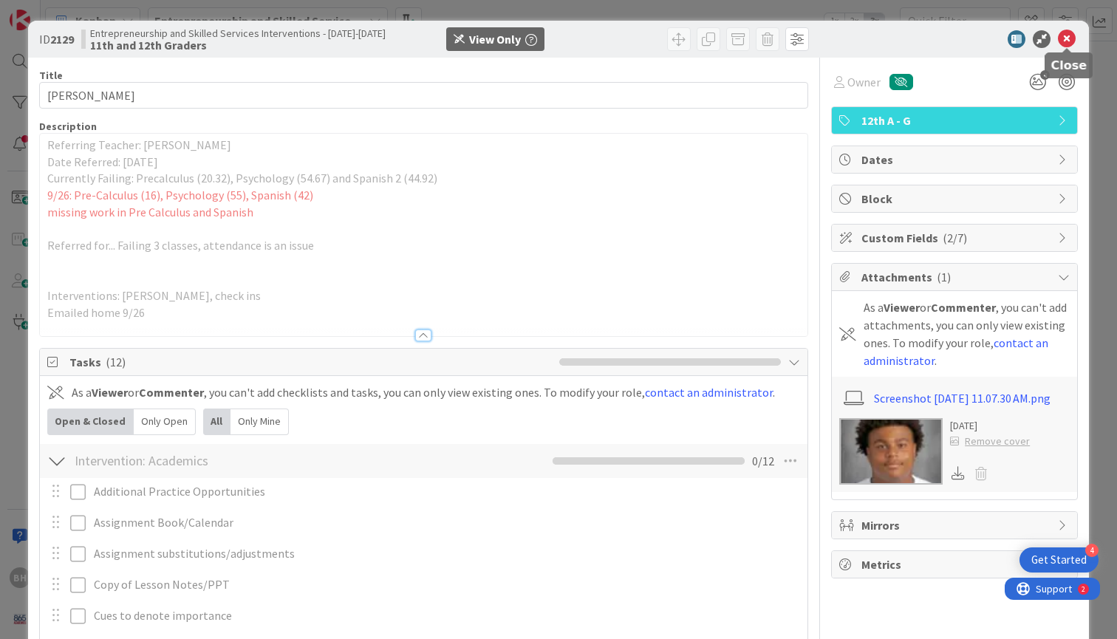
click at [1069, 41] on icon at bounding box center [1066, 39] width 18 height 18
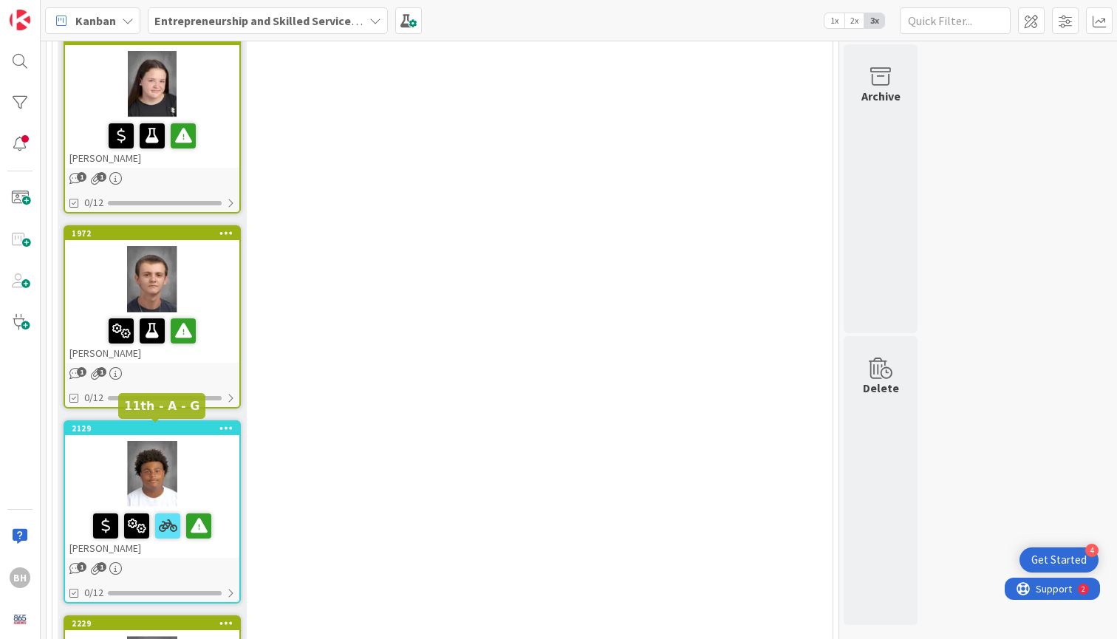
click at [168, 618] on div "2229" at bounding box center [156, 623] width 168 height 10
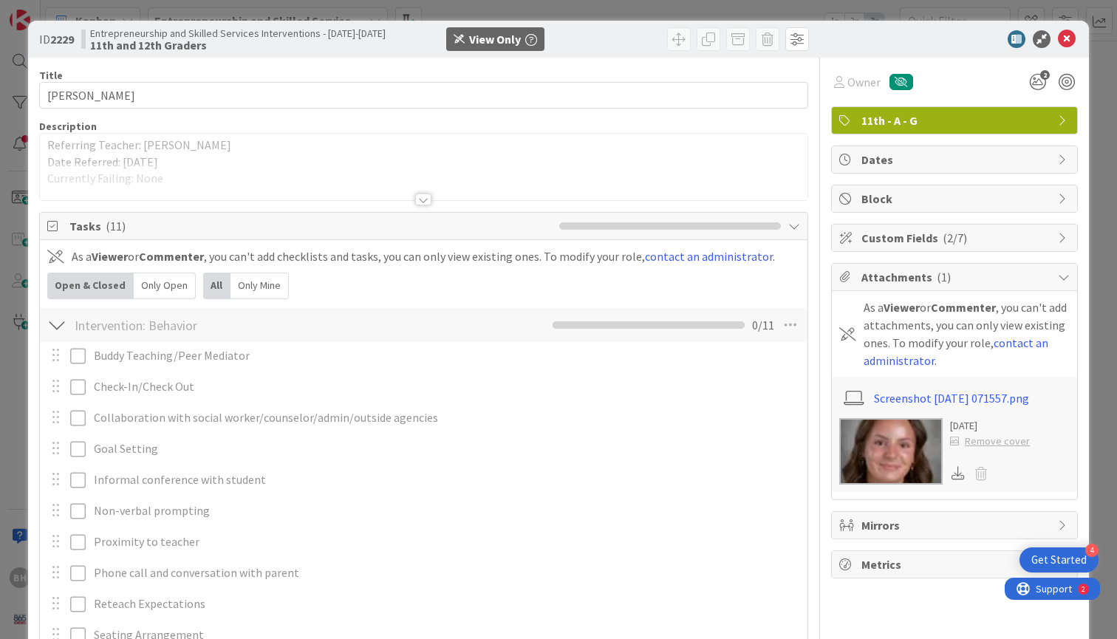
click at [419, 199] on div at bounding box center [423, 199] width 16 height 12
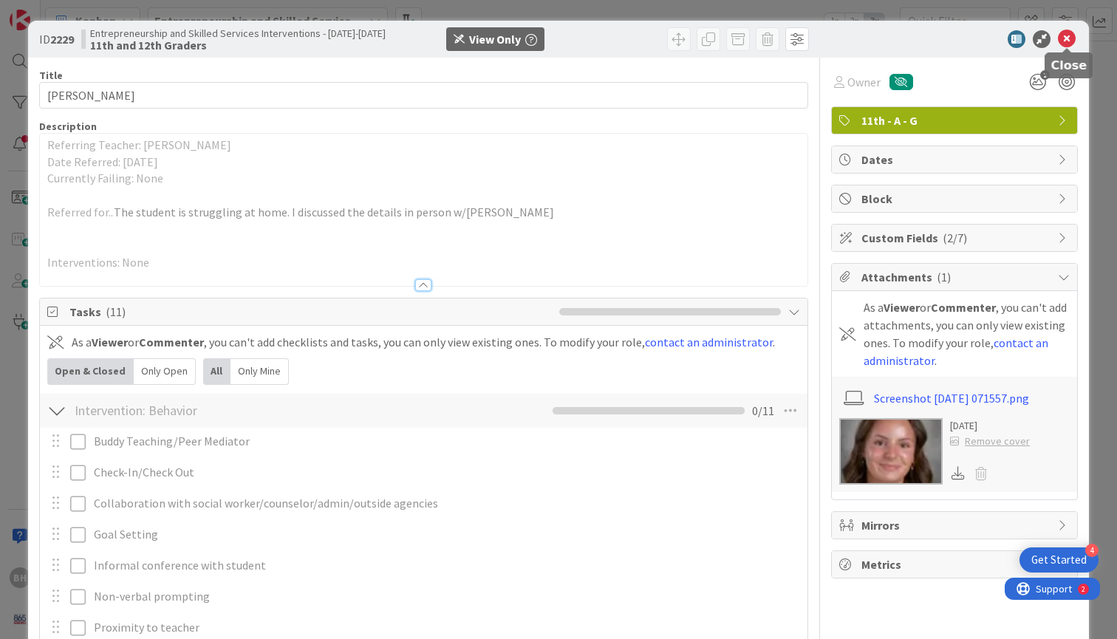
click at [1066, 35] on icon at bounding box center [1066, 39] width 18 height 18
